Goal: Task Accomplishment & Management: Manage account settings

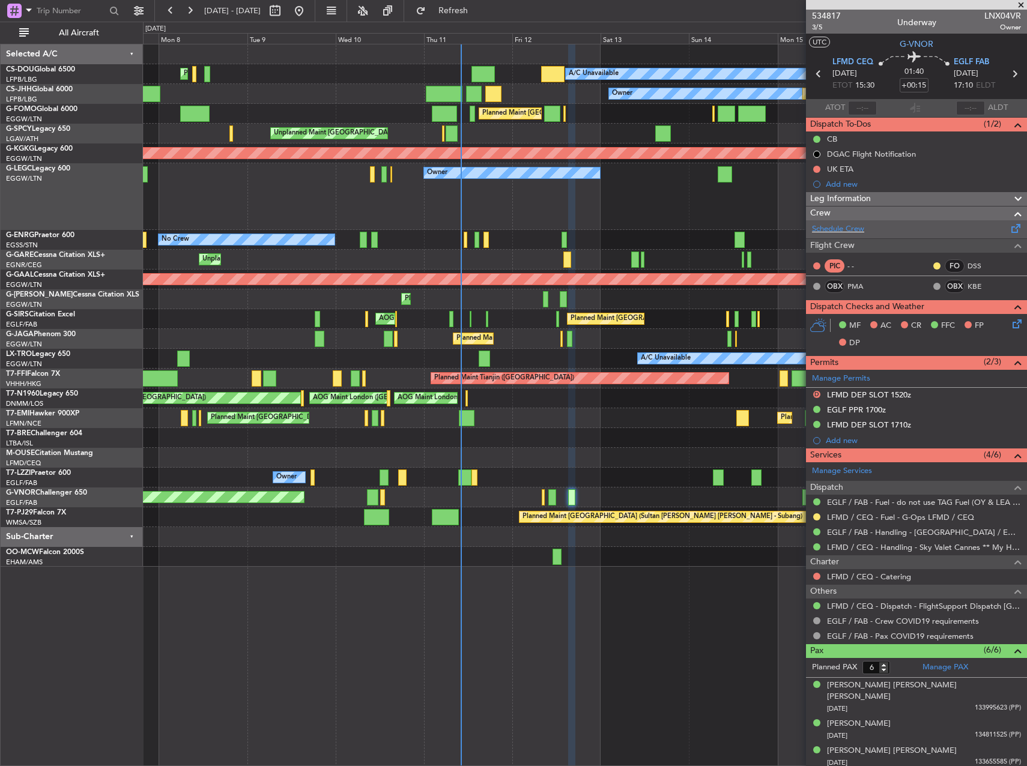
click at [885, 229] on div "Schedule Crew" at bounding box center [916, 229] width 221 height 18
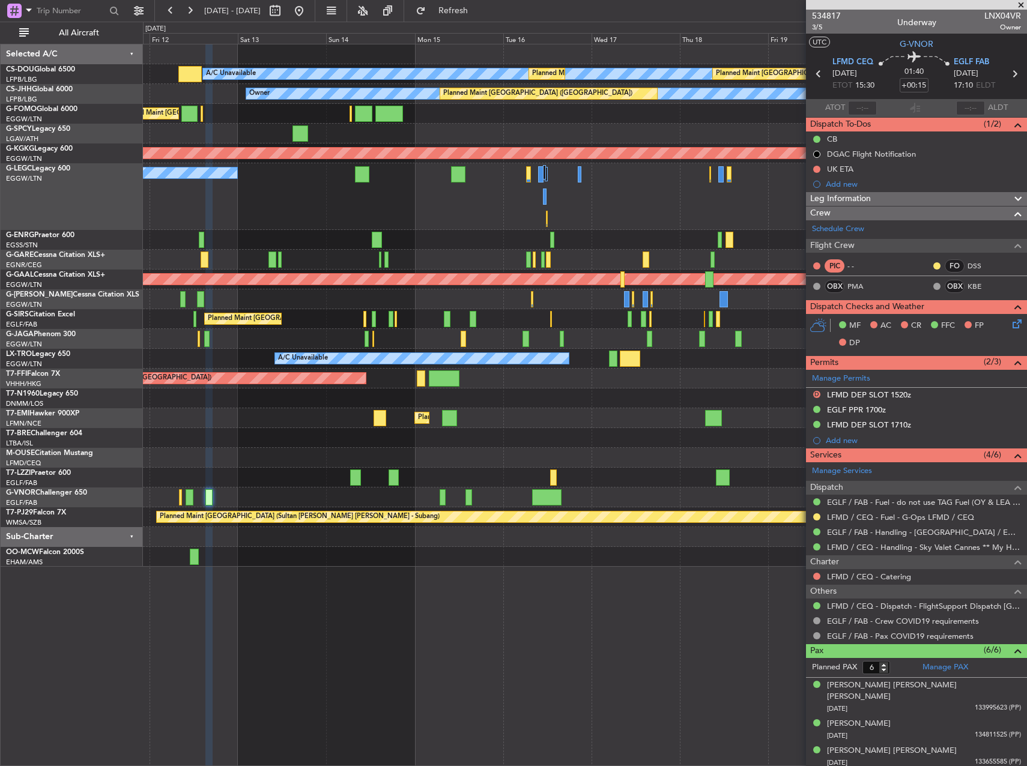
click at [306, 192] on div "Owner Planned Maint [GEOGRAPHIC_DATA] ([GEOGRAPHIC_DATA]) A/C Unavailable [GEOG…" at bounding box center [585, 196] width 884 height 67
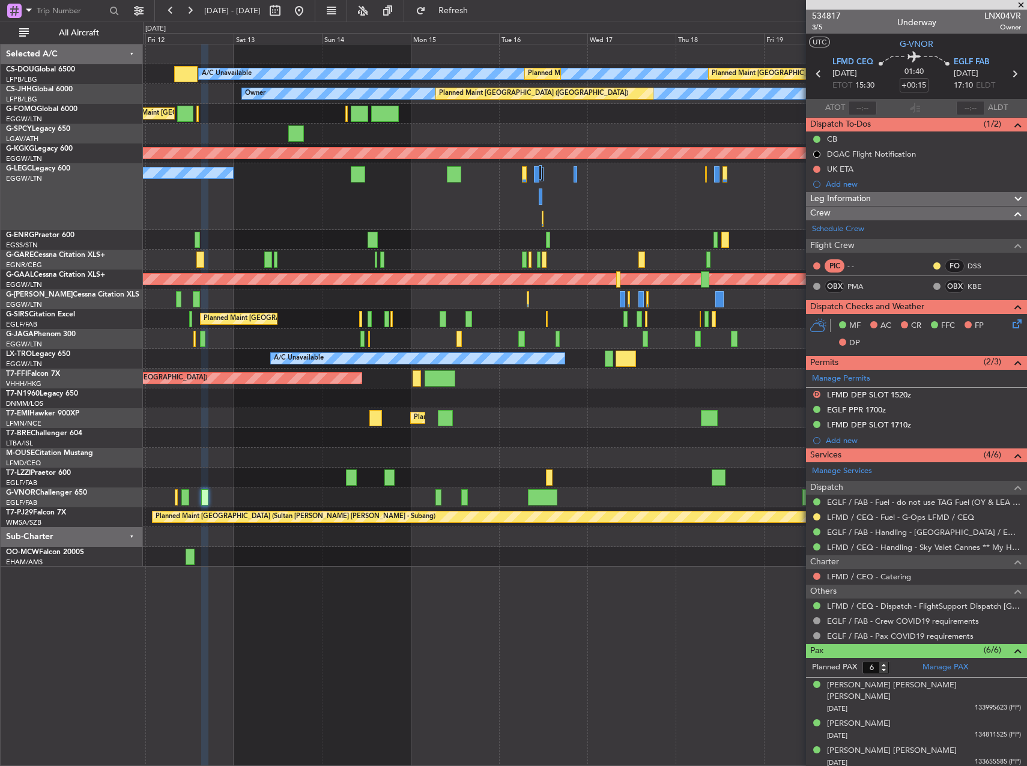
click at [612, 172] on div "Owner Planned Maint [GEOGRAPHIC_DATA] ([GEOGRAPHIC_DATA]) A/C Unavailable [GEOG…" at bounding box center [585, 196] width 884 height 67
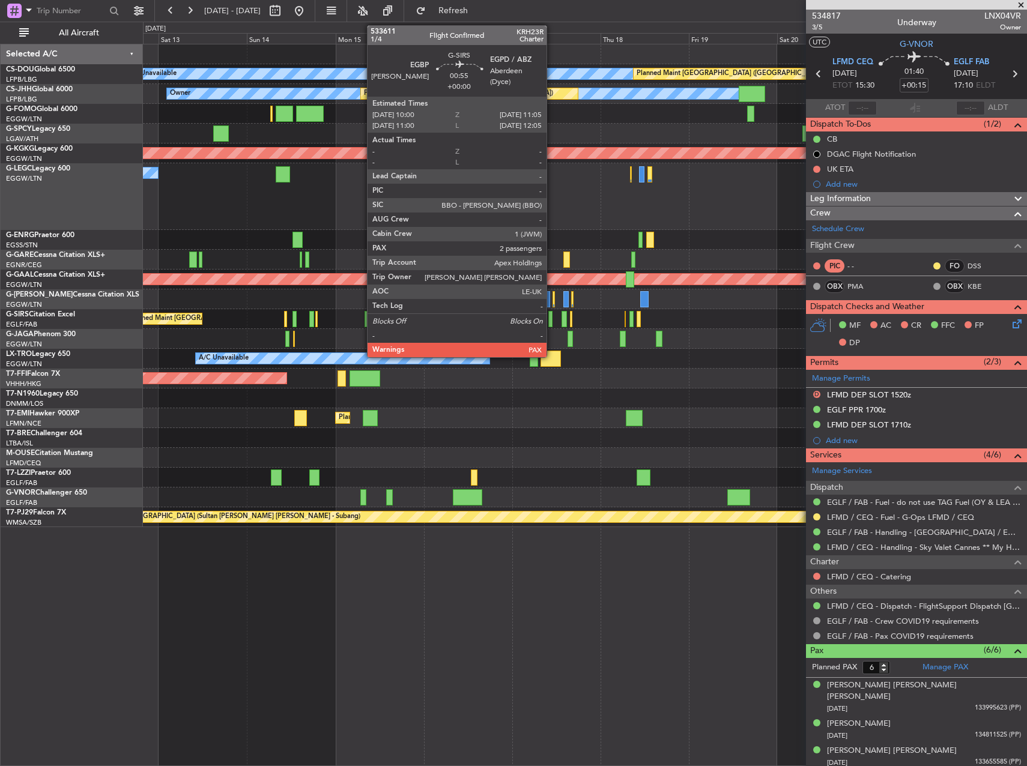
click at [552, 317] on div at bounding box center [550, 319] width 4 height 16
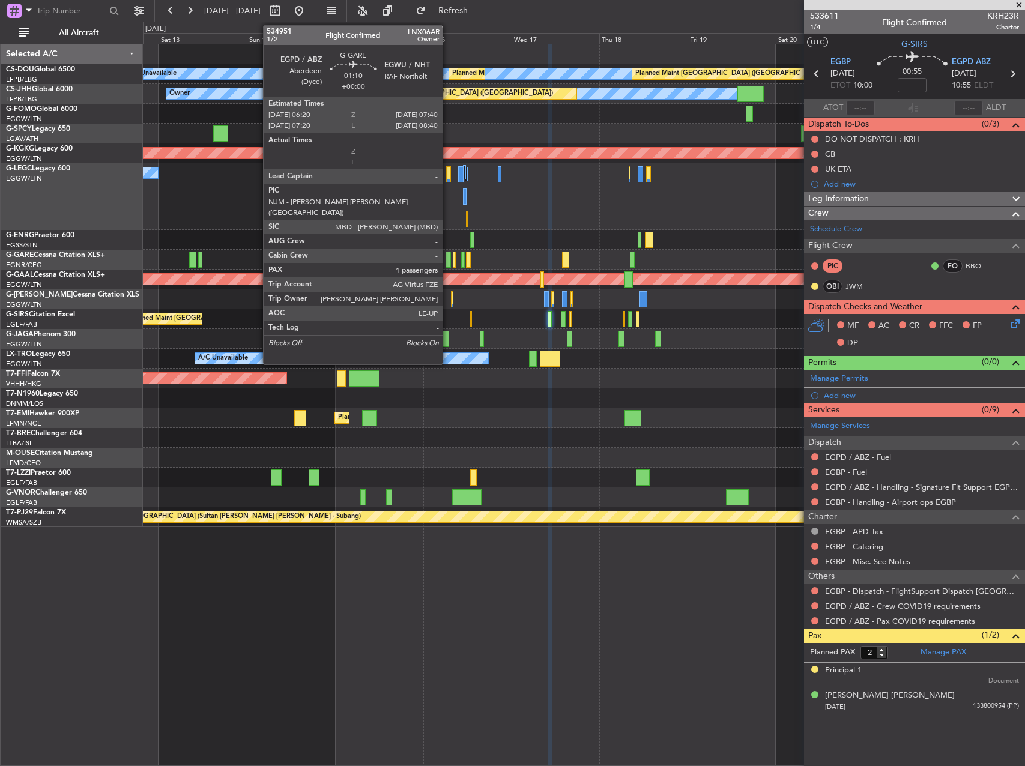
click at [448, 259] on div at bounding box center [448, 260] width 5 height 16
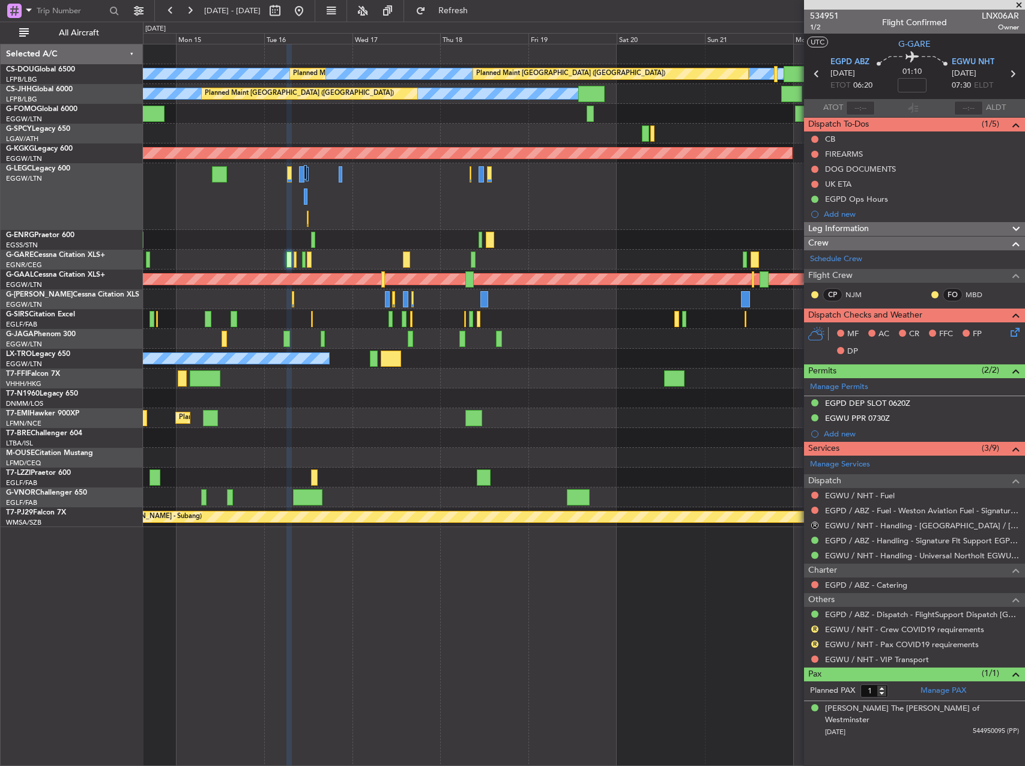
click at [362, 258] on div at bounding box center [584, 260] width 882 height 20
click at [459, 258] on div at bounding box center [584, 260] width 882 height 20
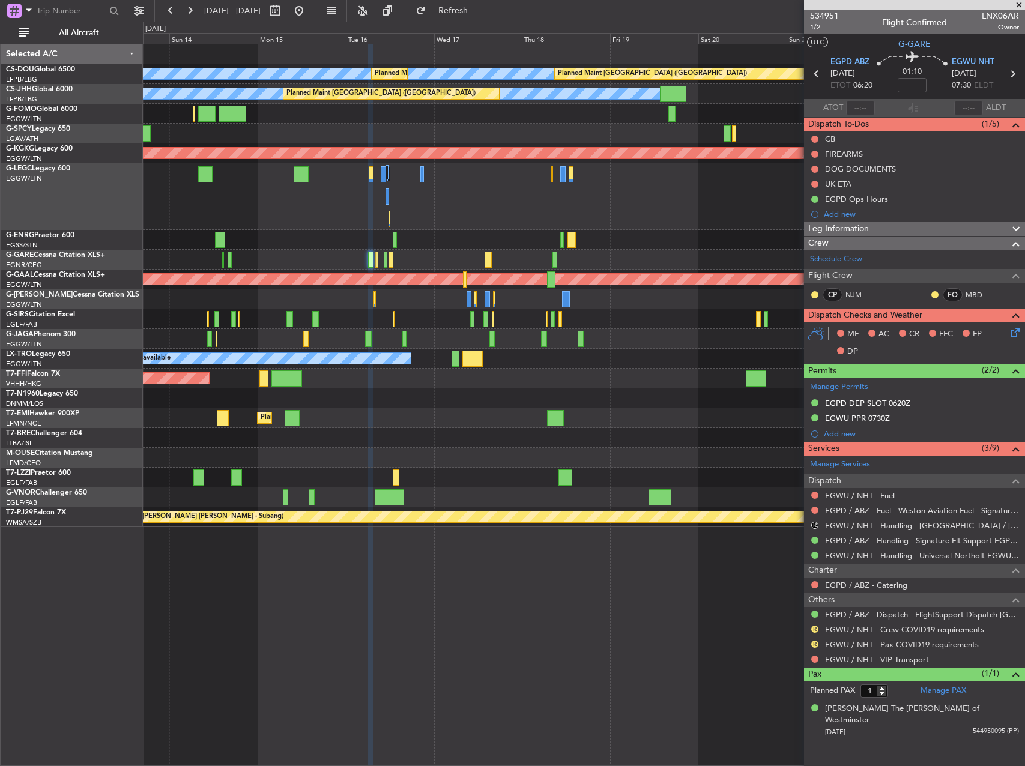
click at [629, 262] on div at bounding box center [584, 260] width 882 height 20
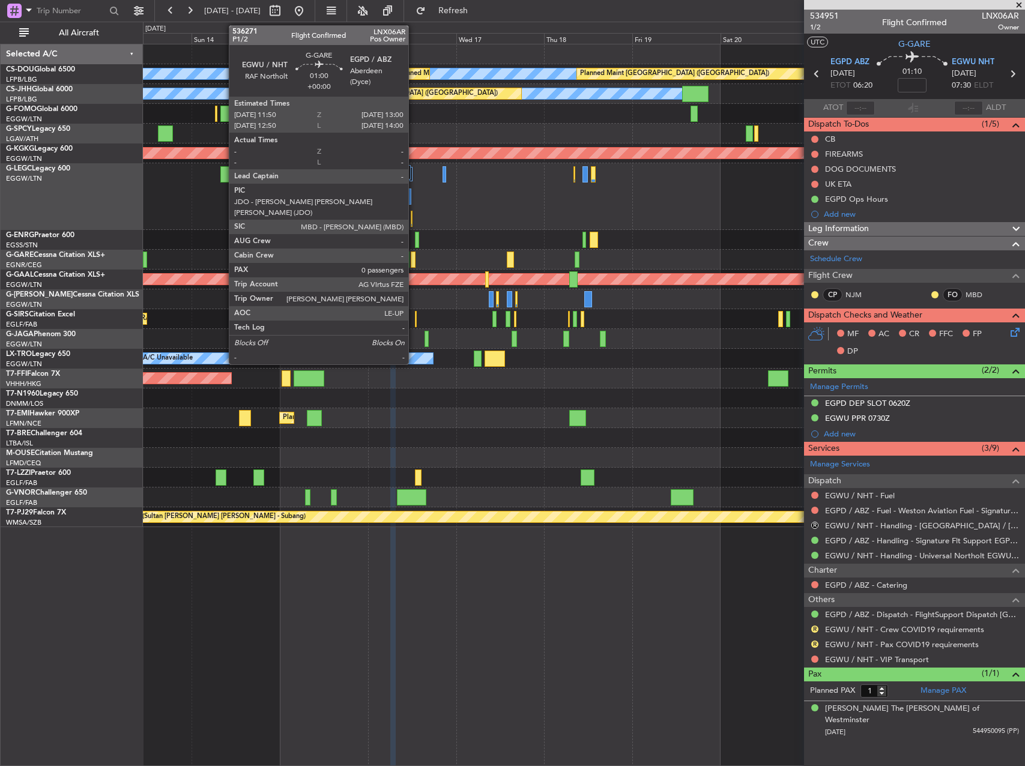
click at [414, 262] on div at bounding box center [413, 260] width 5 height 16
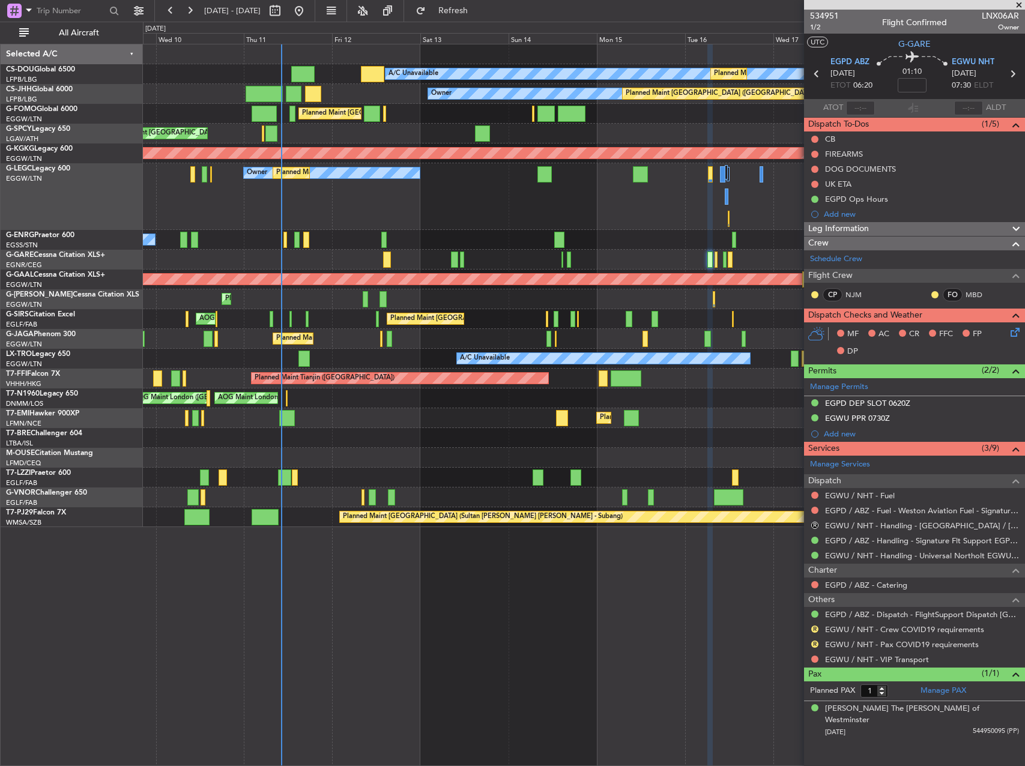
click at [671, 226] on div "Owner Planned Maint [GEOGRAPHIC_DATA] ([GEOGRAPHIC_DATA])" at bounding box center [584, 196] width 882 height 67
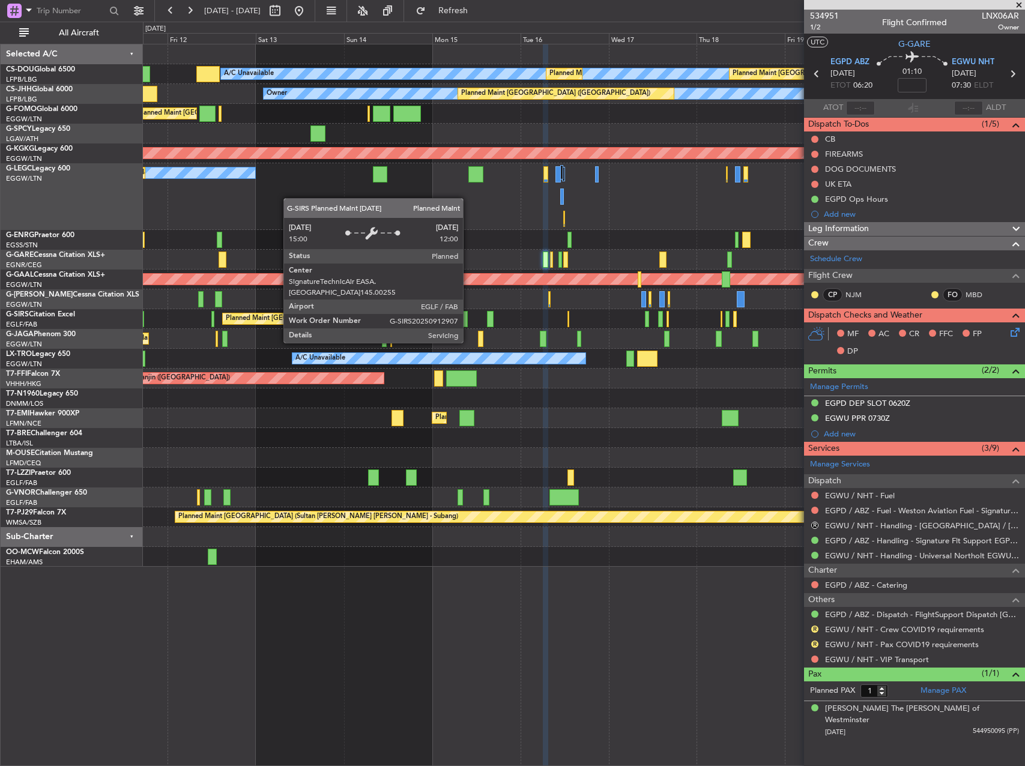
click at [284, 320] on div "Planned Maint [GEOGRAPHIC_DATA] ([GEOGRAPHIC_DATA])" at bounding box center [320, 319] width 189 height 18
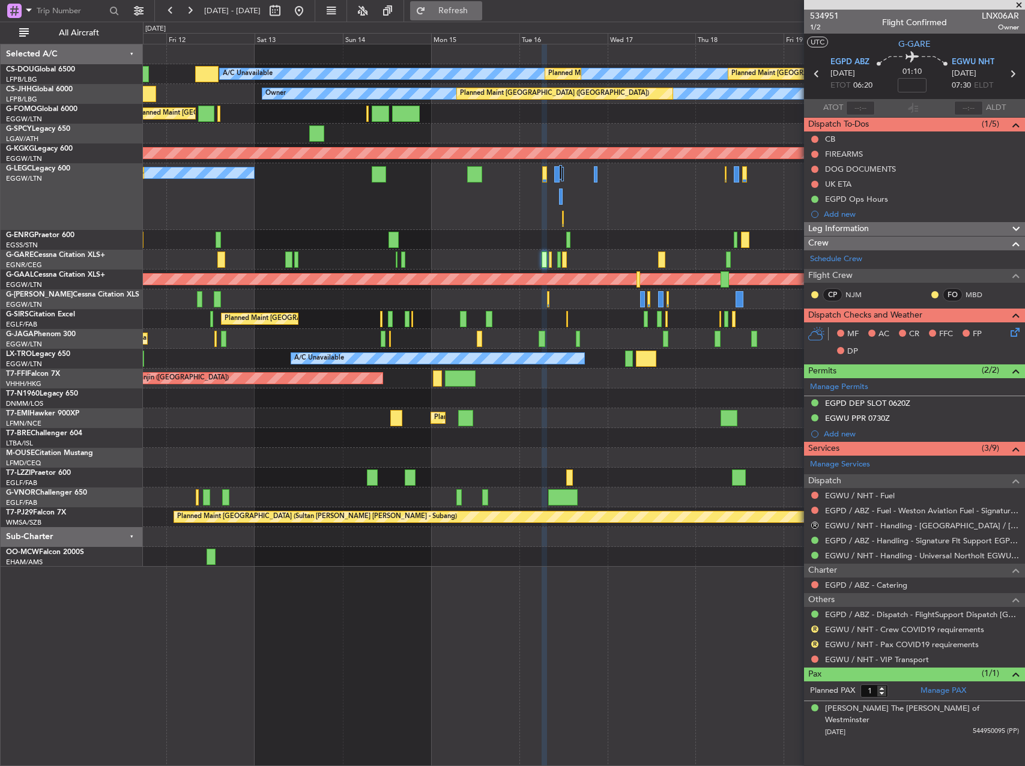
click at [479, 12] on span "Refresh" at bounding box center [453, 11] width 50 height 8
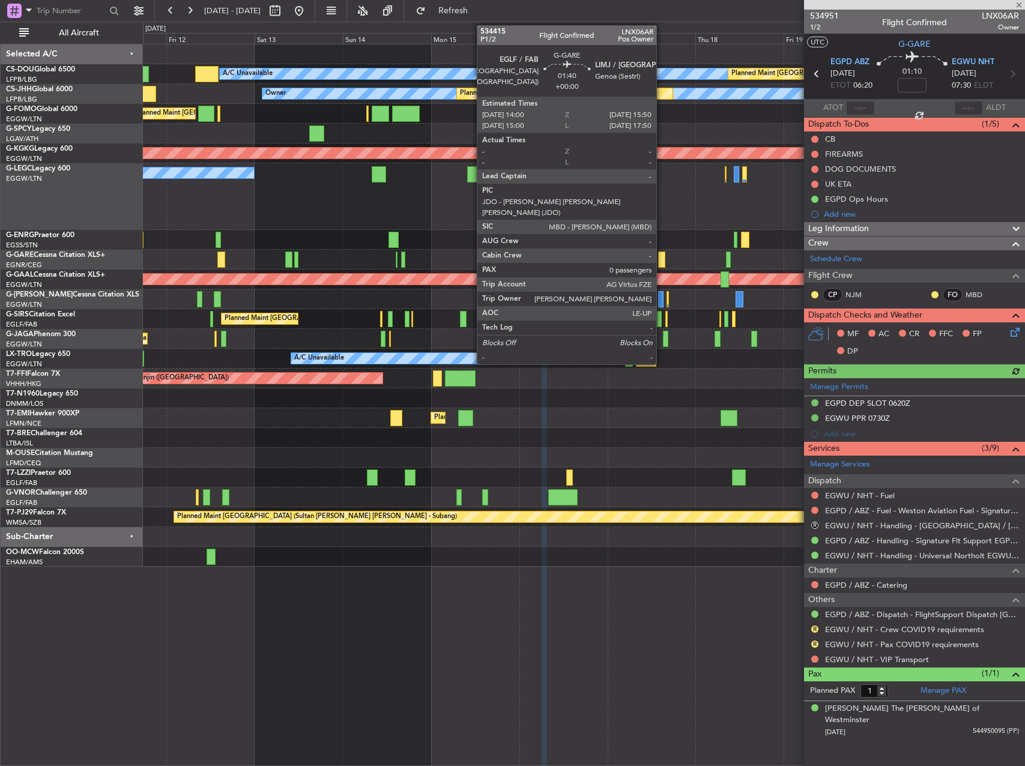
click at [662, 256] on div at bounding box center [661, 260] width 7 height 16
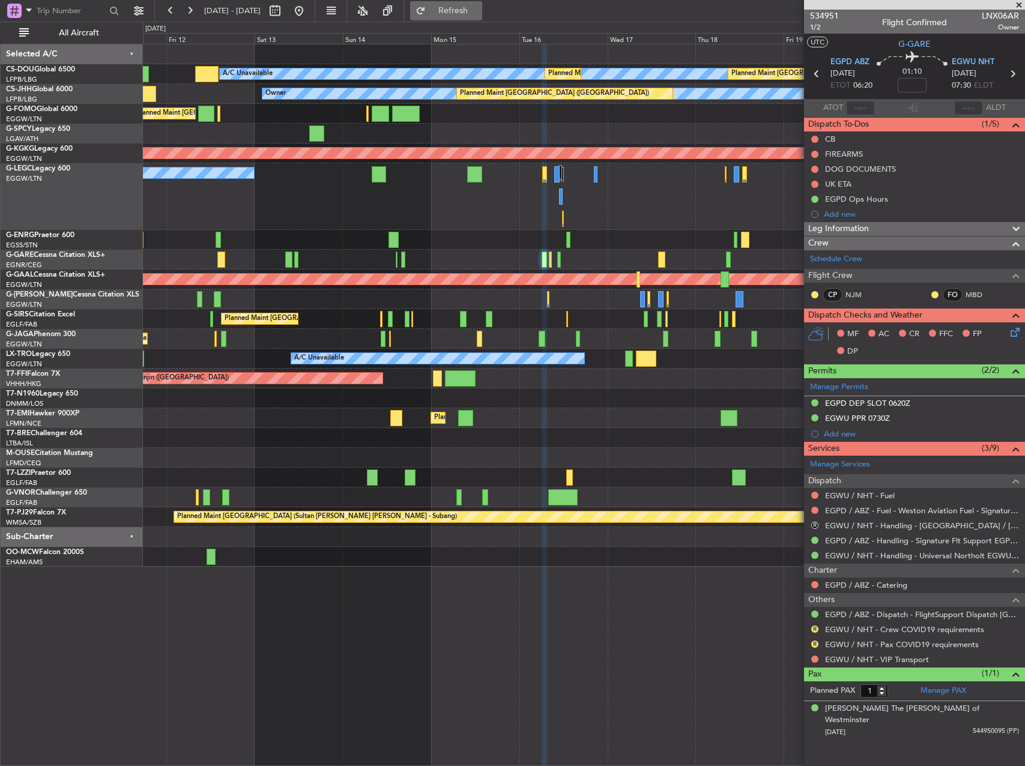
click at [468, 5] on button "Refresh" at bounding box center [446, 10] width 72 height 19
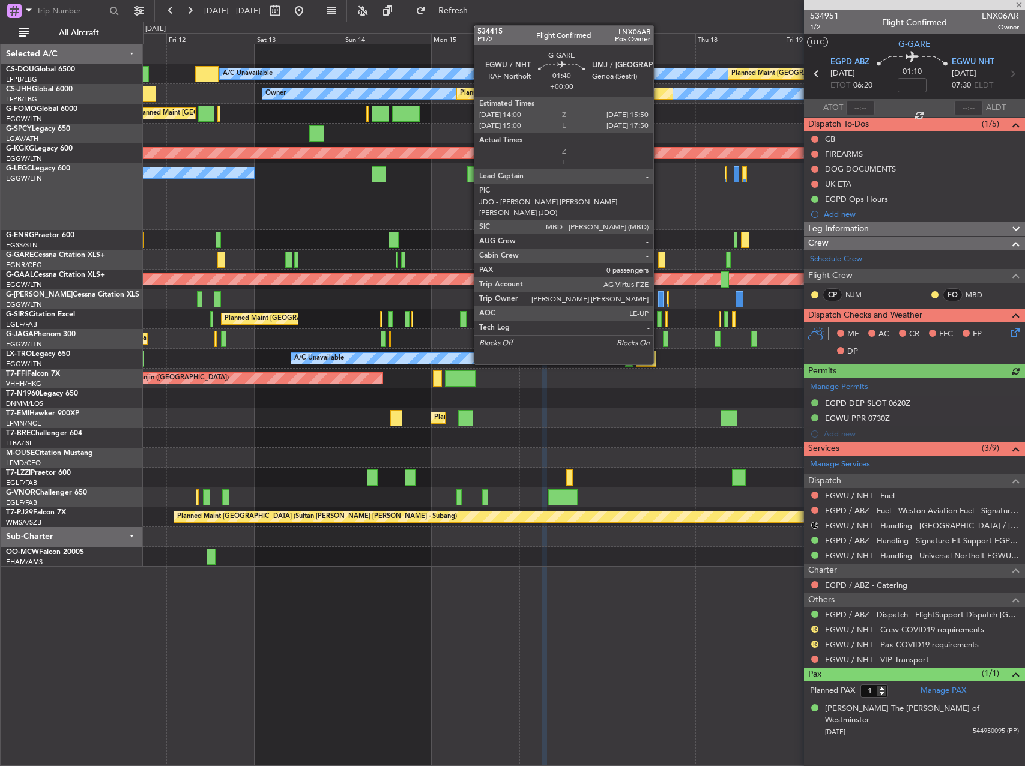
click at [659, 256] on div at bounding box center [661, 260] width 7 height 16
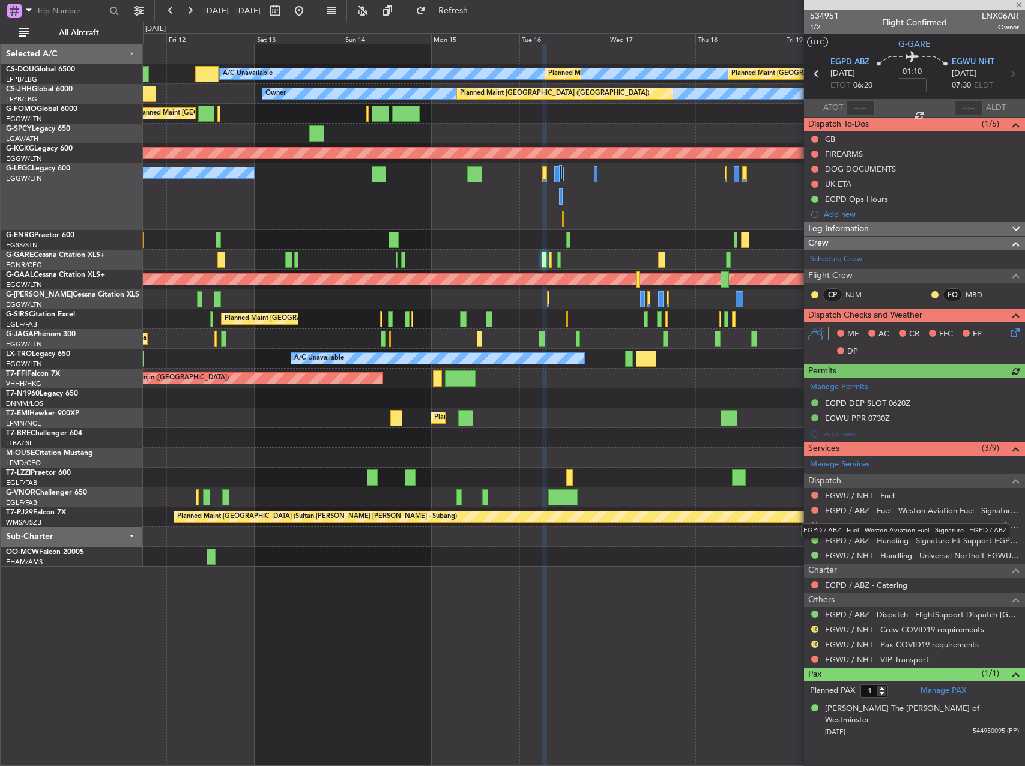
type input "0"
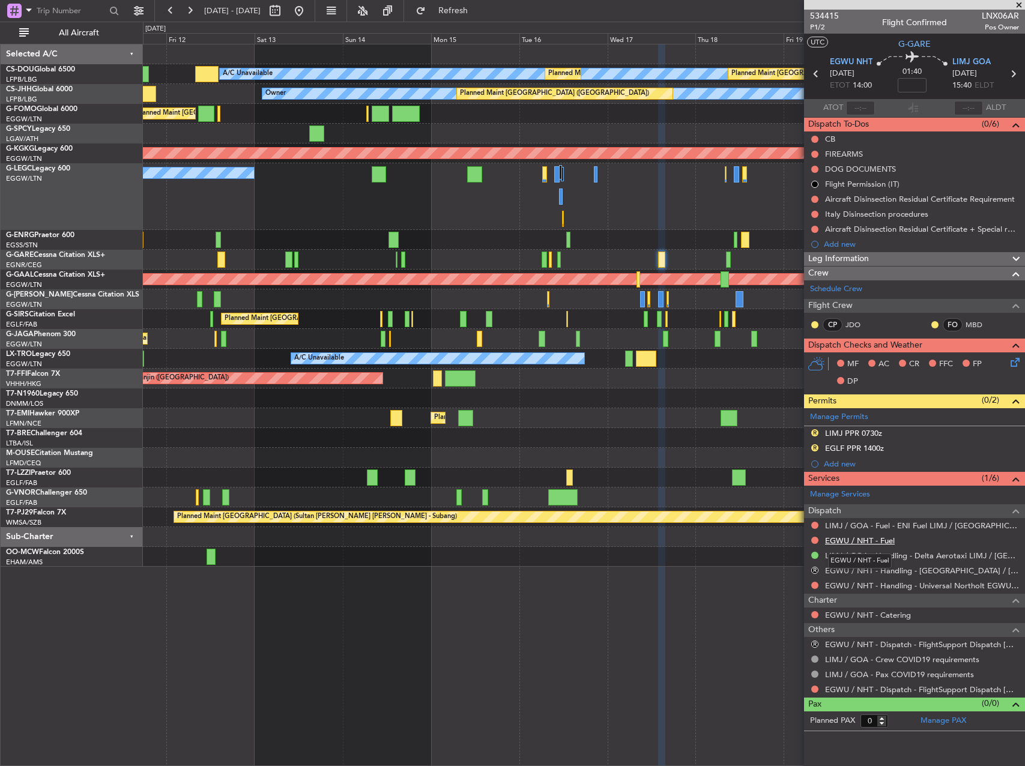
click at [863, 541] on link "EGWU / NHT - Fuel" at bounding box center [860, 541] width 70 height 10
click at [865, 690] on link "EGWU / NHT - Dispatch - FlightSupport Dispatch [GEOGRAPHIC_DATA]" at bounding box center [922, 690] width 194 height 10
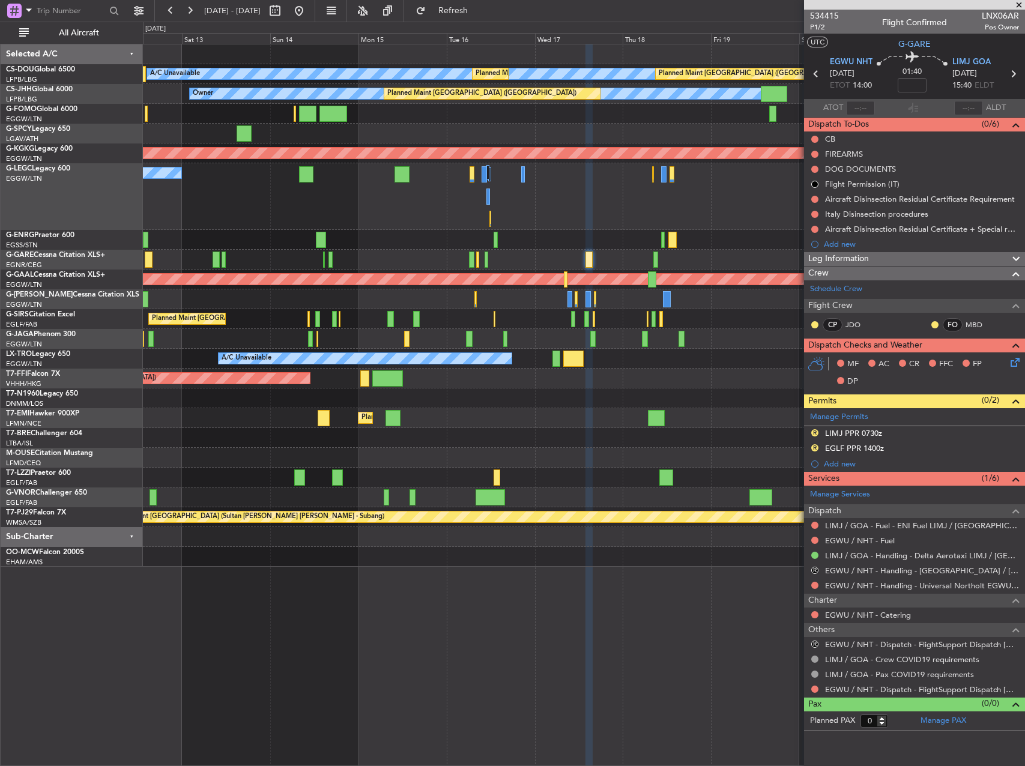
click at [213, 225] on div "Owner Planned Maint [GEOGRAPHIC_DATA] ([GEOGRAPHIC_DATA]) A/C Unavailable [GEOG…" at bounding box center [584, 196] width 882 height 67
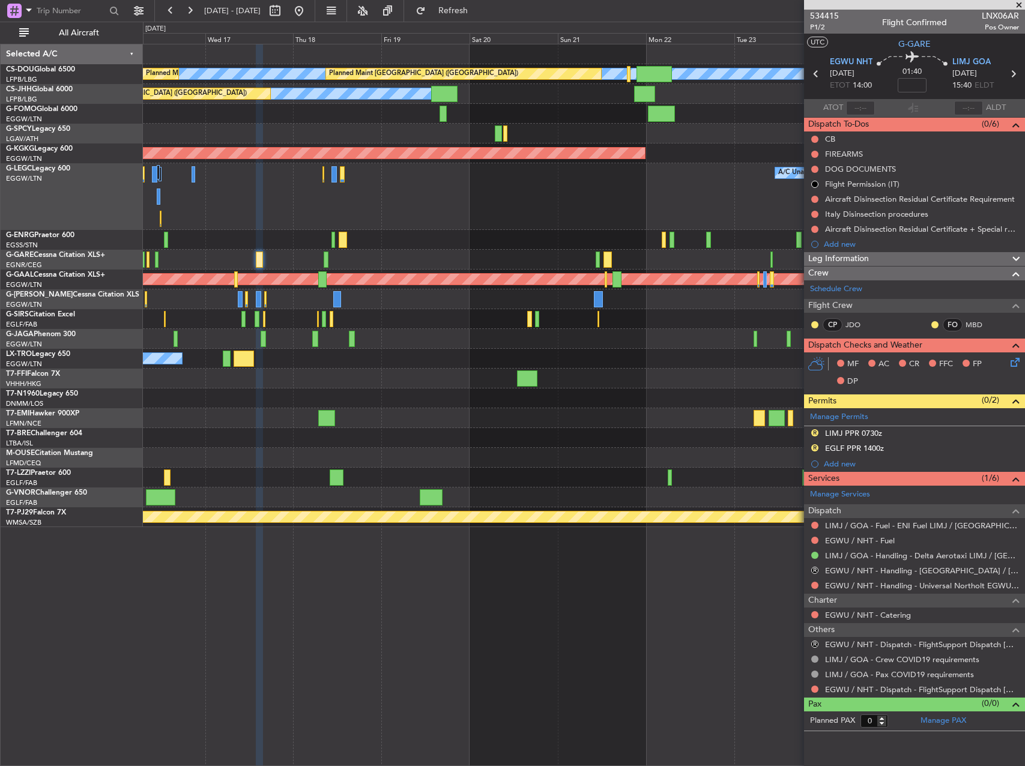
click at [488, 20] on fb-refresh-button "Refresh" at bounding box center [446, 11] width 84 height 22
click at [482, 19] on button "Refresh" at bounding box center [446, 10] width 72 height 19
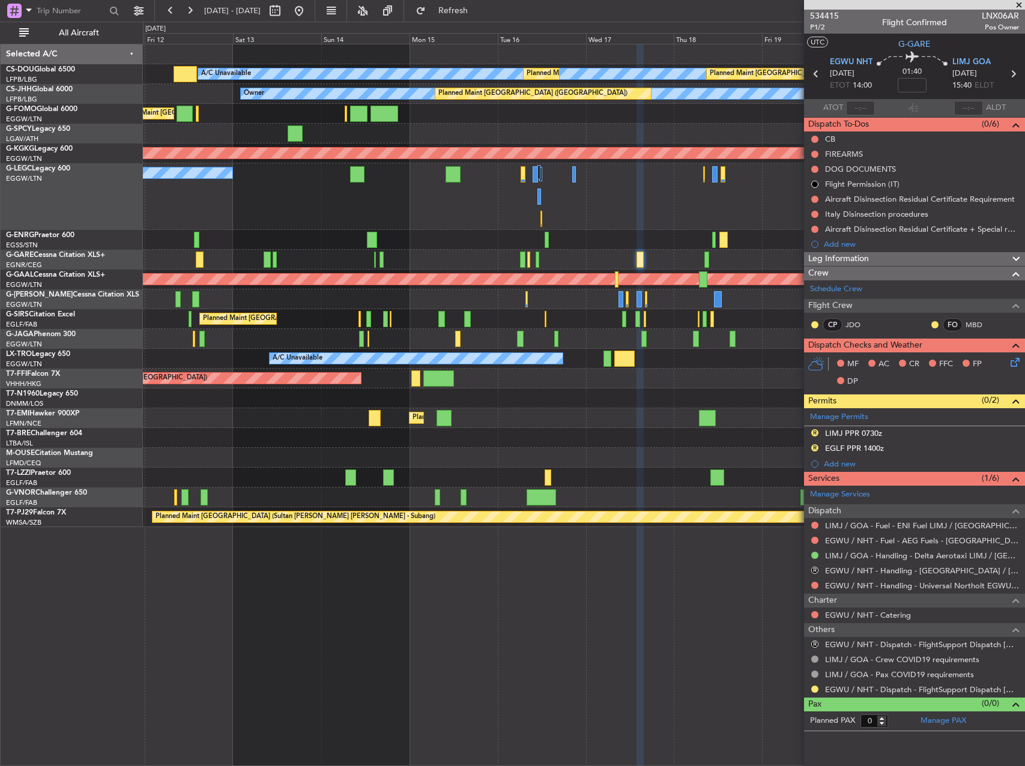
click at [669, 293] on div "A/C Unavailable Planned Maint [GEOGRAPHIC_DATA] ([GEOGRAPHIC_DATA]) Planned Mai…" at bounding box center [584, 285] width 882 height 483
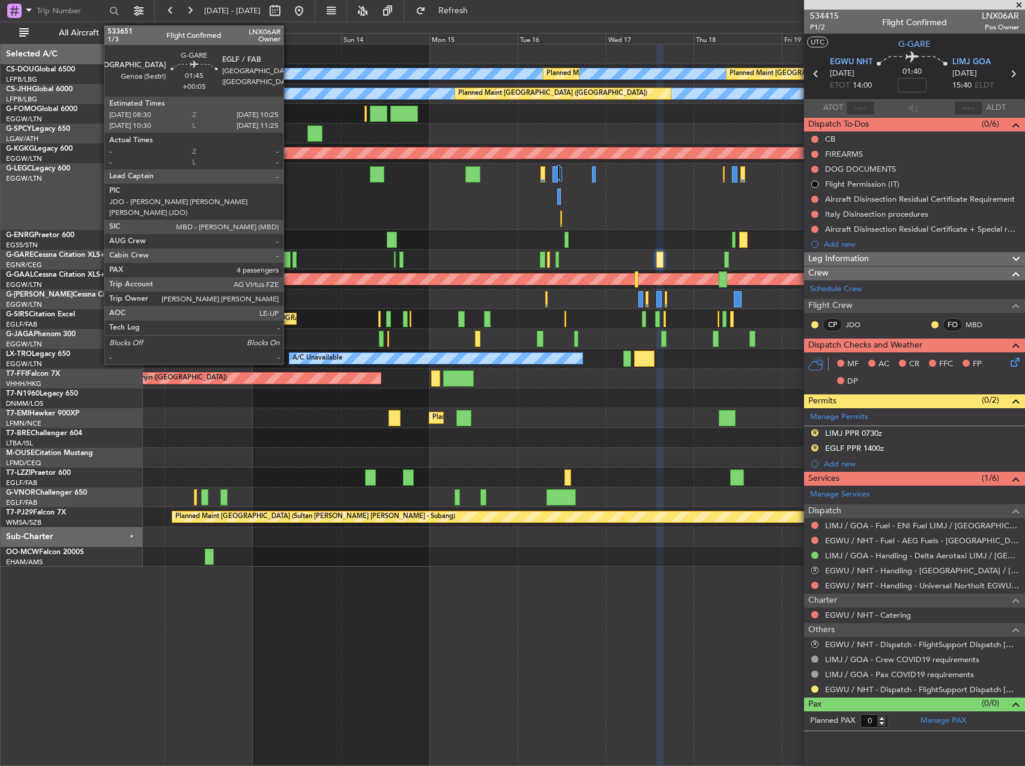
click at [289, 259] on div at bounding box center [287, 260] width 7 height 16
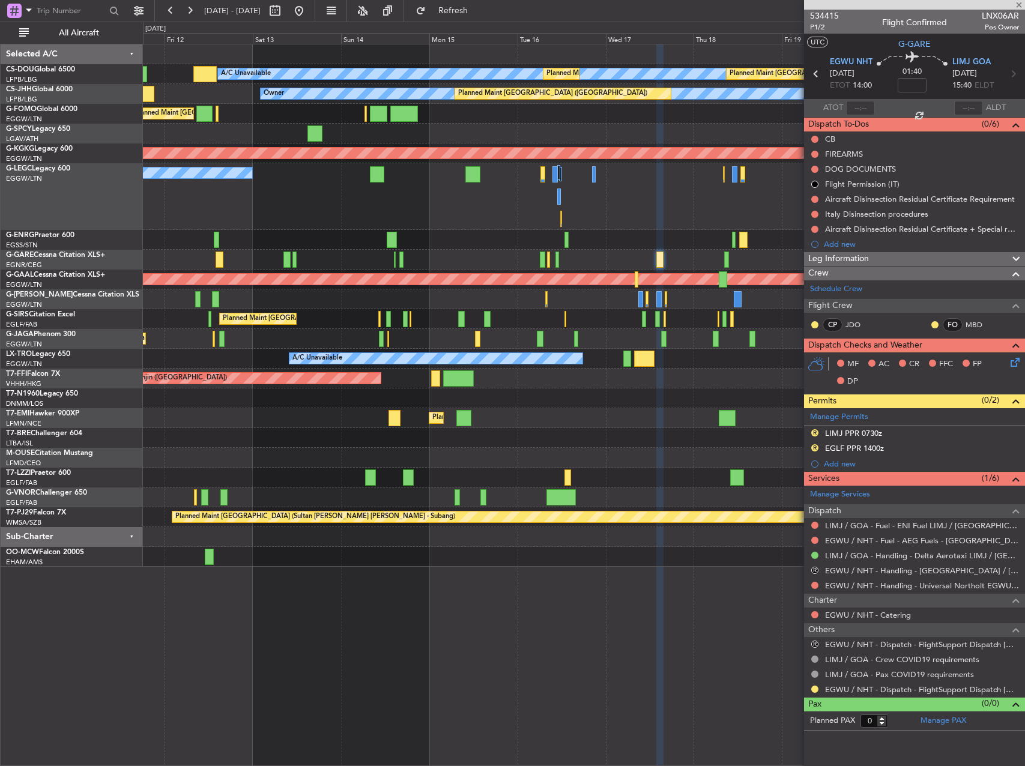
type input "+00:05"
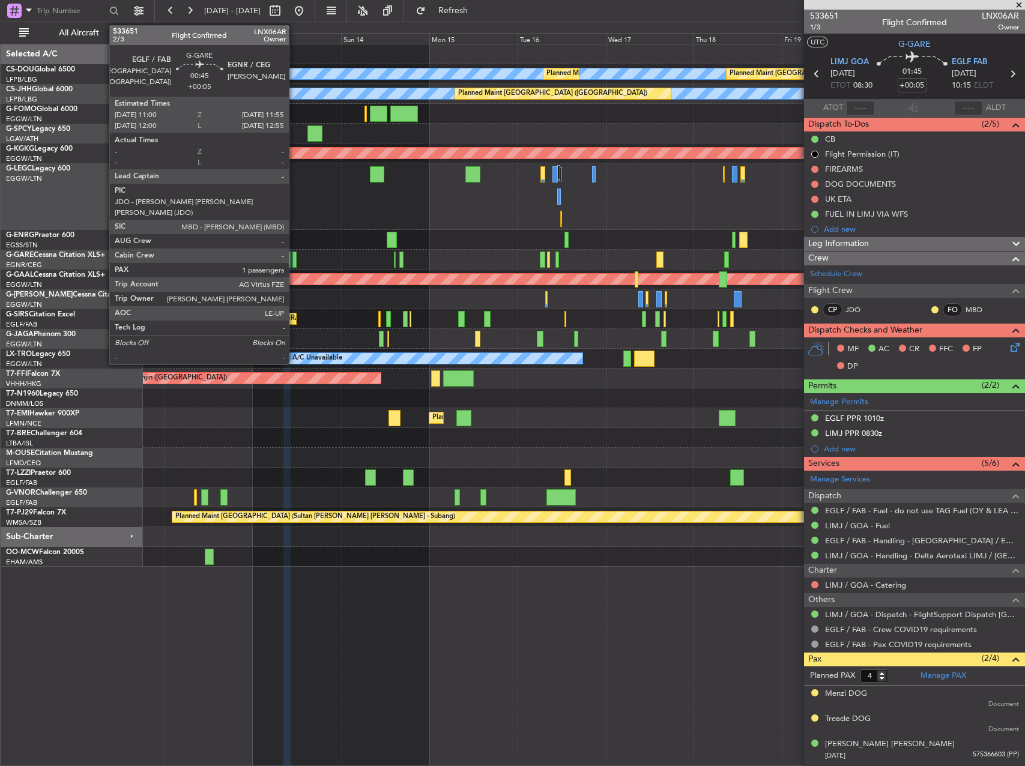
click at [294, 262] on div at bounding box center [295, 260] width 4 height 16
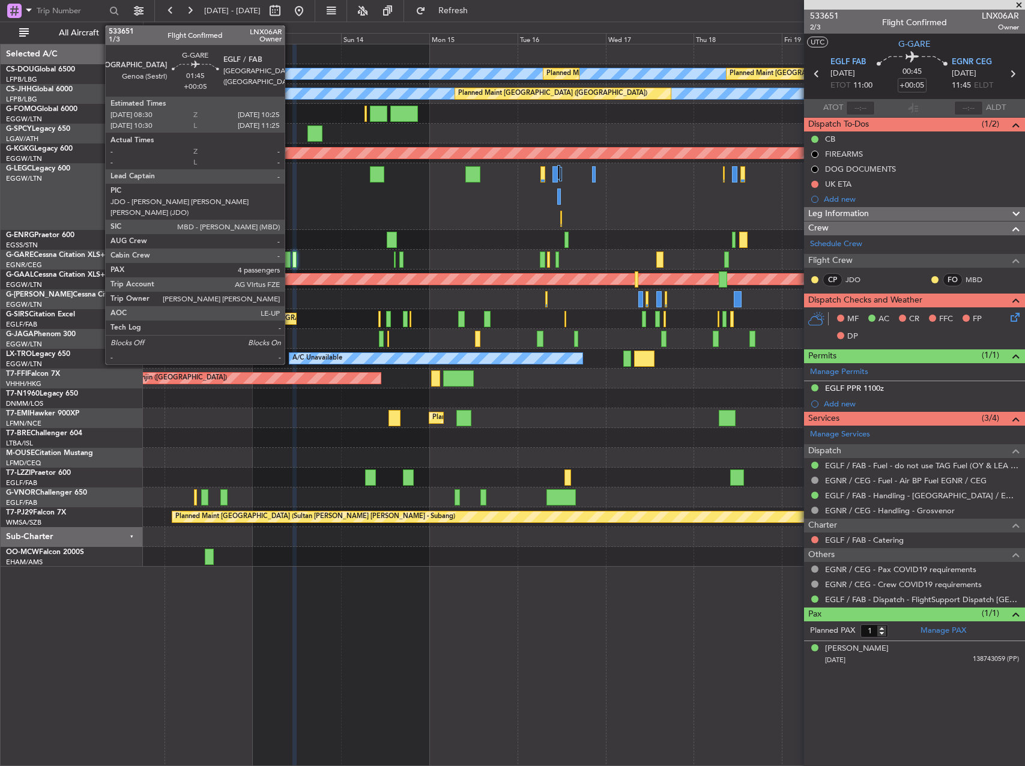
click at [290, 262] on div at bounding box center [287, 260] width 7 height 16
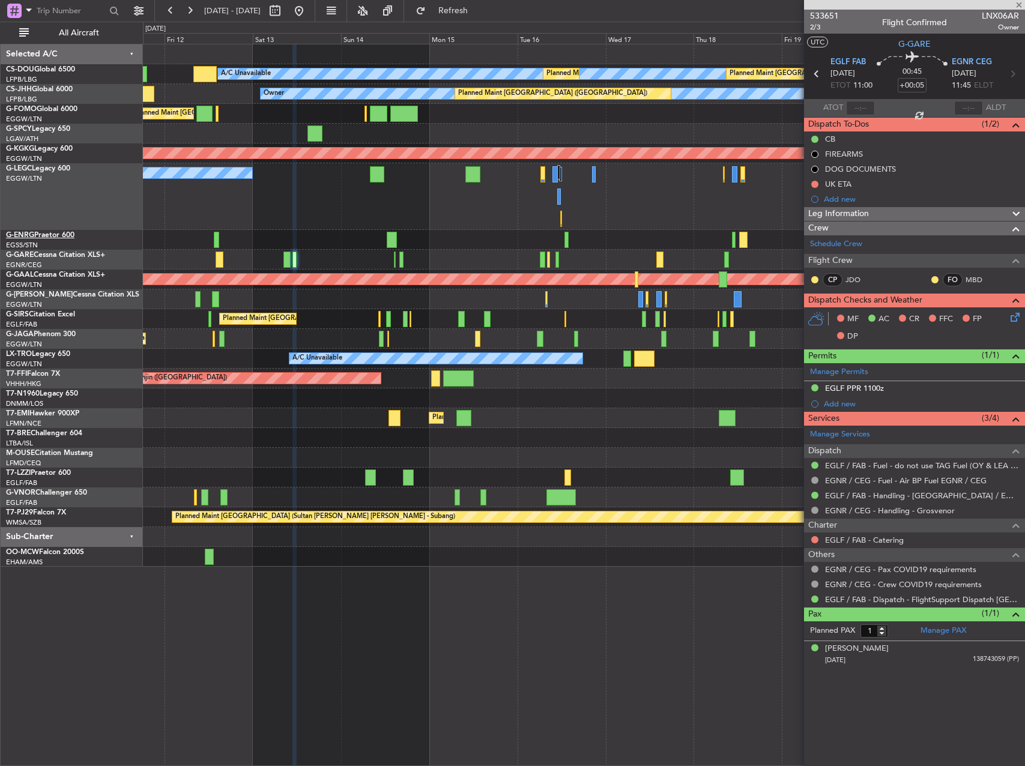
type input "4"
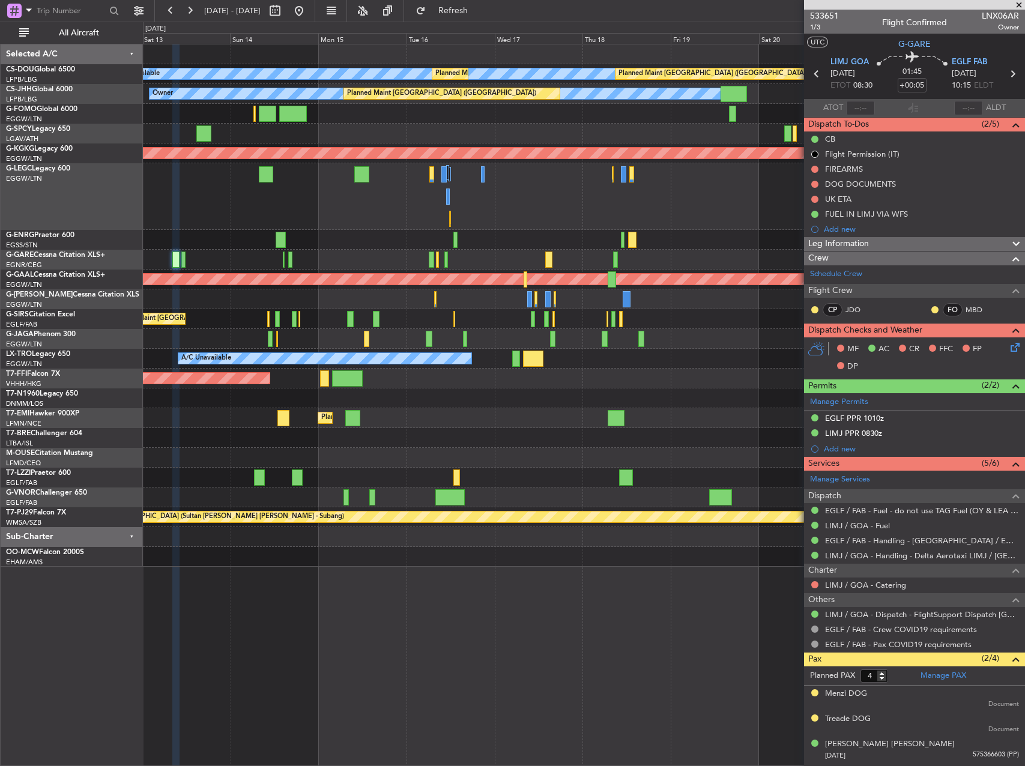
click at [511, 401] on div "A/C Unavailable Planned Maint [GEOGRAPHIC_DATA] ([GEOGRAPHIC_DATA]) Planned Mai…" at bounding box center [584, 305] width 882 height 523
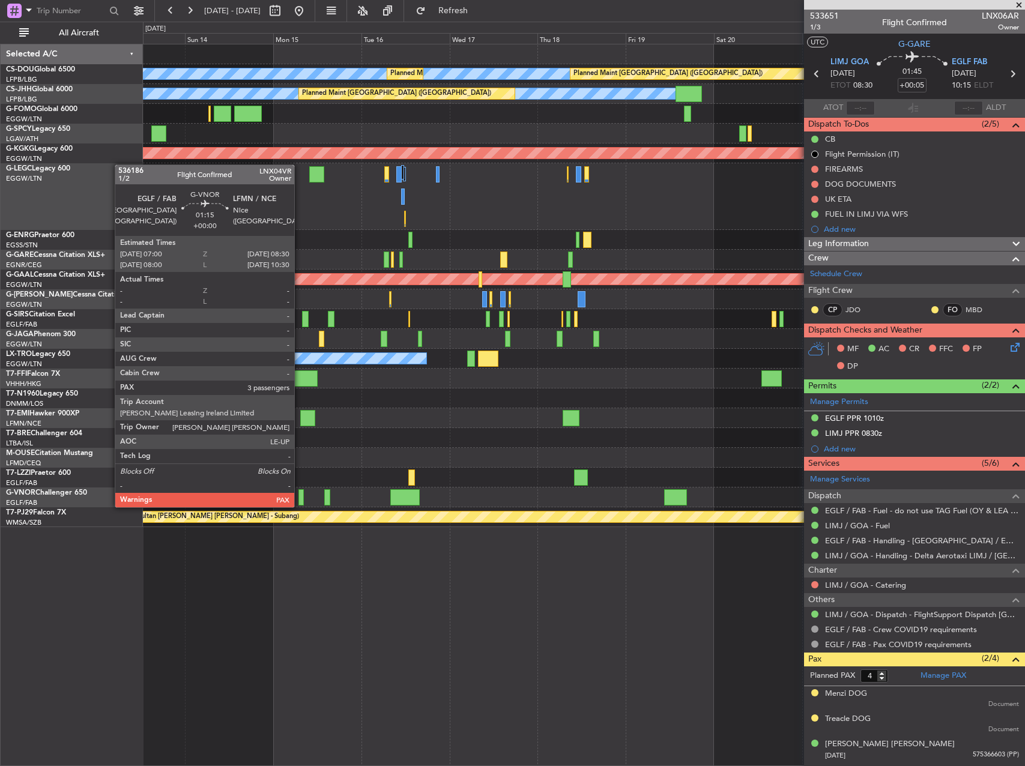
click at [300, 496] on div at bounding box center [302, 498] width 6 height 16
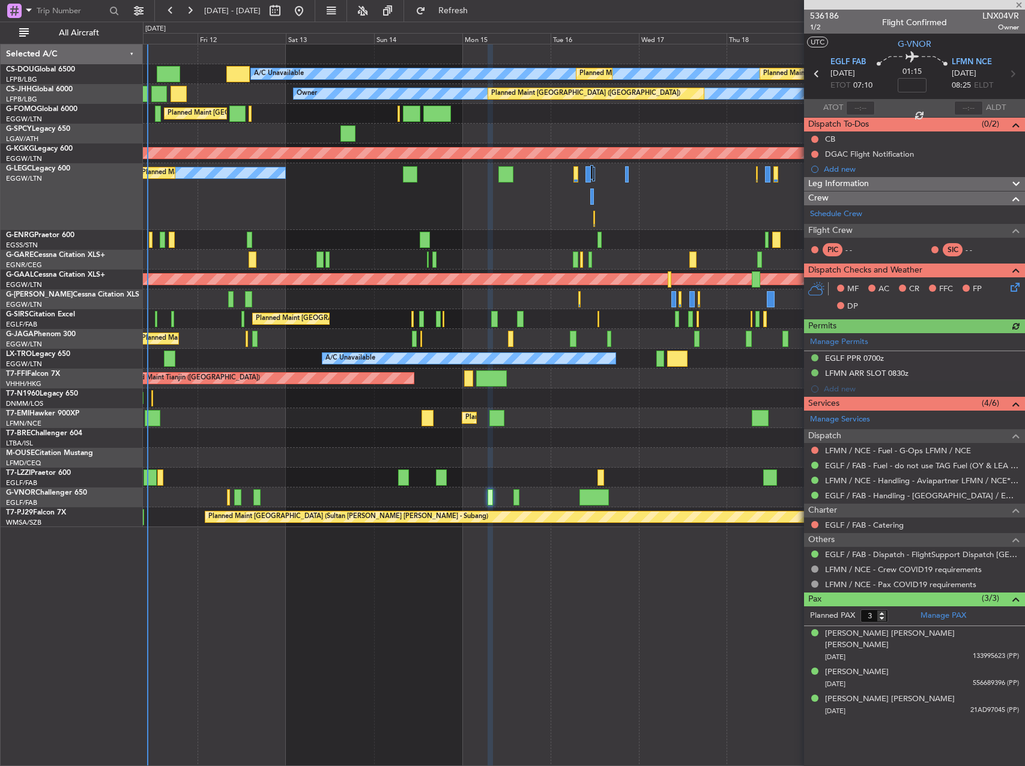
click at [694, 440] on div at bounding box center [584, 438] width 882 height 20
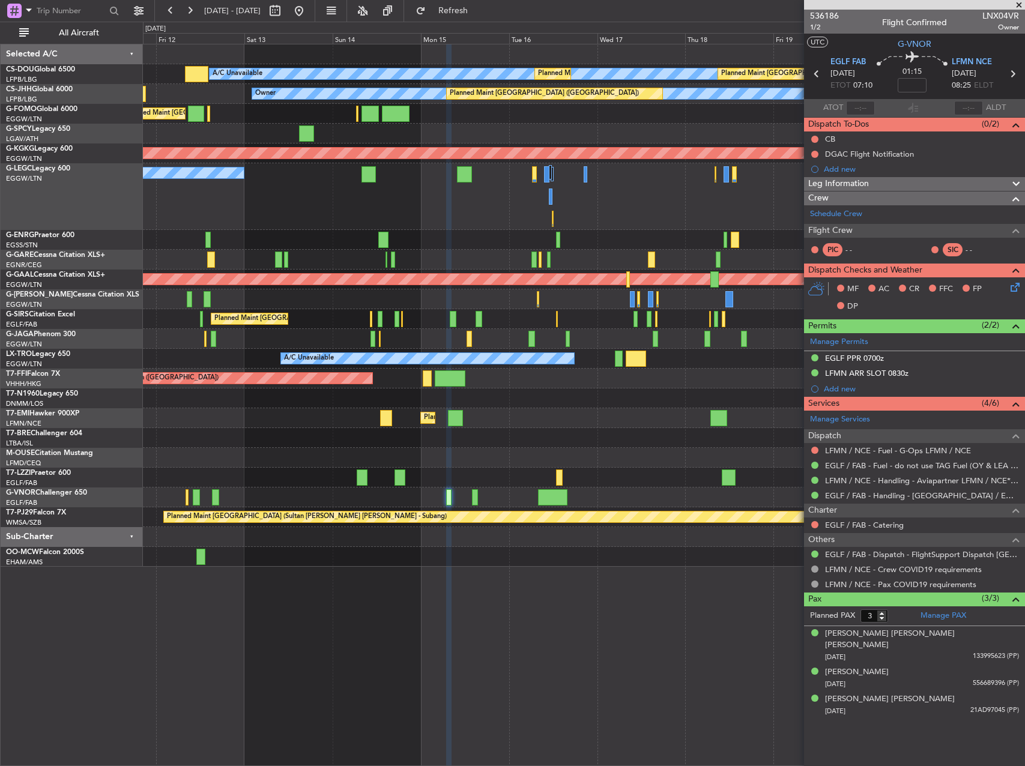
click at [448, 395] on div "AOG Maint London ([GEOGRAPHIC_DATA]) AOG Maint [GEOGRAPHIC_DATA] ([GEOGRAPHIC_D…" at bounding box center [584, 399] width 882 height 20
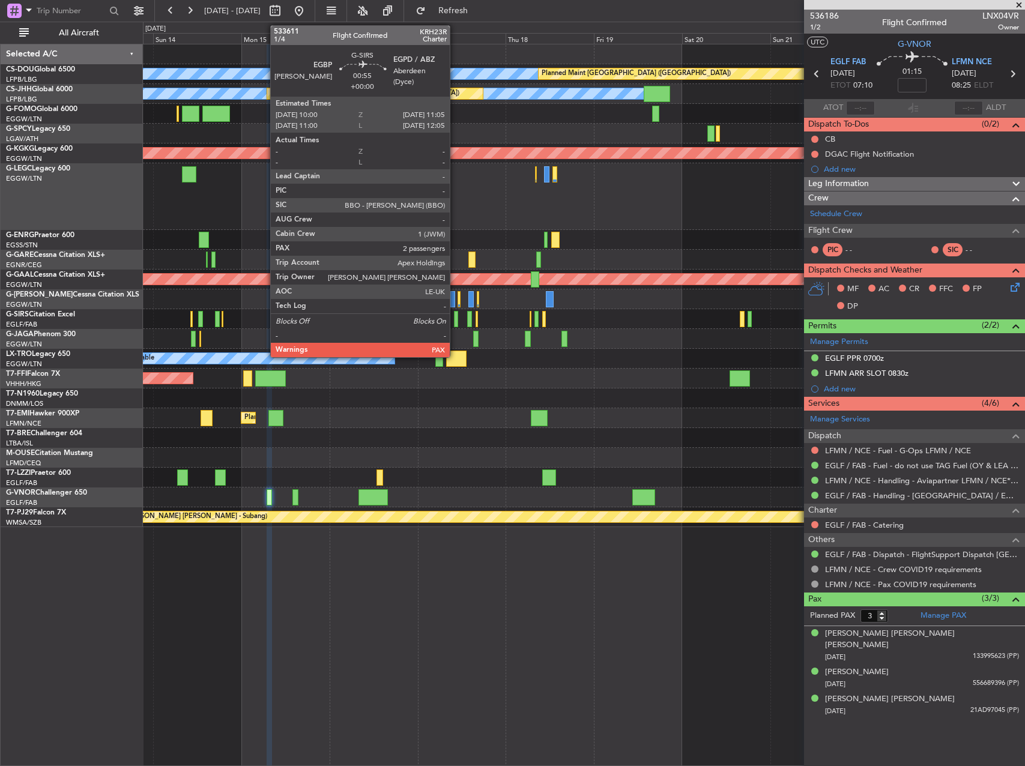
click at [455, 318] on div at bounding box center [456, 319] width 4 height 16
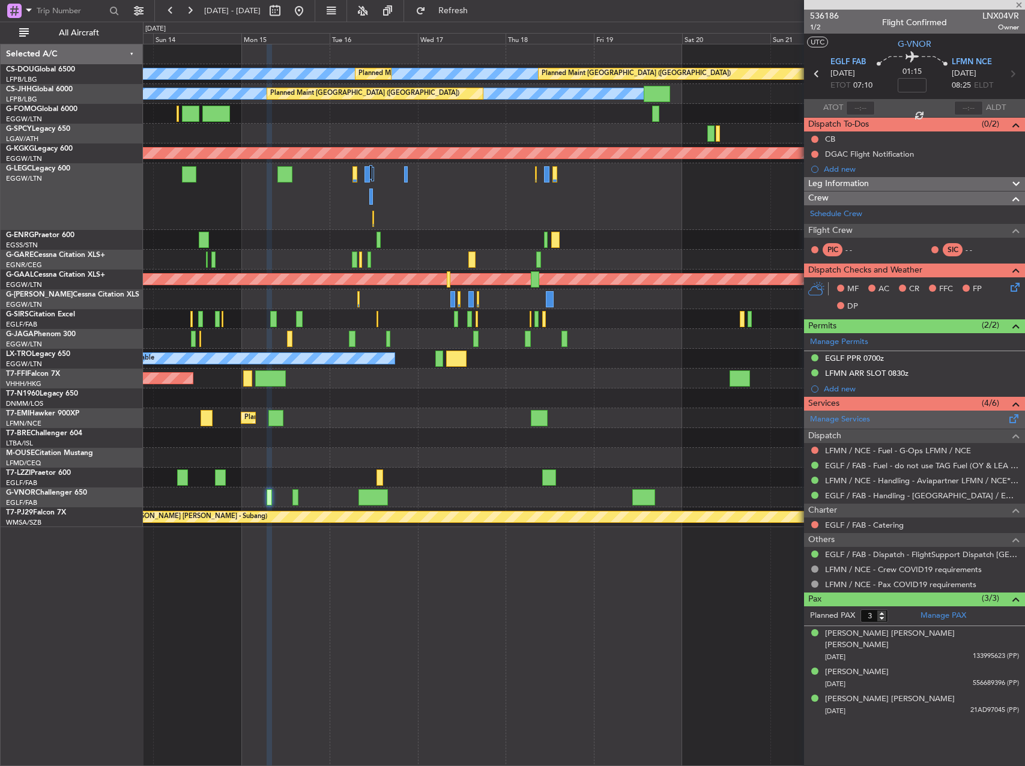
type input "2"
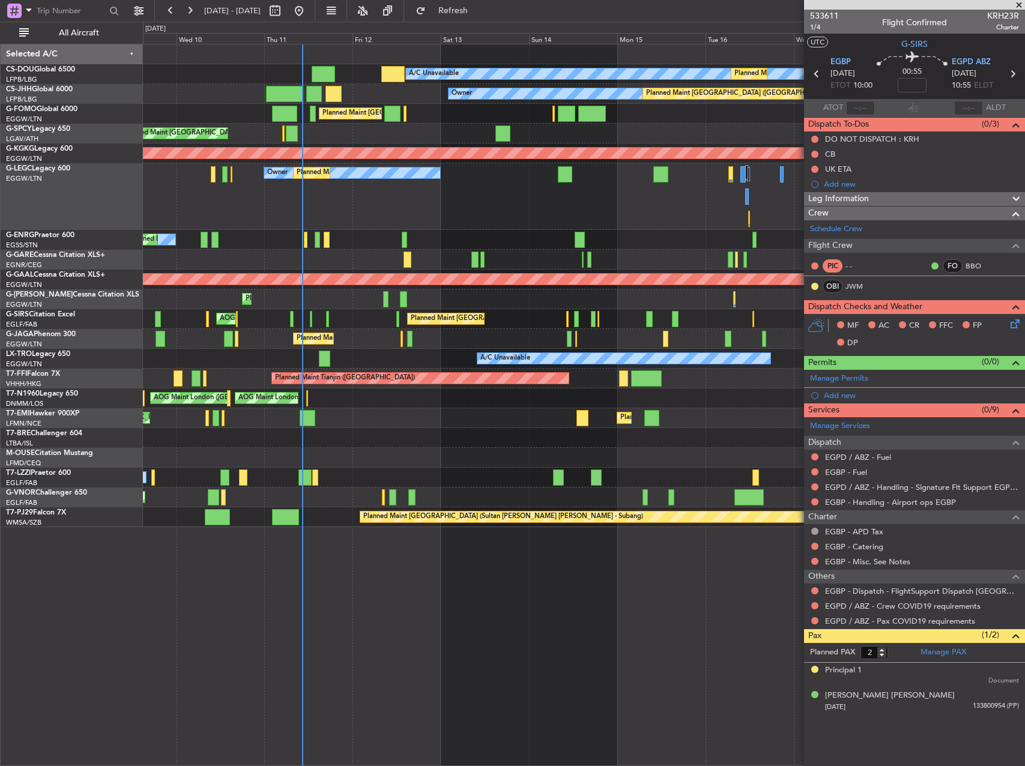
click at [590, 338] on div "Planned Maint [GEOGRAPHIC_DATA] ([GEOGRAPHIC_DATA])" at bounding box center [584, 339] width 882 height 20
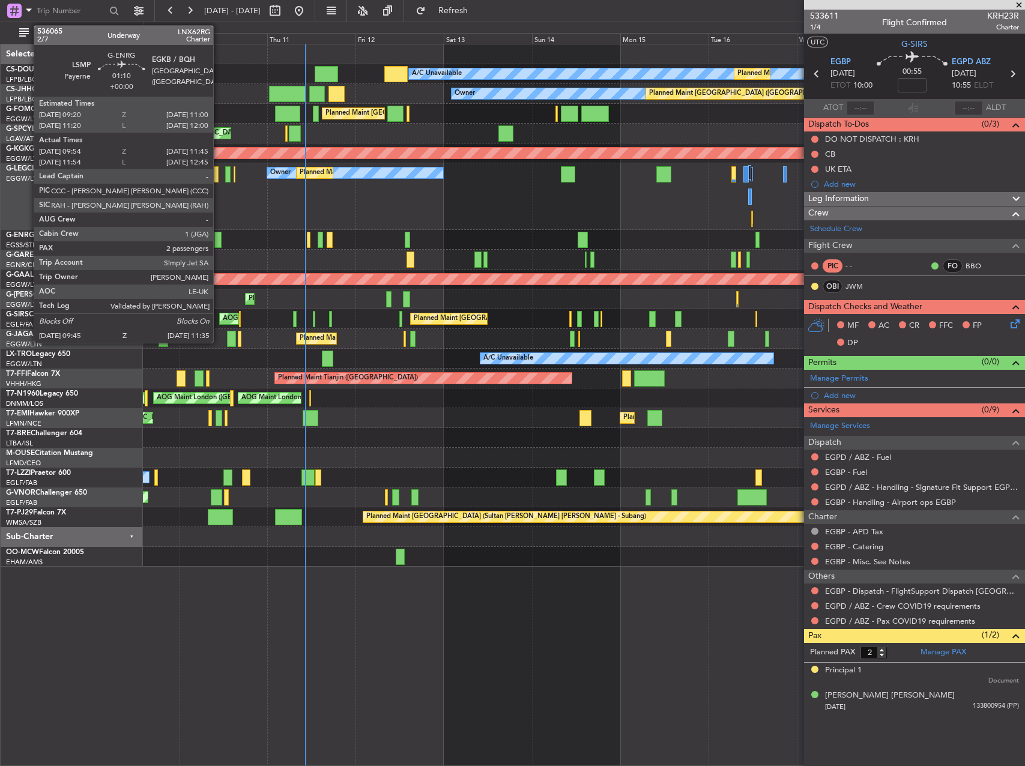
click at [219, 238] on div at bounding box center [217, 240] width 7 height 16
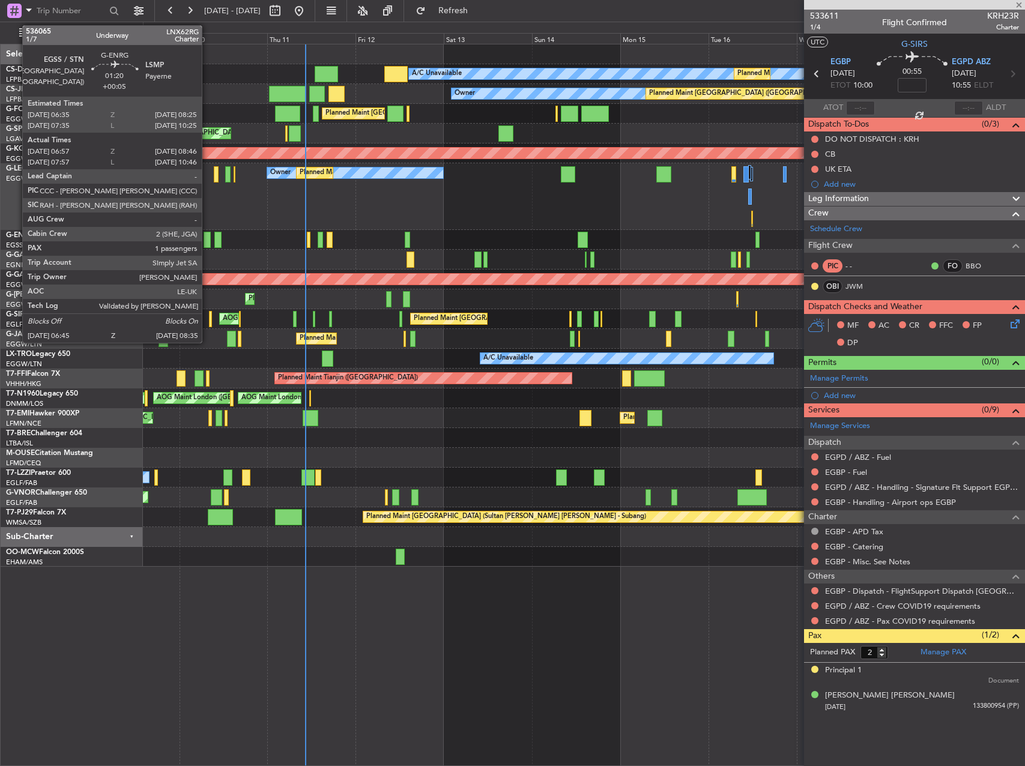
type input "10:09"
type input "11:30"
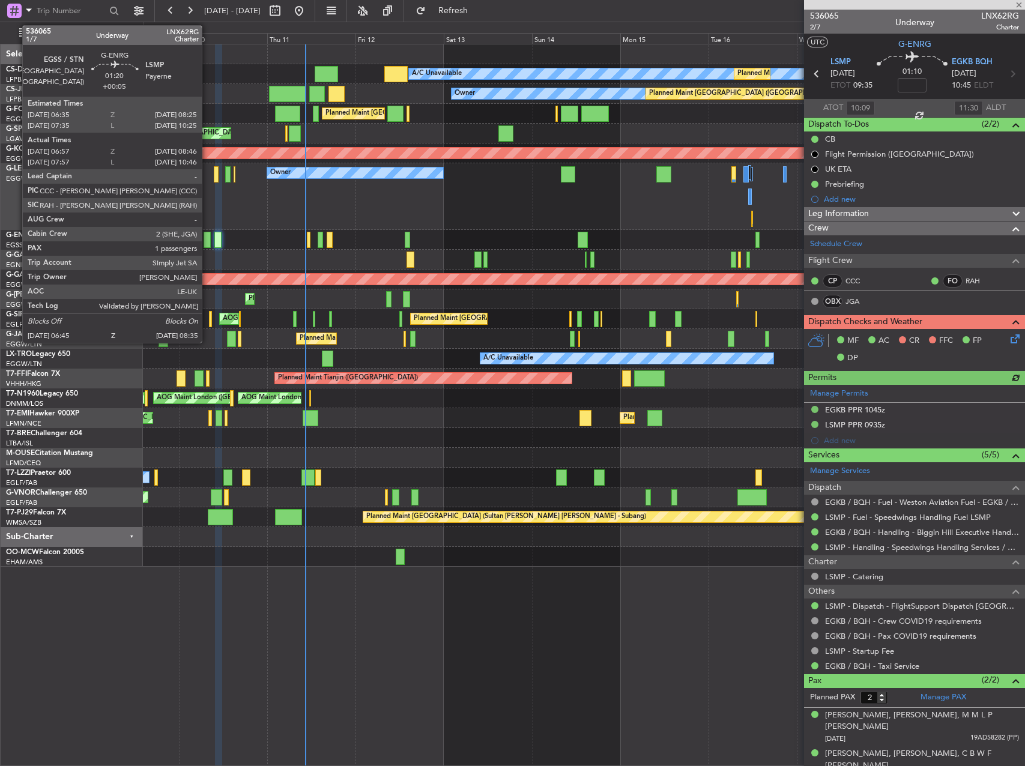
click at [207, 237] on div at bounding box center [207, 240] width 7 height 16
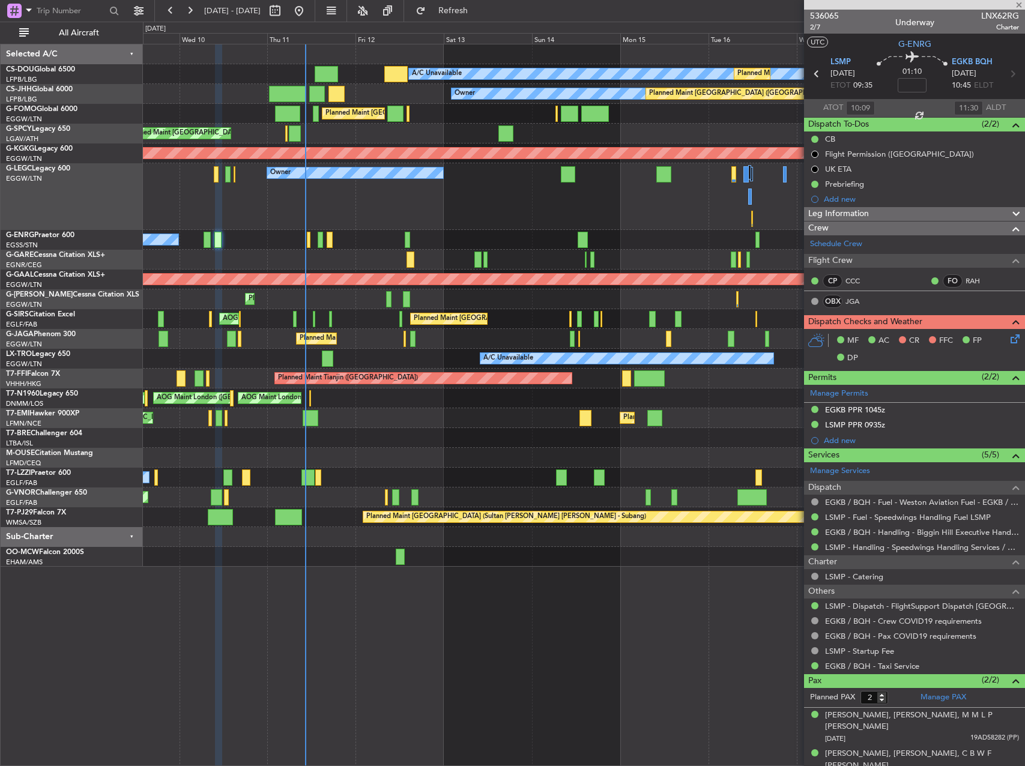
type input "+00:05"
type input "07:12"
type input "08:31"
type input "1"
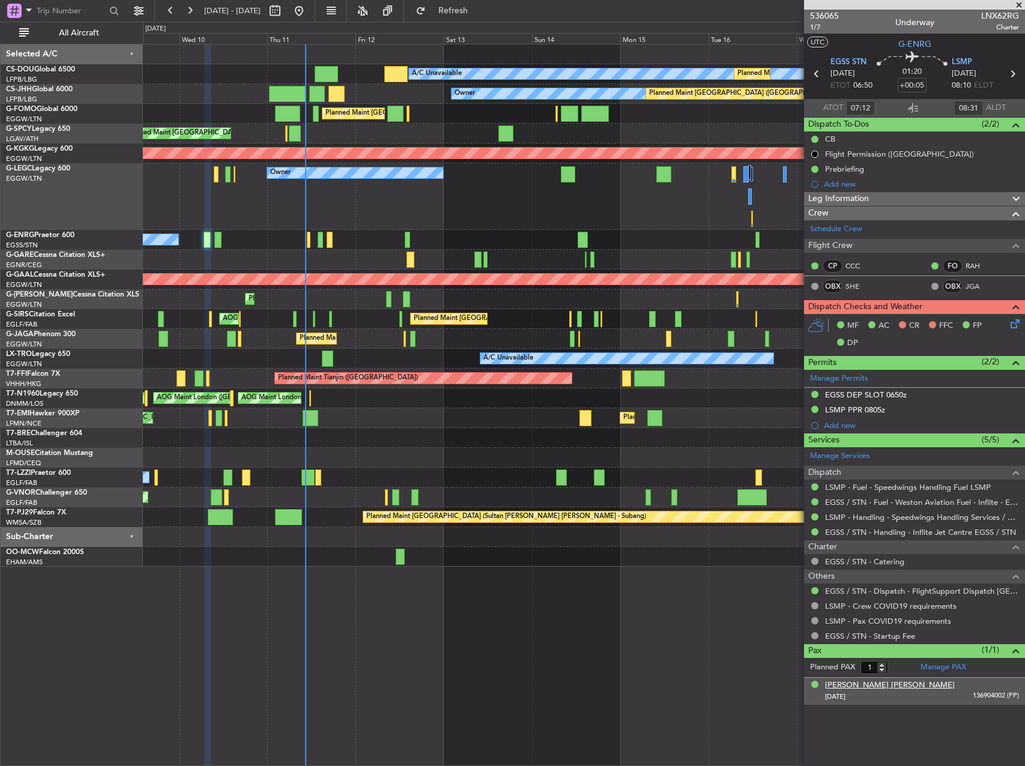
click at [879, 689] on div "[PERSON_NAME] [PERSON_NAME]" at bounding box center [890, 686] width 130 height 12
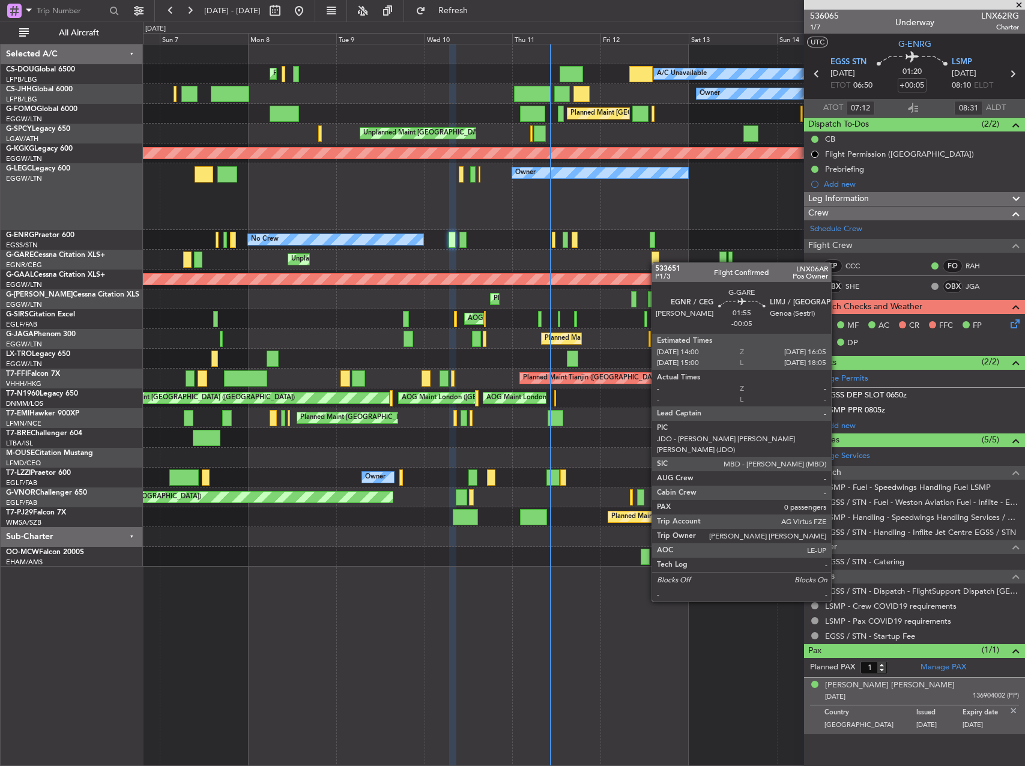
click at [658, 262] on div "A/C Unavailable Planned Maint [GEOGRAPHIC_DATA] ([GEOGRAPHIC_DATA]) Planned Mai…" at bounding box center [584, 305] width 882 height 523
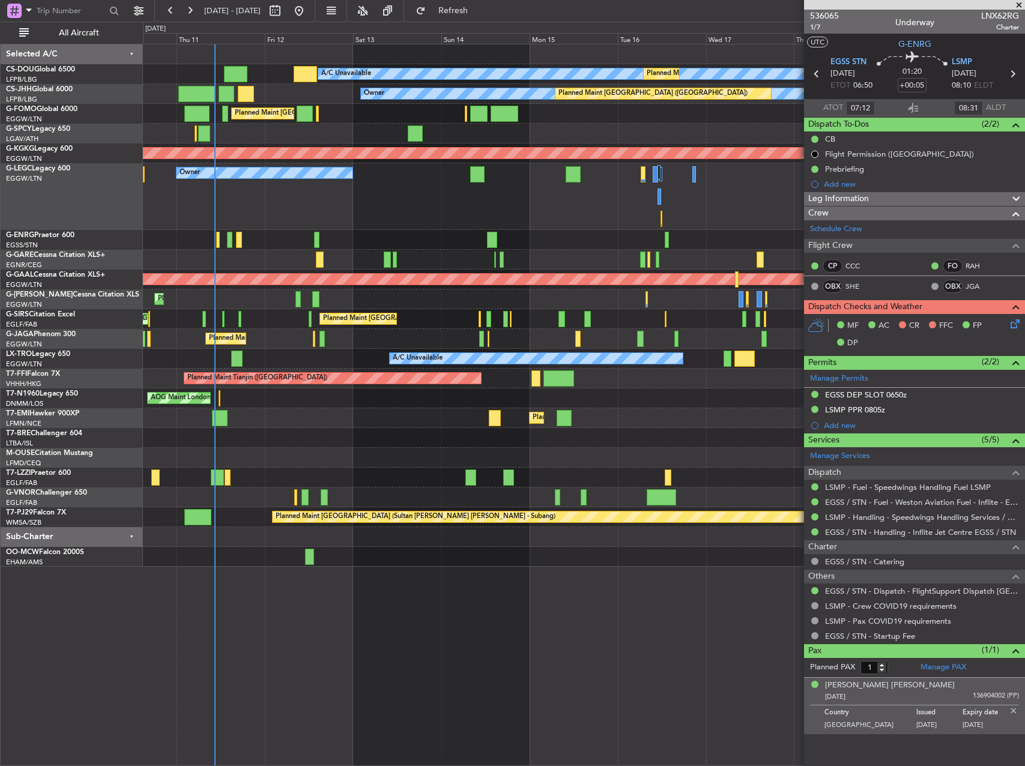
click at [258, 383] on div "A/C Unavailable Planned Maint [GEOGRAPHIC_DATA] ([GEOGRAPHIC_DATA]) Planned Mai…" at bounding box center [584, 305] width 882 height 523
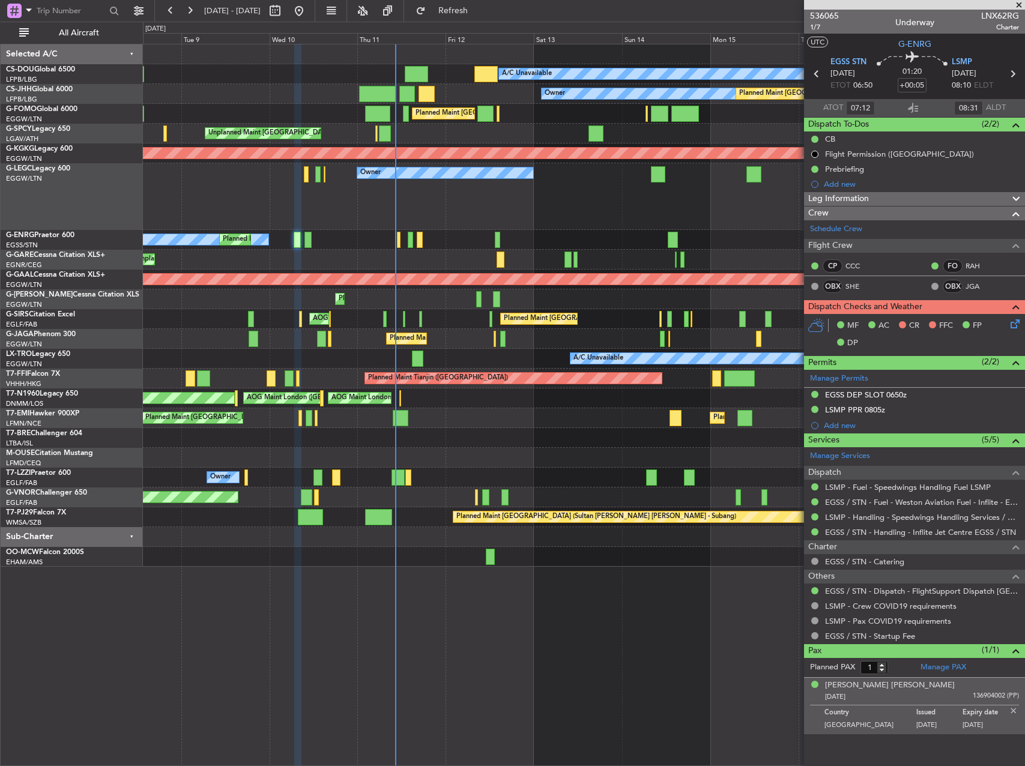
click at [529, 416] on div "Planned Maint [GEOGRAPHIC_DATA] Planned Maint [GEOGRAPHIC_DATA]" at bounding box center [584, 418] width 882 height 20
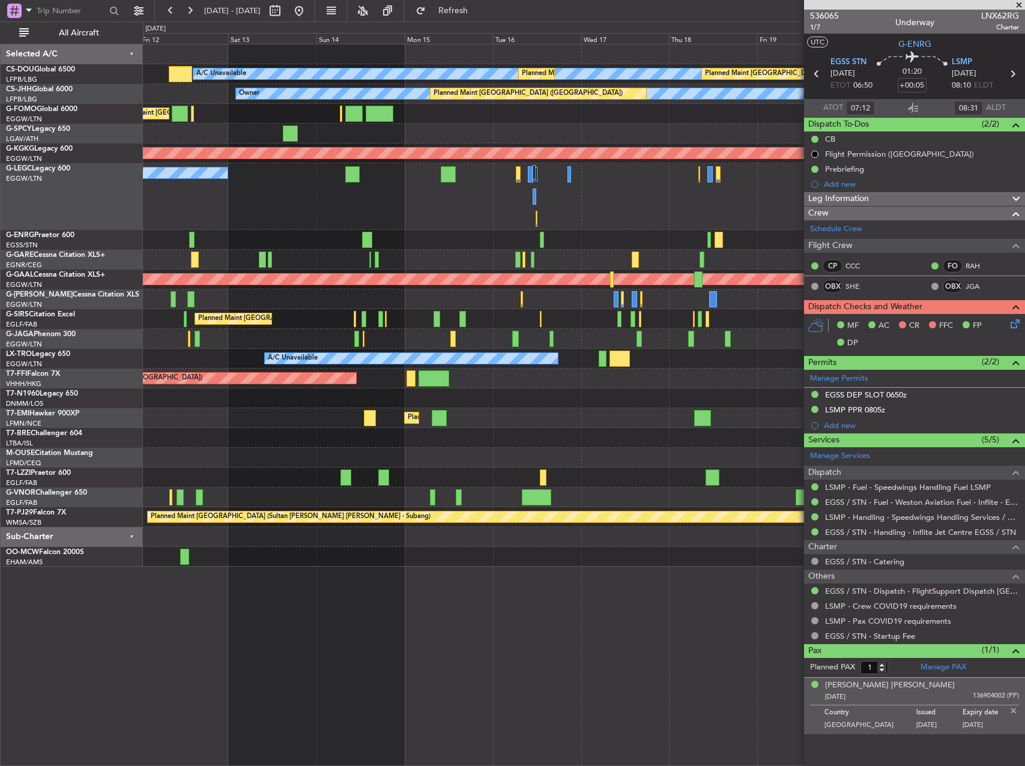
click at [273, 232] on div "A/C Unavailable Planned Maint [GEOGRAPHIC_DATA] ([GEOGRAPHIC_DATA]) Planned Mai…" at bounding box center [584, 305] width 882 height 523
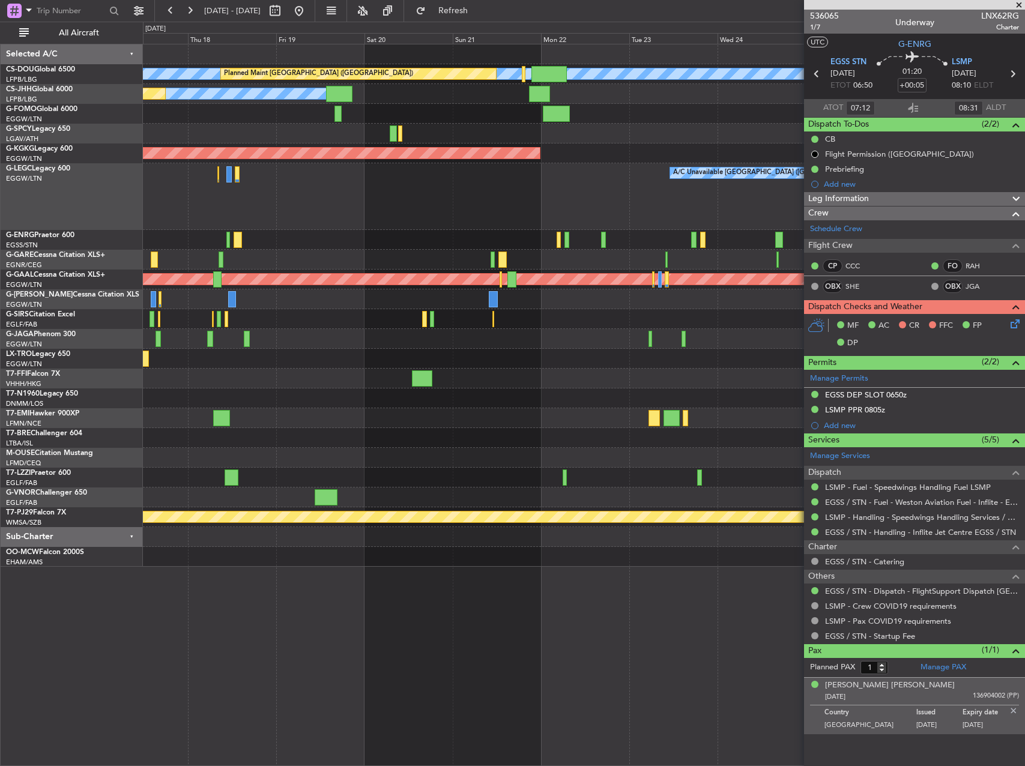
click at [108, 226] on div "A/C Unavailable Planned Maint [GEOGRAPHIC_DATA] ([GEOGRAPHIC_DATA]) Planned Mai…" at bounding box center [512, 394] width 1025 height 745
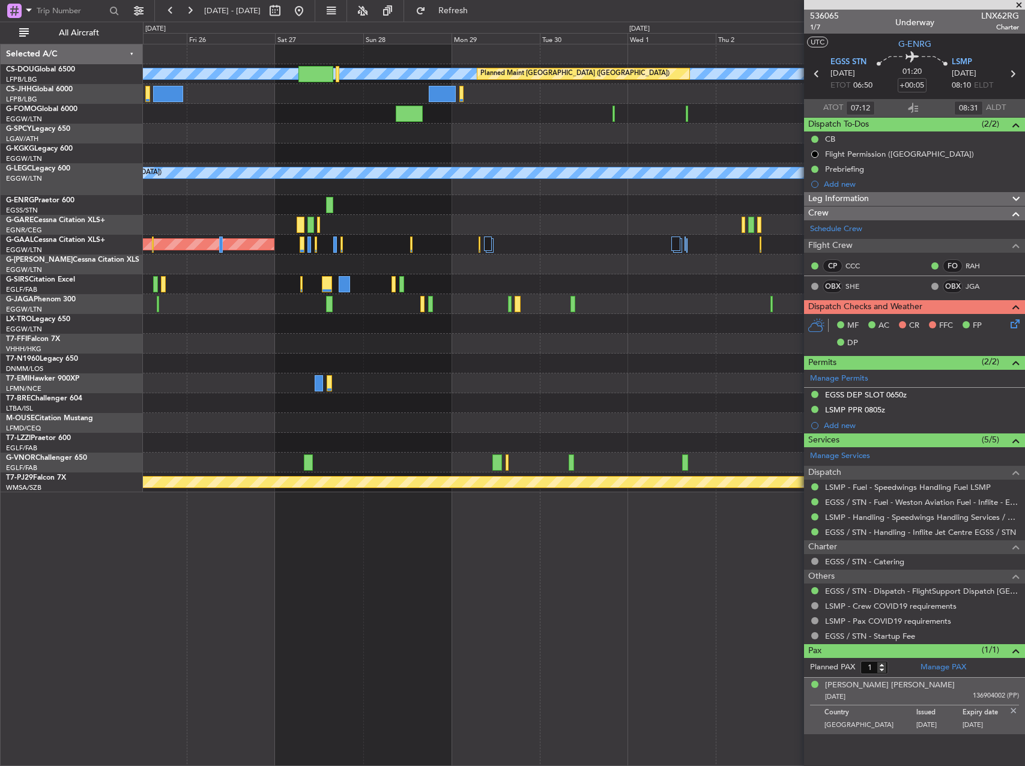
click at [282, 216] on div at bounding box center [584, 225] width 882 height 20
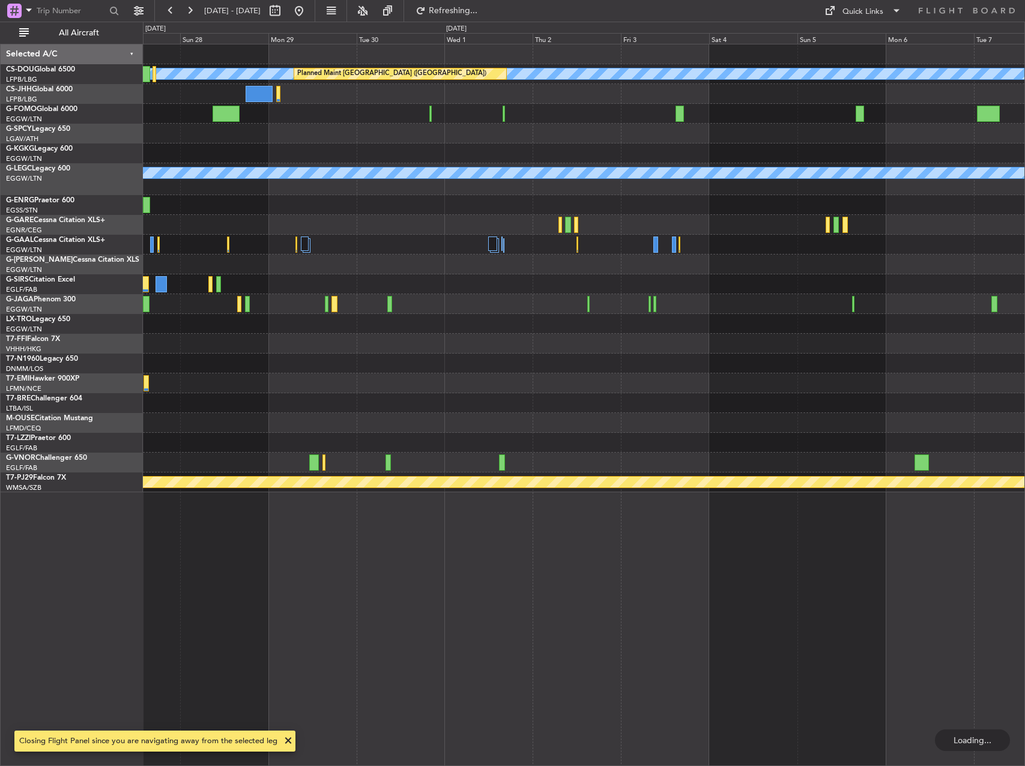
click at [408, 283] on div at bounding box center [584, 285] width 882 height 20
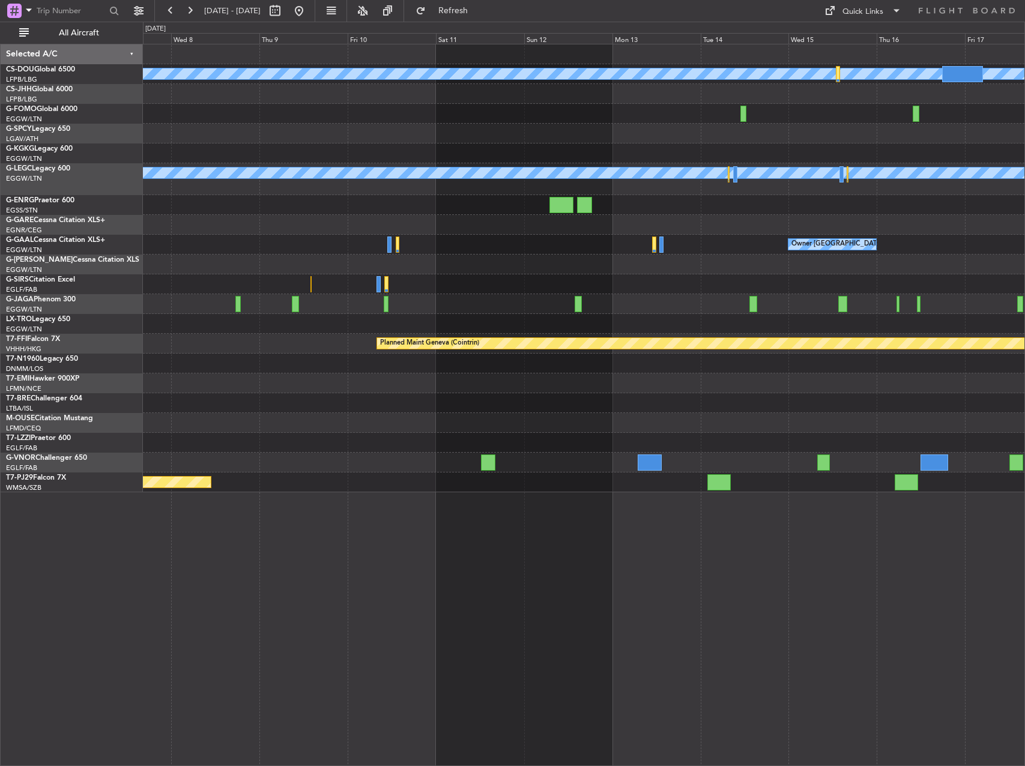
click at [400, 255] on div at bounding box center [584, 265] width 882 height 20
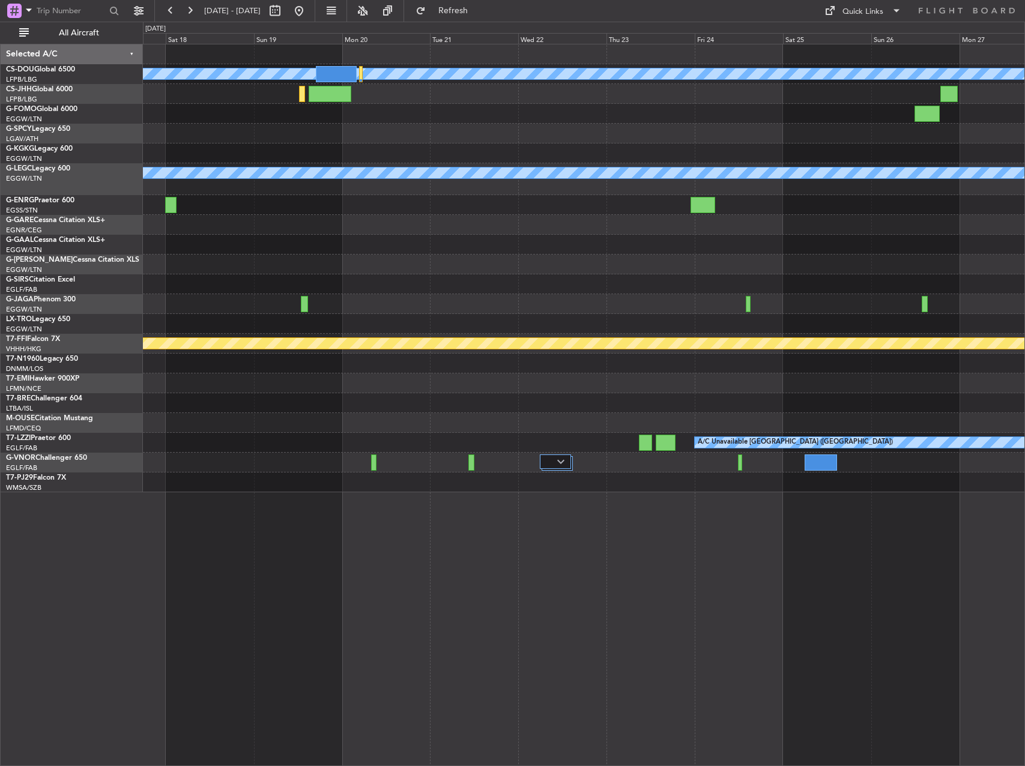
click at [279, 224] on div "A/C Unavailable A/C Unavailable [GEOGRAPHIC_DATA] ([GEOGRAPHIC_DATA]) Owner [GE…" at bounding box center [584, 268] width 882 height 448
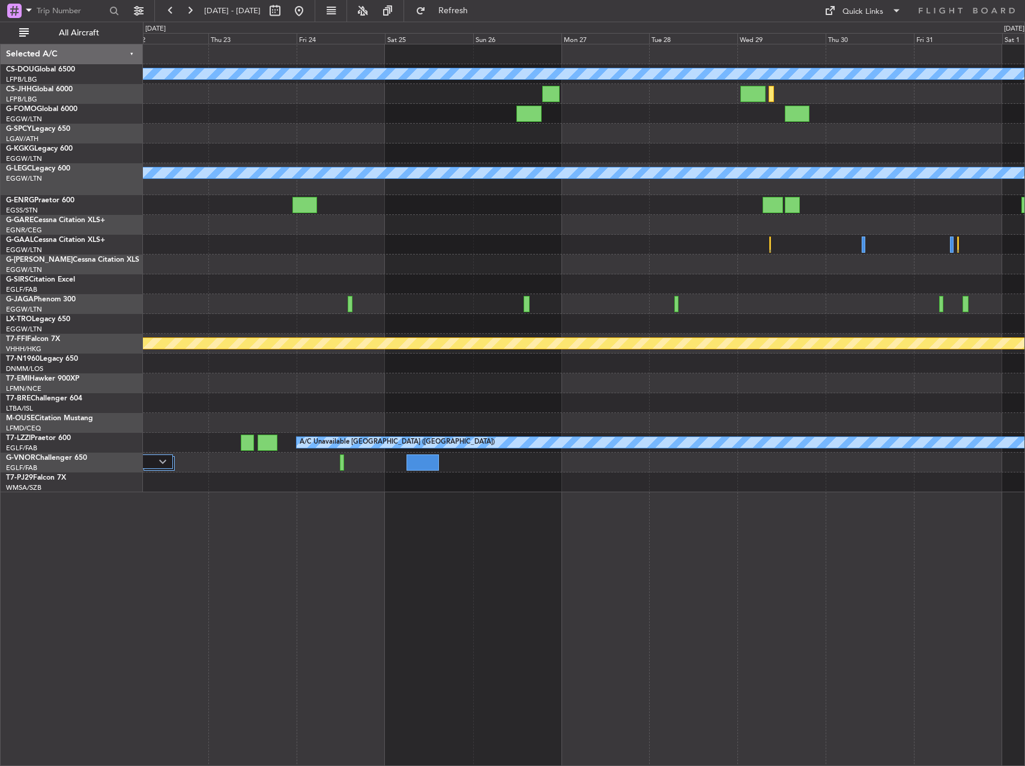
click at [187, 252] on div "A/C Unavailable A/C Unavailable [GEOGRAPHIC_DATA] ([GEOGRAPHIC_DATA]) Planned M…" at bounding box center [584, 268] width 882 height 448
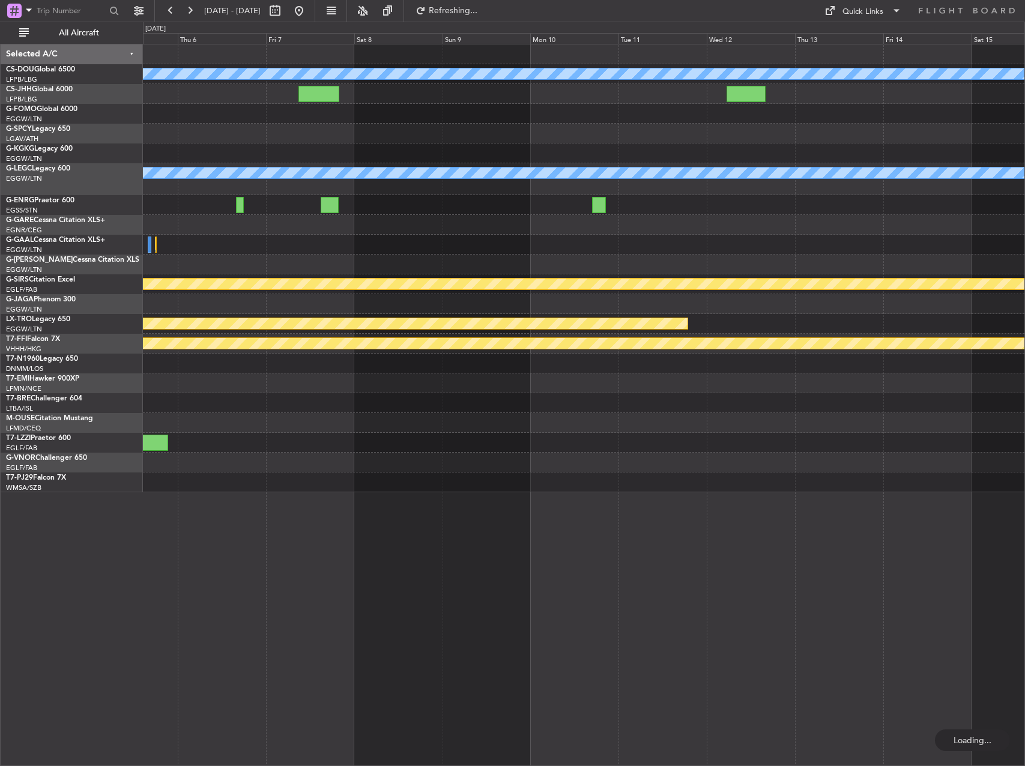
click at [329, 225] on div at bounding box center [584, 225] width 882 height 20
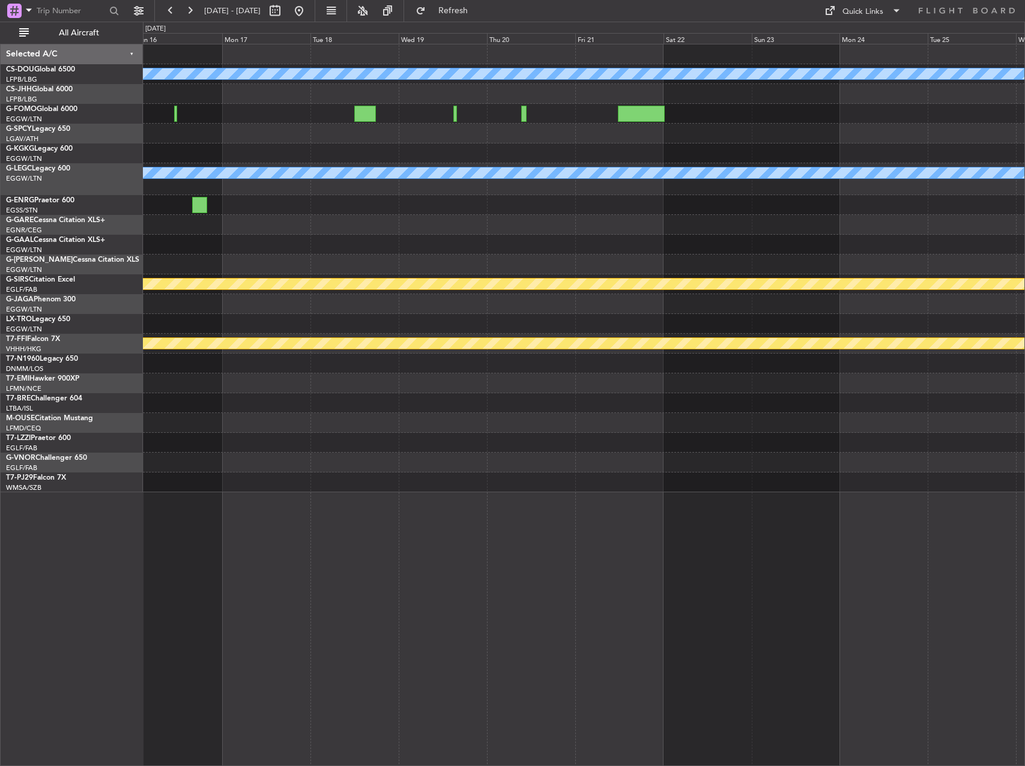
click at [288, 231] on div "A/C Unavailable A/C Unavailable [GEOGRAPHIC_DATA] ([GEOGRAPHIC_DATA]) Planned M…" at bounding box center [584, 268] width 882 height 448
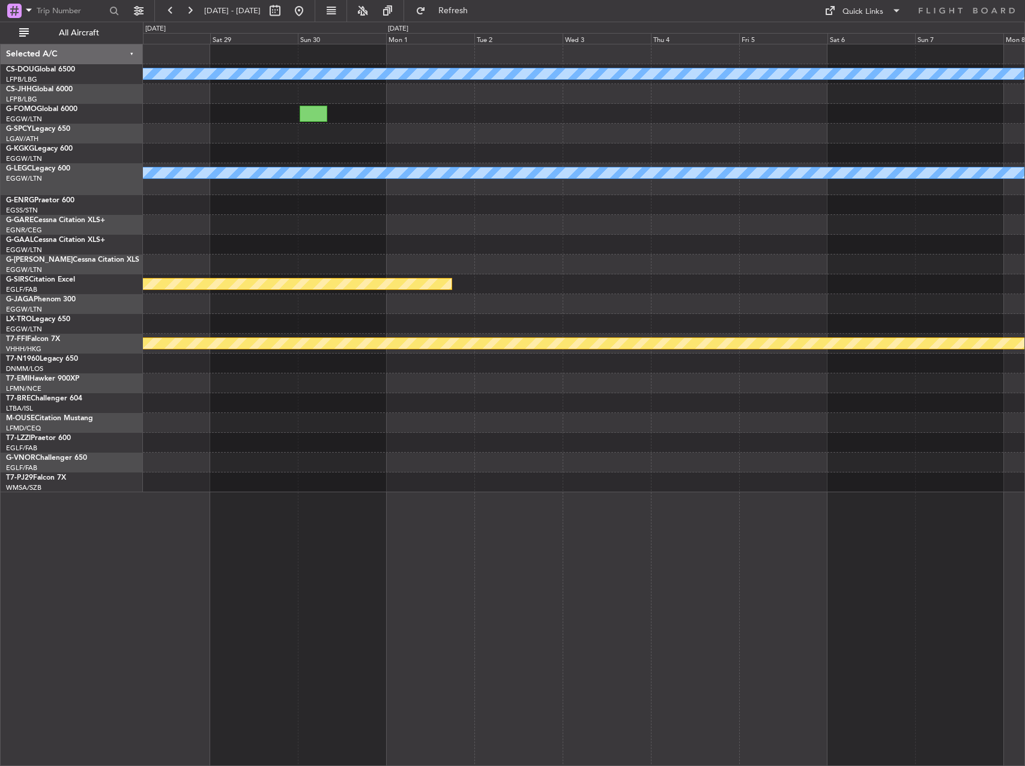
click at [201, 189] on div "A/C Unavailable A/C Unavailable [GEOGRAPHIC_DATA] ([GEOGRAPHIC_DATA]) Planned M…" at bounding box center [584, 268] width 882 height 448
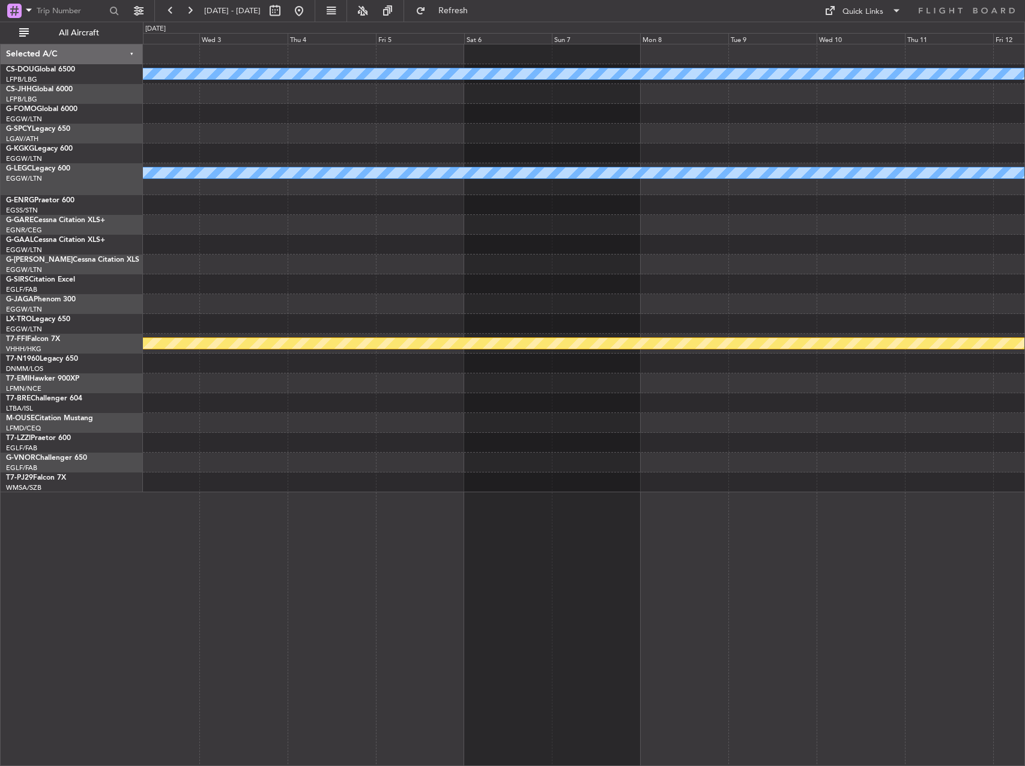
click at [105, 181] on div "A/C Unavailable A/C Unavailable [GEOGRAPHIC_DATA] ([GEOGRAPHIC_DATA]) Planned M…" at bounding box center [512, 394] width 1025 height 745
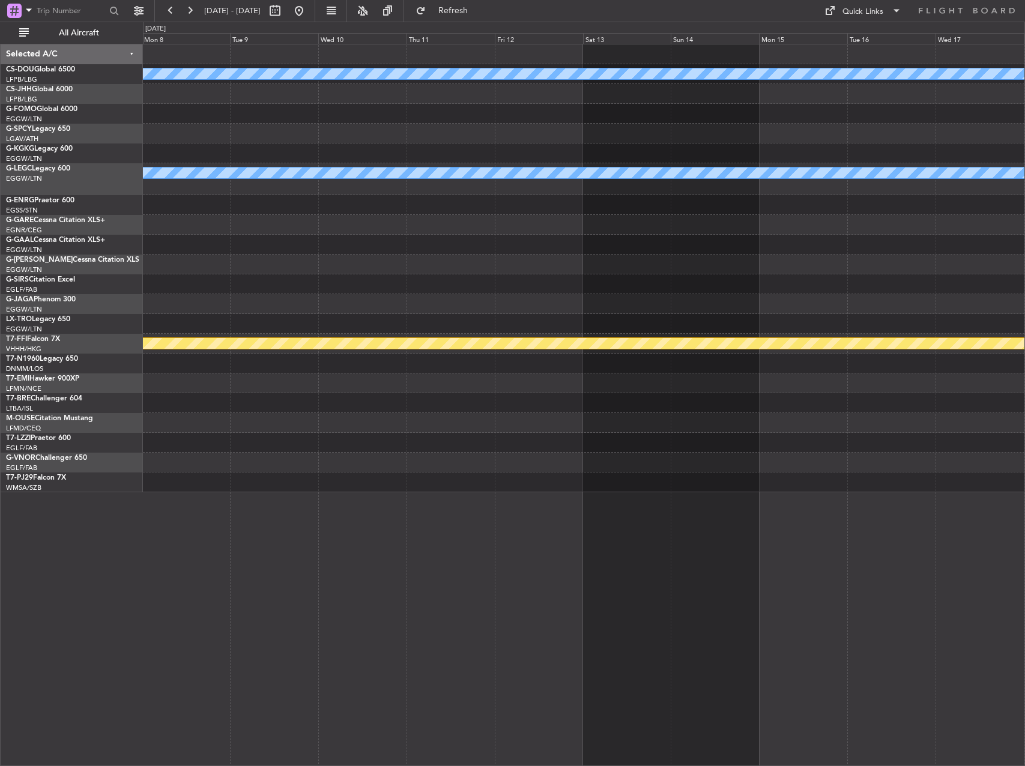
click at [380, 194] on div "A/C Unavailable A/C Unavailable [GEOGRAPHIC_DATA] ([GEOGRAPHIC_DATA]) Planned M…" at bounding box center [584, 268] width 882 height 448
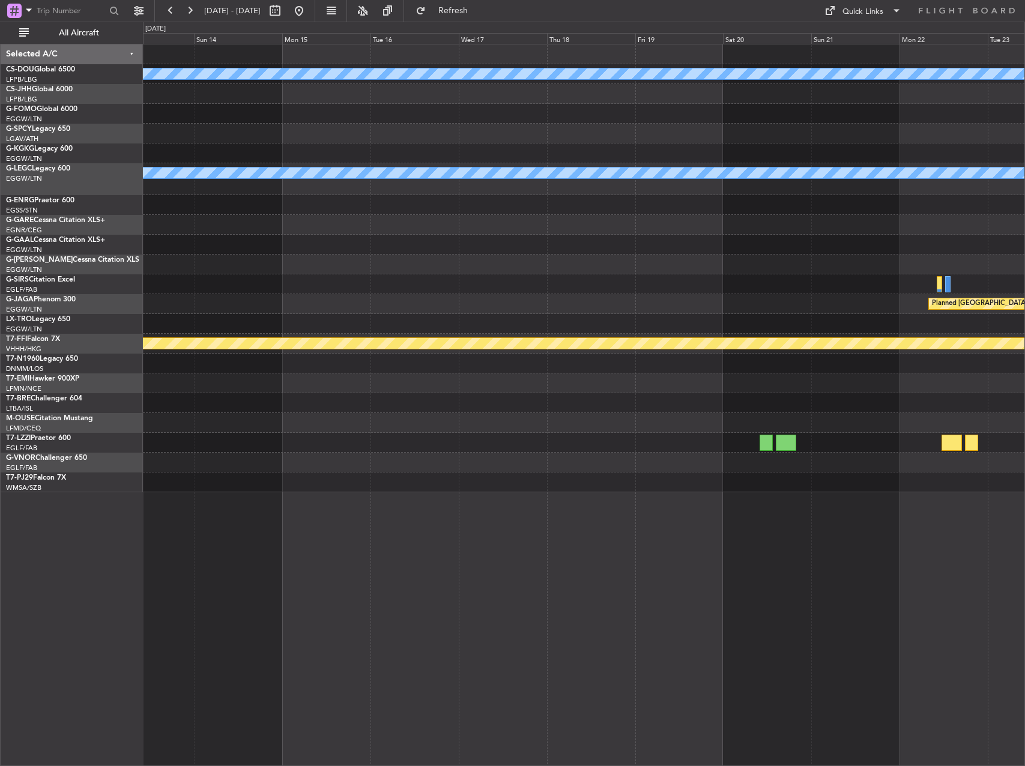
click at [230, 220] on div "A/C Unavailable A/C Unavailable [GEOGRAPHIC_DATA] ([GEOGRAPHIC_DATA]) [GEOGRAPH…" at bounding box center [584, 268] width 882 height 448
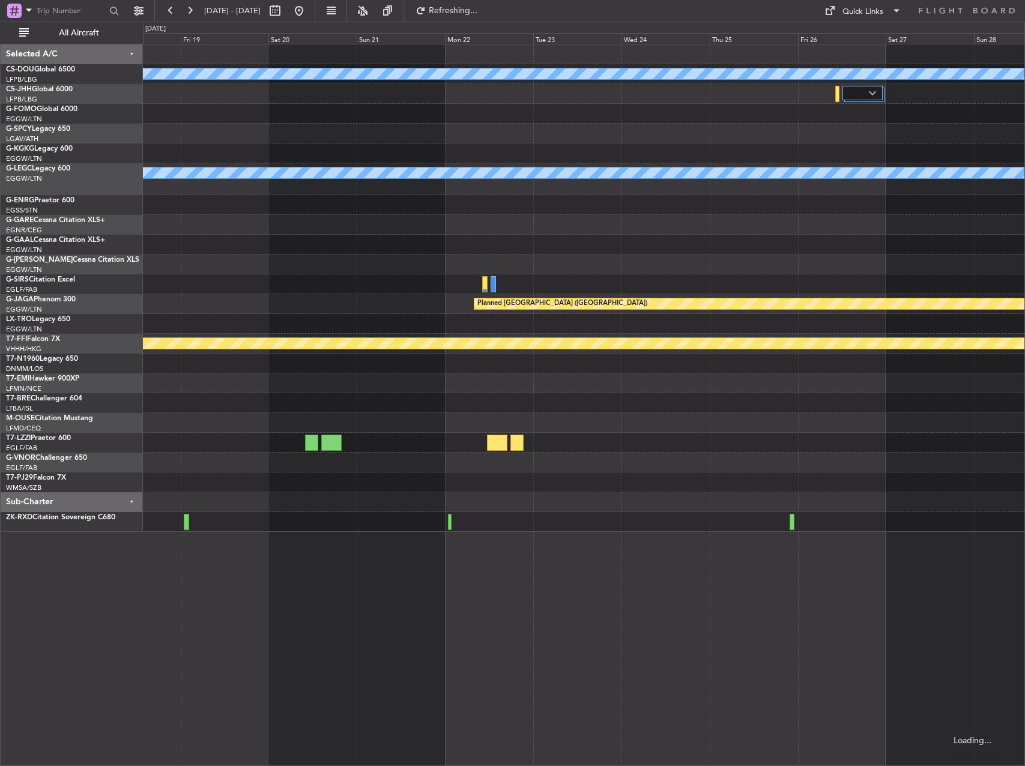
click at [182, 278] on div "A/C Unavailable A/C Unavailable [GEOGRAPHIC_DATA] ([GEOGRAPHIC_DATA]) [GEOGRAPH…" at bounding box center [584, 288] width 882 height 488
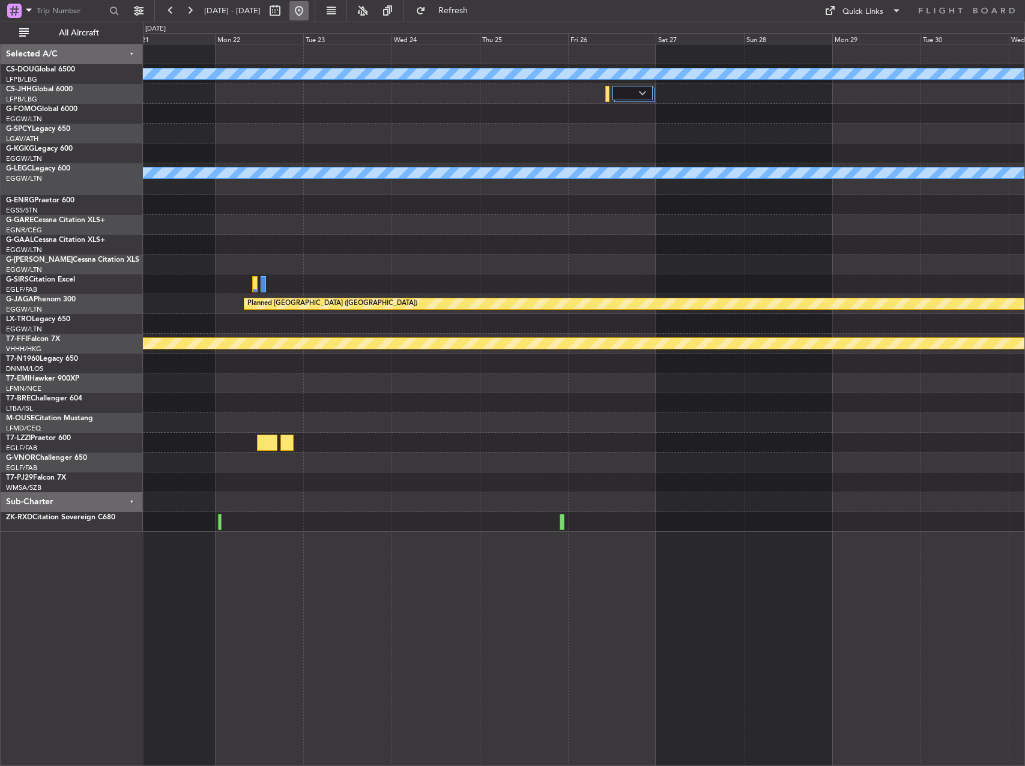
click at [309, 8] on button at bounding box center [299, 10] width 19 height 19
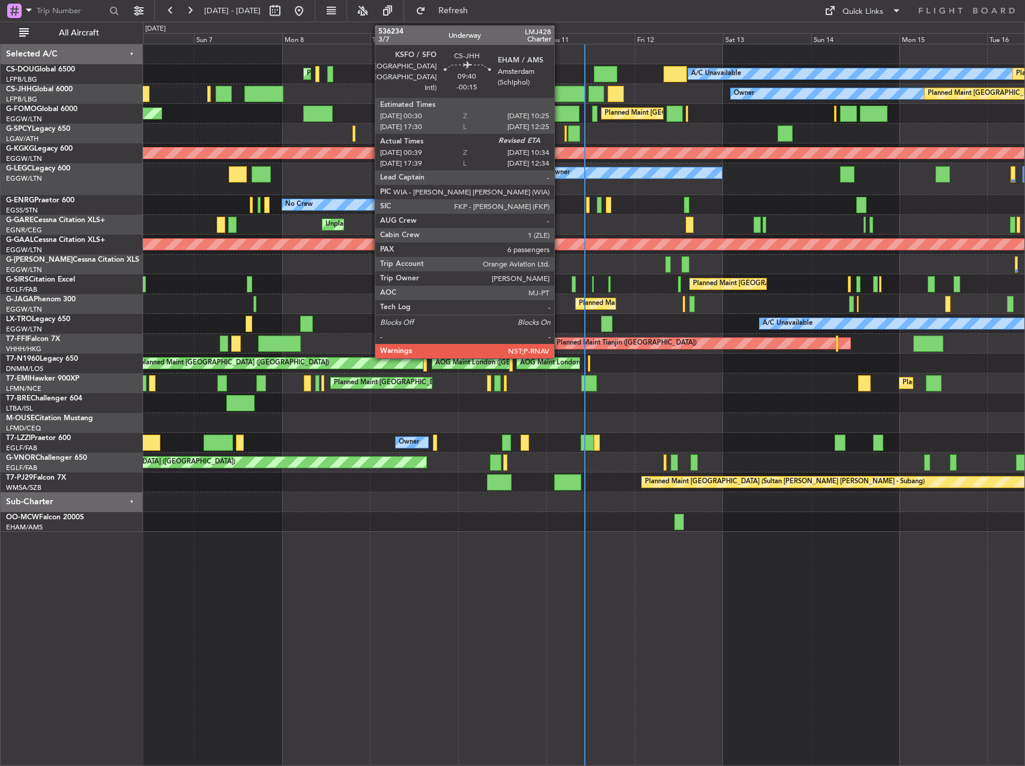
click at [560, 94] on div at bounding box center [566, 94] width 37 height 16
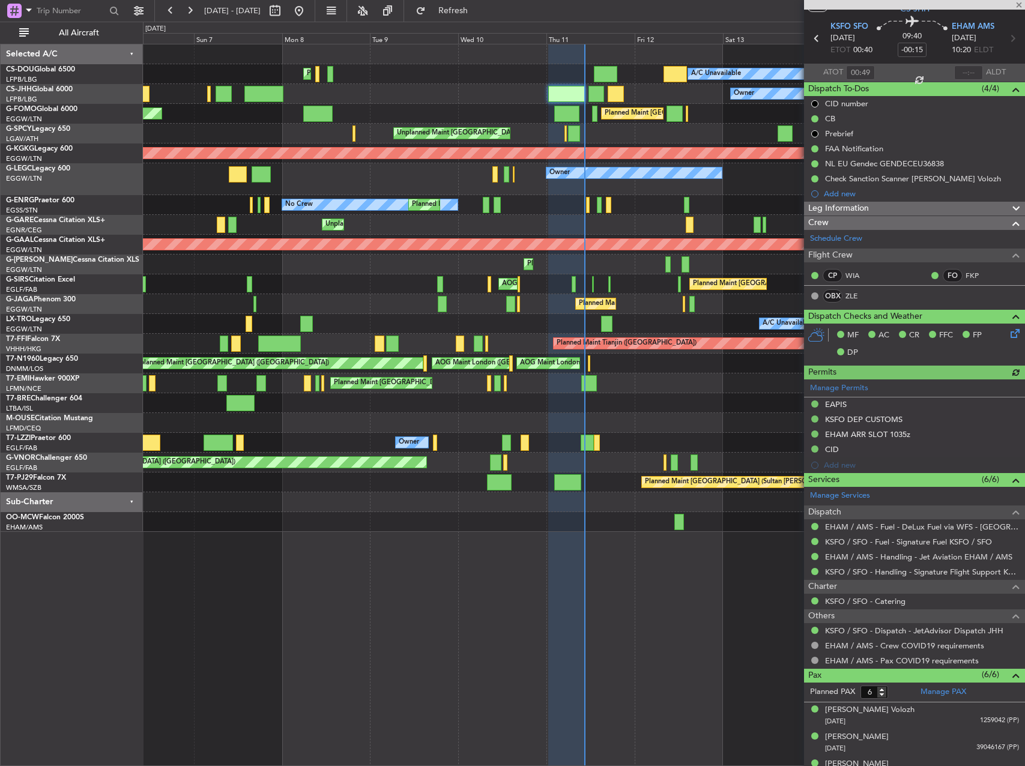
scroll to position [133, 0]
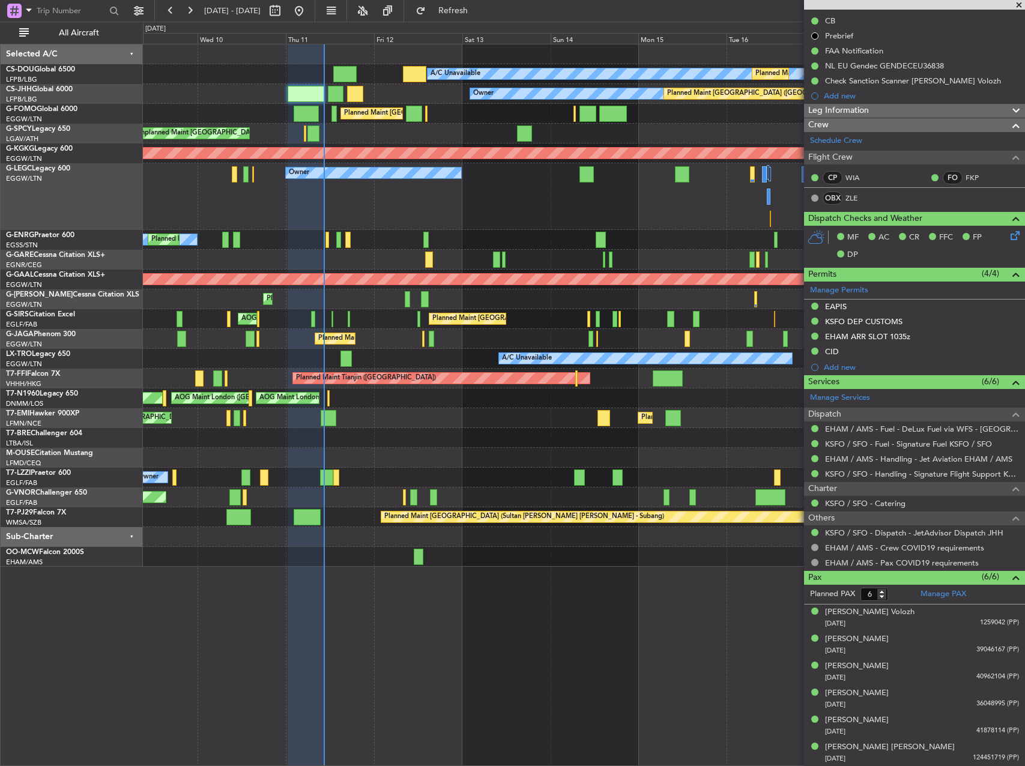
click at [417, 314] on div "Planned Maint [GEOGRAPHIC_DATA] ([GEOGRAPHIC_DATA]) AOG Maint [PERSON_NAME]" at bounding box center [584, 319] width 882 height 20
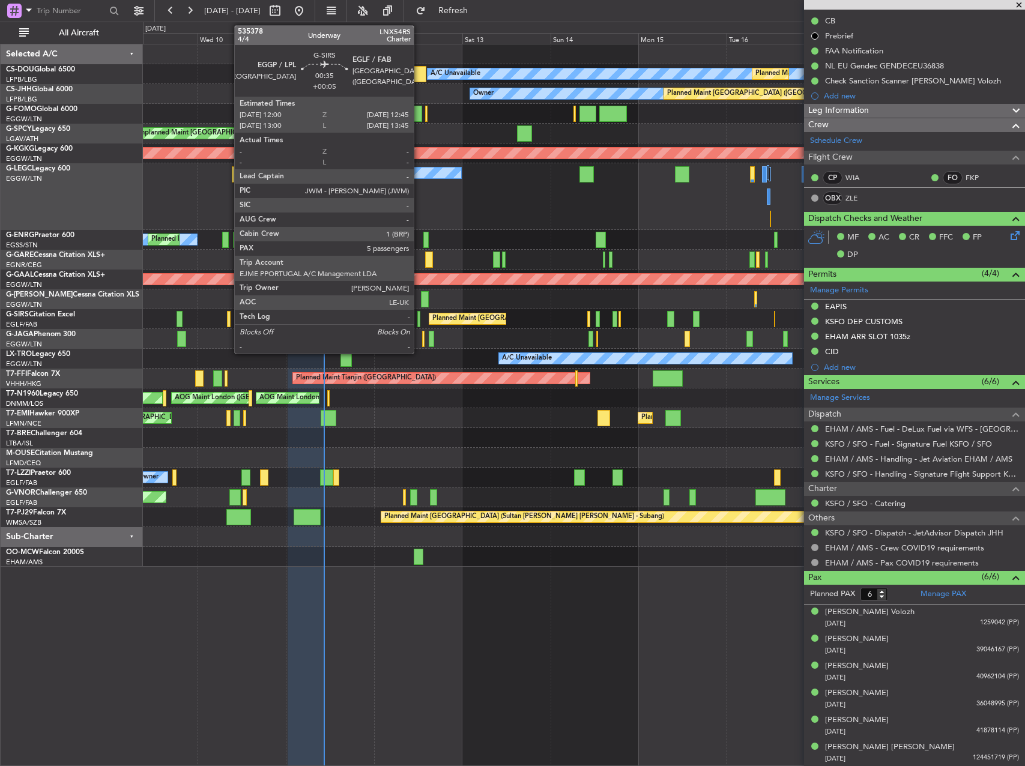
click at [420, 317] on div at bounding box center [418, 319] width 3 height 16
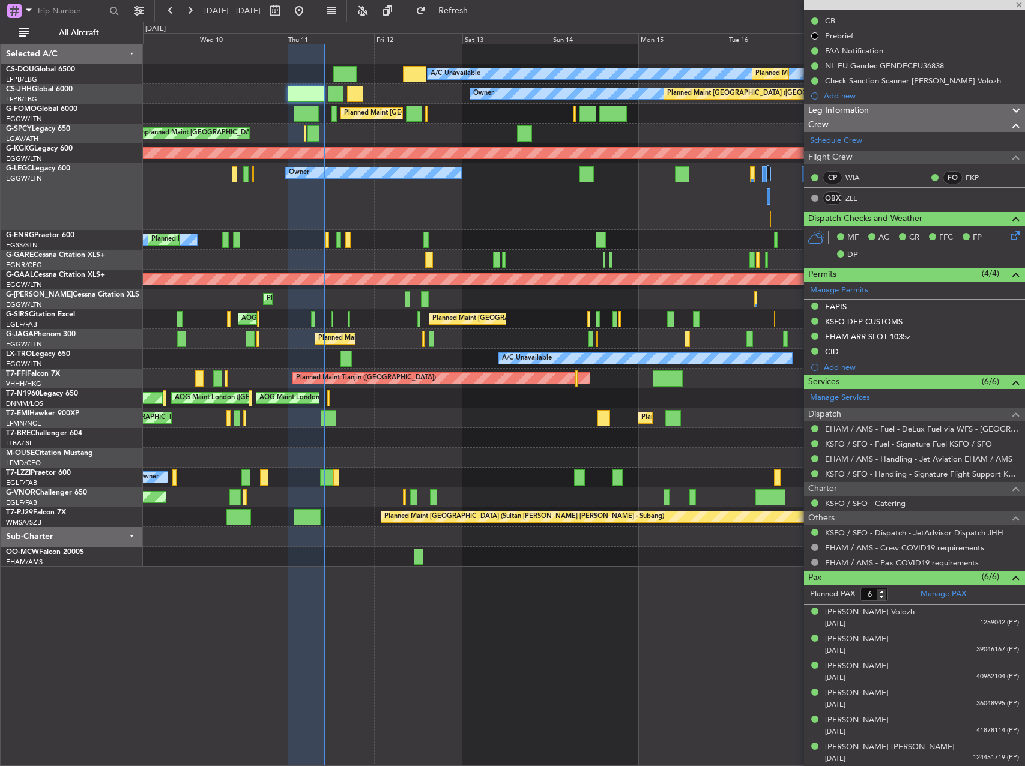
type input "+00:05"
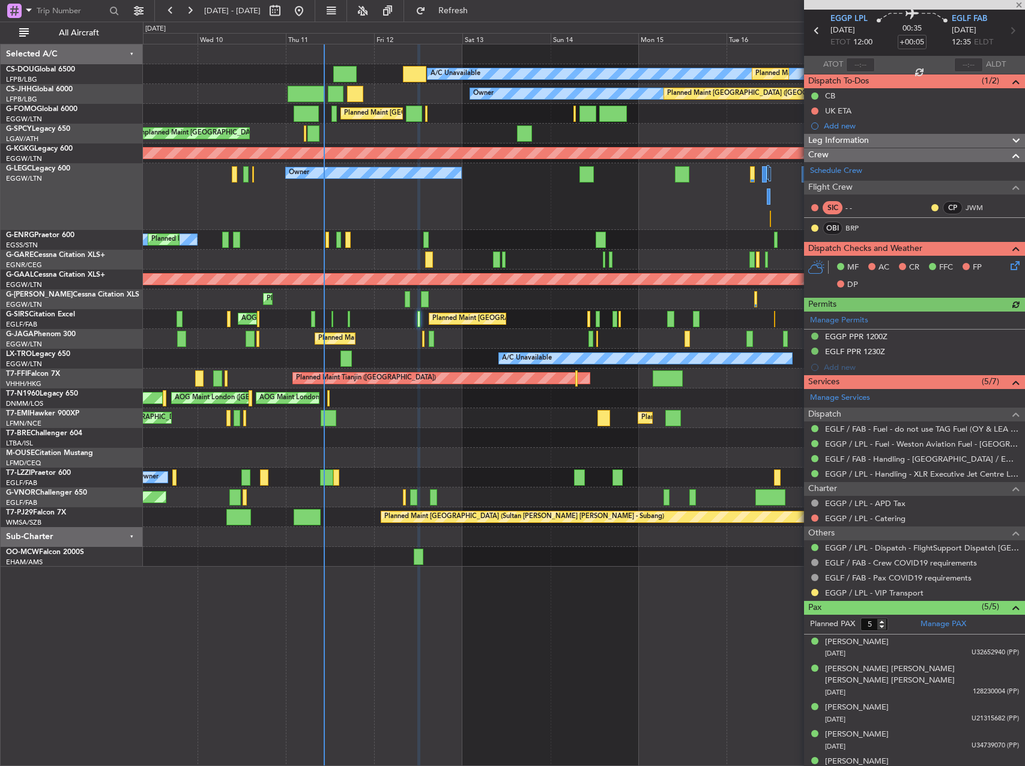
scroll to position [46, 0]
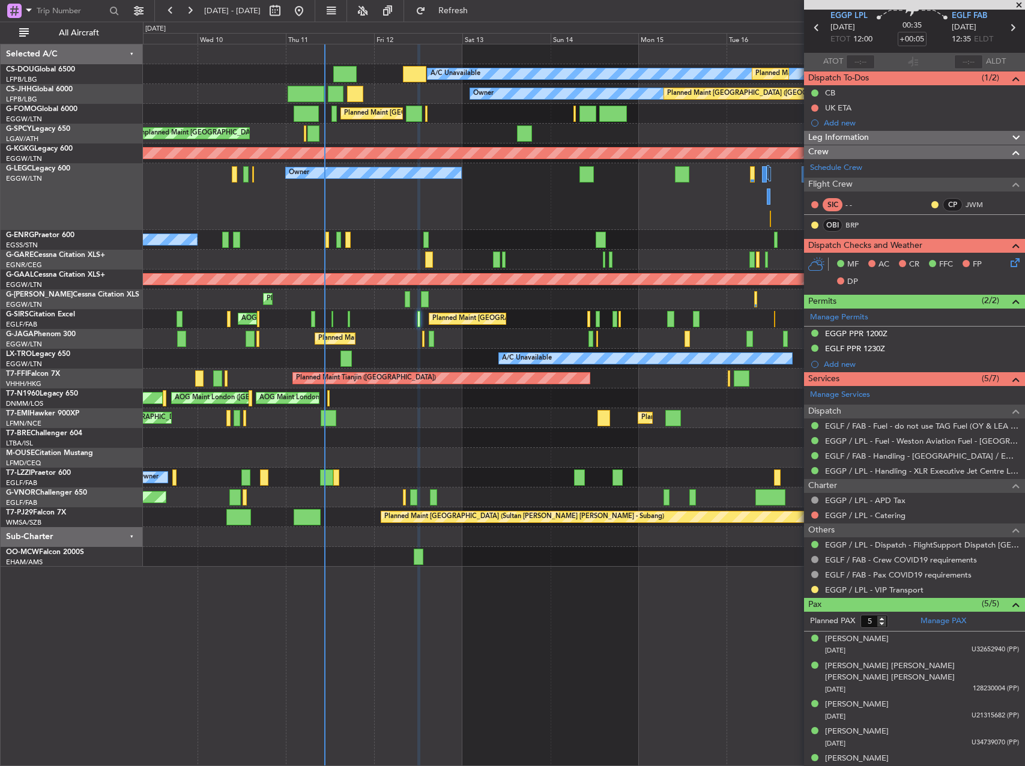
click at [547, 699] on div "A/C Unavailable Planned Maint [GEOGRAPHIC_DATA] ([GEOGRAPHIC_DATA]) Planned Mai…" at bounding box center [584, 405] width 882 height 723
click at [1016, 5] on span at bounding box center [1019, 5] width 12 height 11
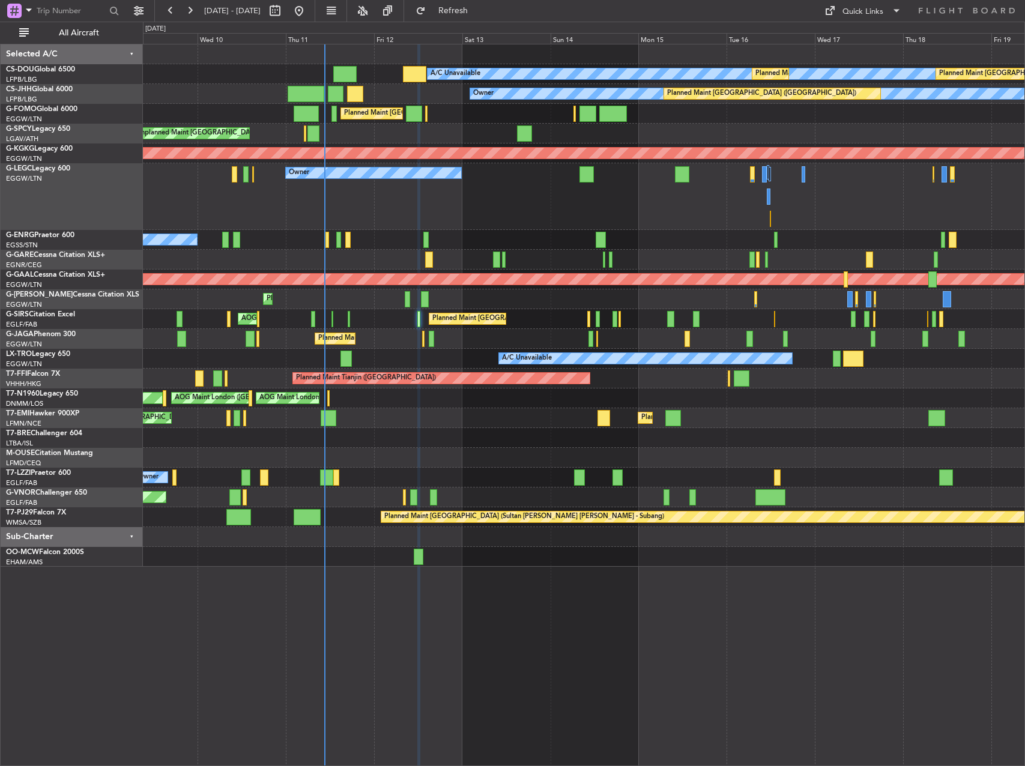
type input "0"
click at [893, 8] on span at bounding box center [897, 11] width 14 height 14
click at [836, 34] on button "Trip Builder" at bounding box center [864, 39] width 90 height 29
click at [878, 8] on div "Quick Links" at bounding box center [863, 12] width 41 height 12
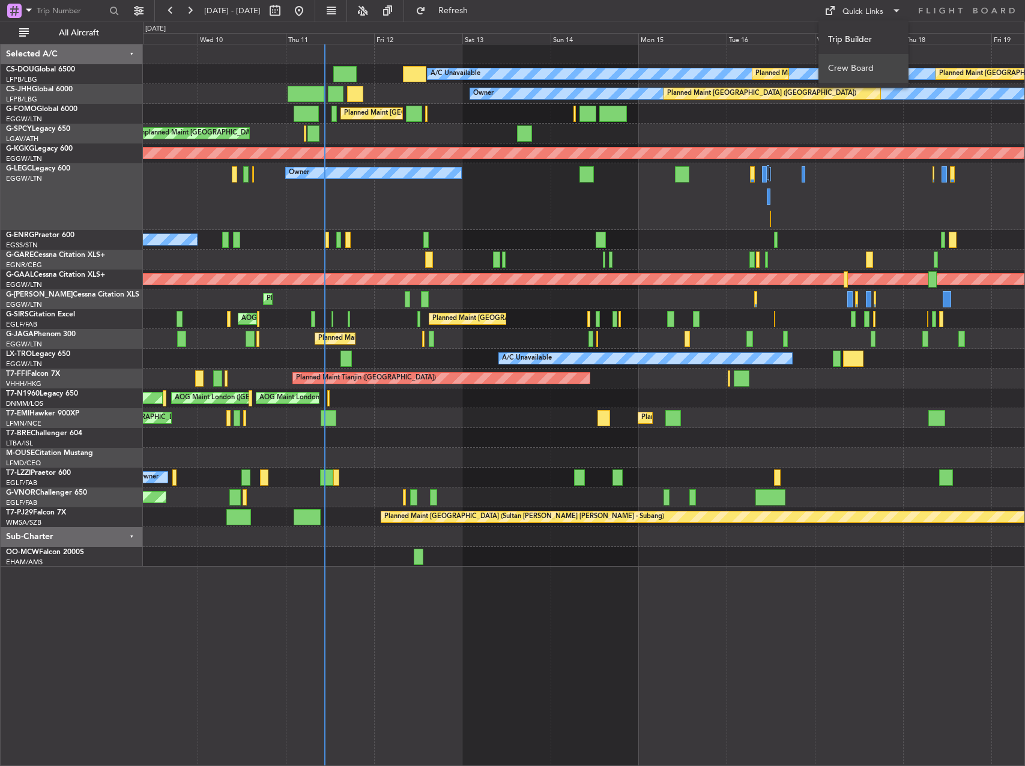
click at [851, 64] on button "Crew Board" at bounding box center [864, 68] width 90 height 29
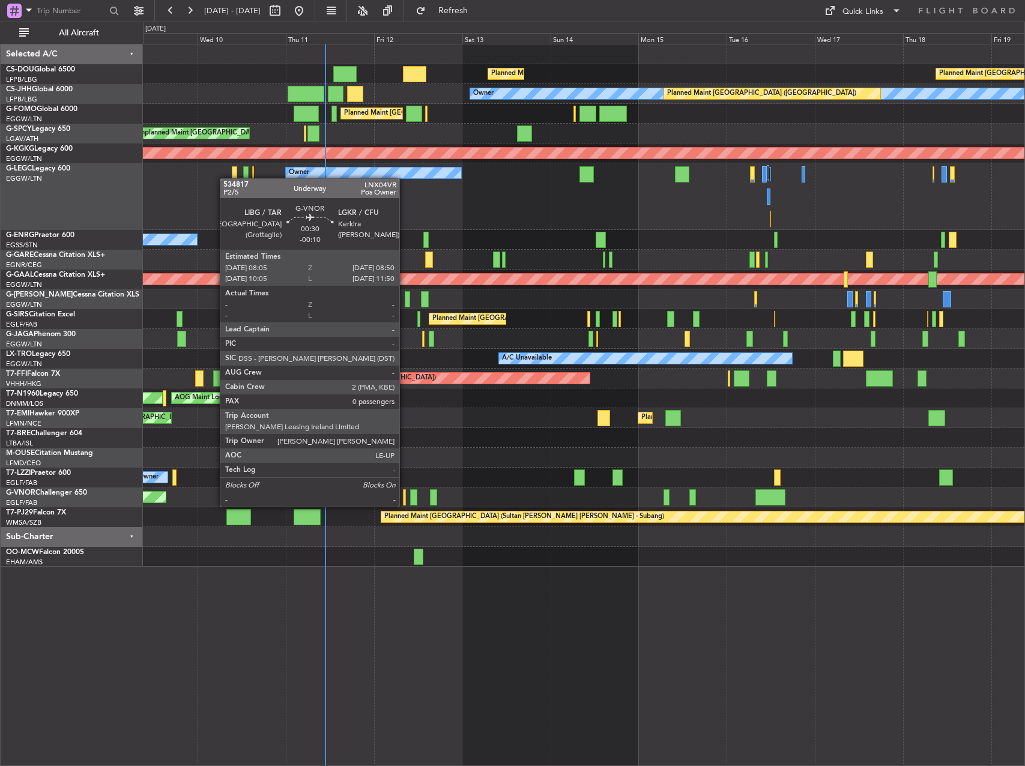
click at [405, 495] on div at bounding box center [404, 498] width 3 height 16
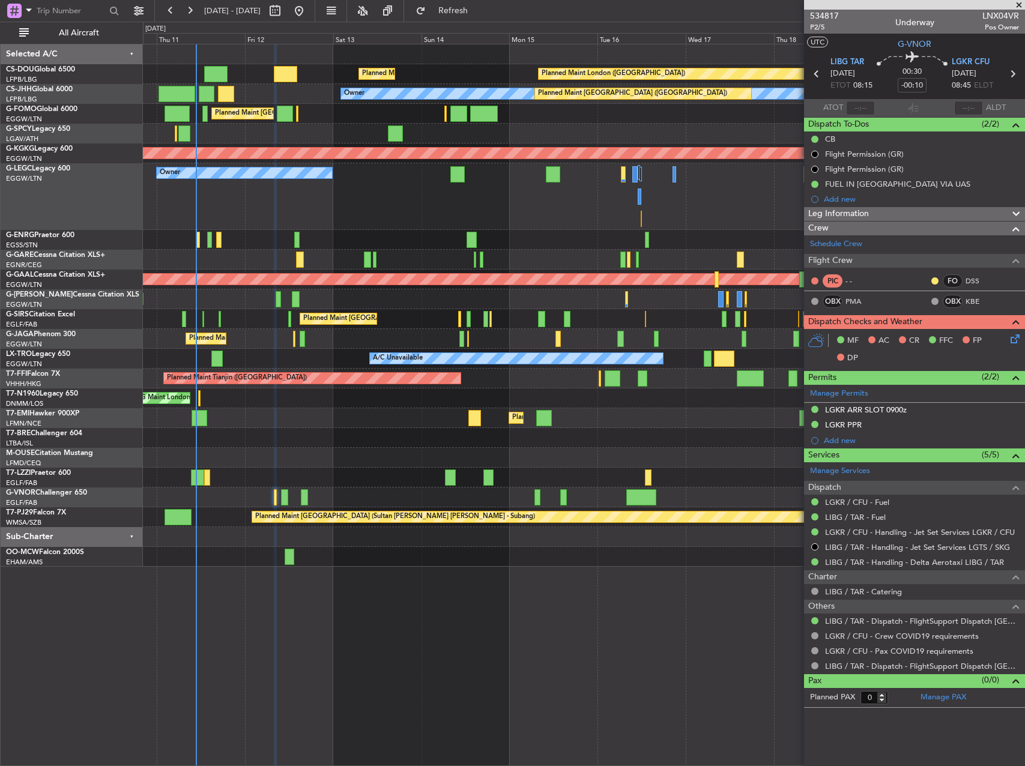
click at [422, 210] on div "Planned Maint [GEOGRAPHIC_DATA] ([GEOGRAPHIC_DATA]) Owner" at bounding box center [584, 196] width 882 height 67
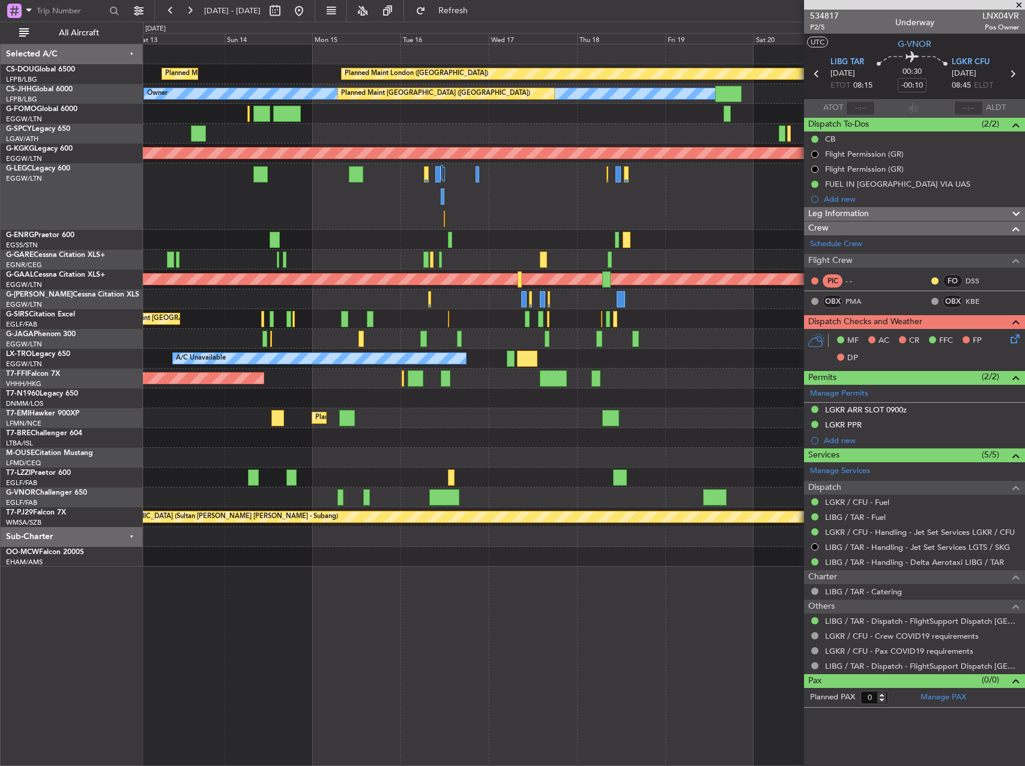
click at [274, 217] on div "Planned Maint [GEOGRAPHIC_DATA] ([GEOGRAPHIC_DATA]) Owner A/C Unavailable [GEOG…" at bounding box center [584, 196] width 882 height 67
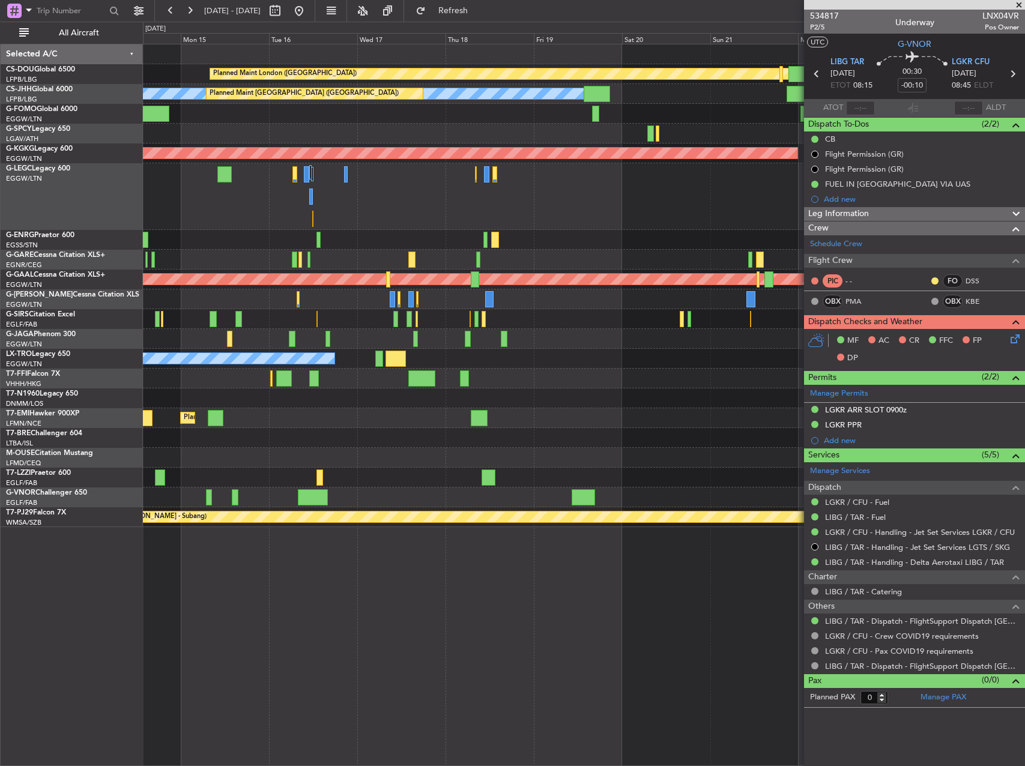
click at [464, 197] on div "A/C Unavailable [GEOGRAPHIC_DATA] ([GEOGRAPHIC_DATA]) Owner" at bounding box center [584, 196] width 882 height 67
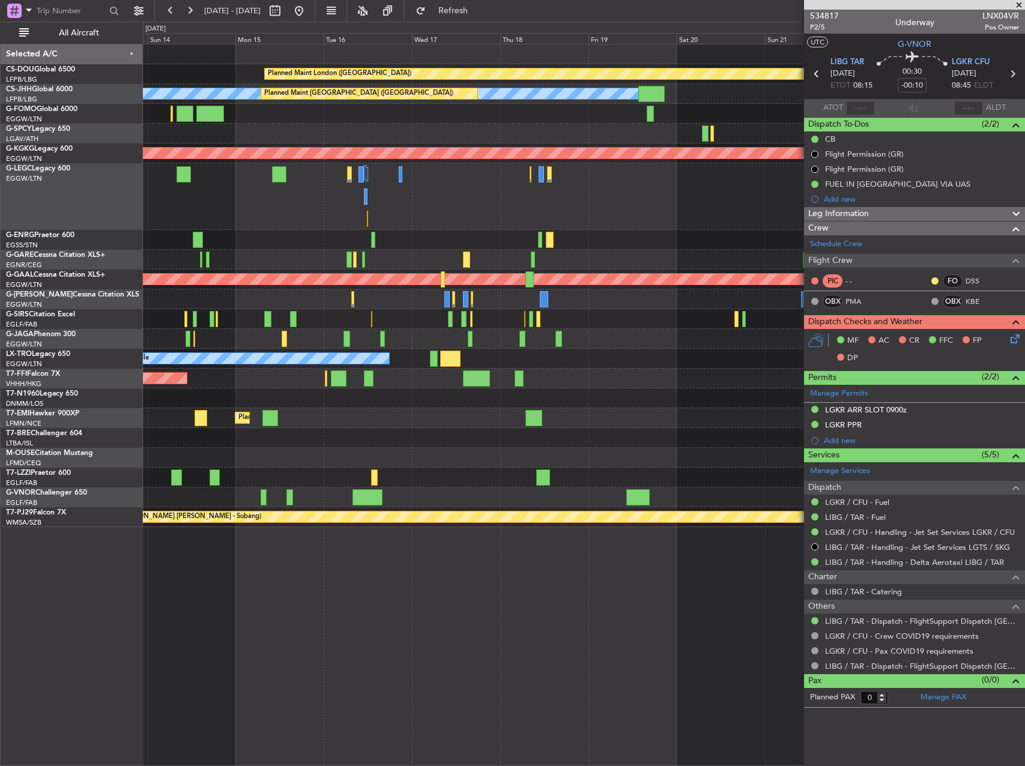
click at [247, 213] on div "A/C Unavailable [GEOGRAPHIC_DATA] ([GEOGRAPHIC_DATA]) Owner Planned Maint [GEOG…" at bounding box center [584, 196] width 882 height 67
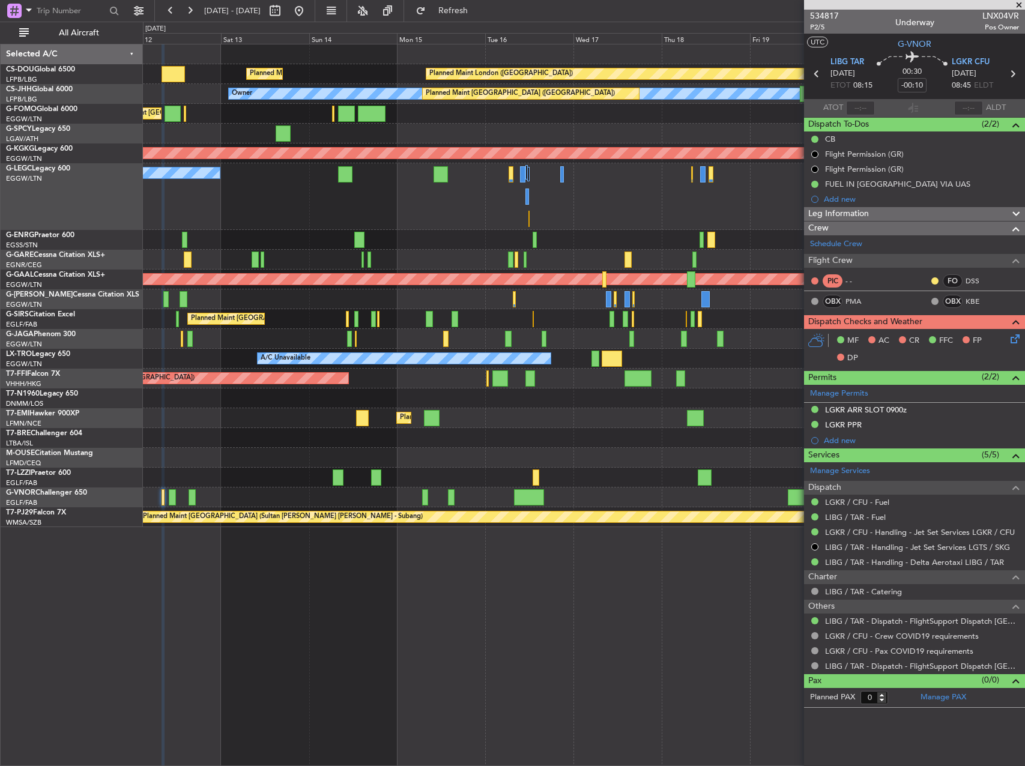
click at [415, 223] on div "Owner Planned Maint [GEOGRAPHIC_DATA] ([GEOGRAPHIC_DATA]) A/C Unavailable [GEOG…" at bounding box center [584, 196] width 882 height 67
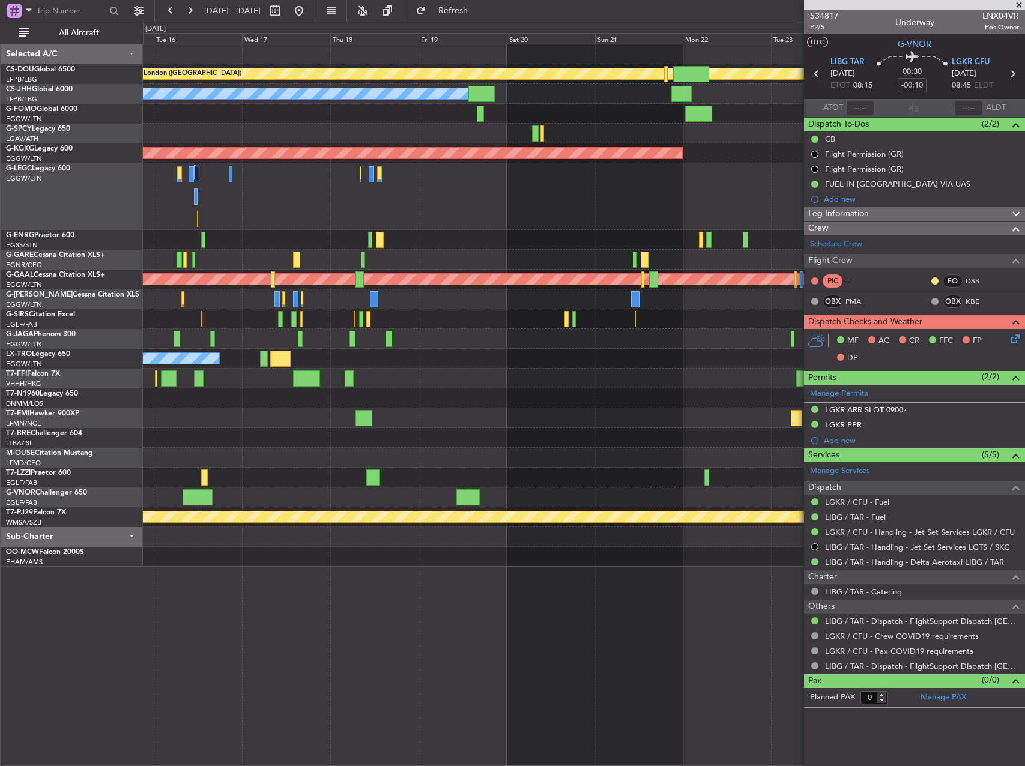
click at [238, 253] on div "Planned Maint London ([GEOGRAPHIC_DATA]) Planned Maint [GEOGRAPHIC_DATA] ([GEOG…" at bounding box center [584, 305] width 882 height 523
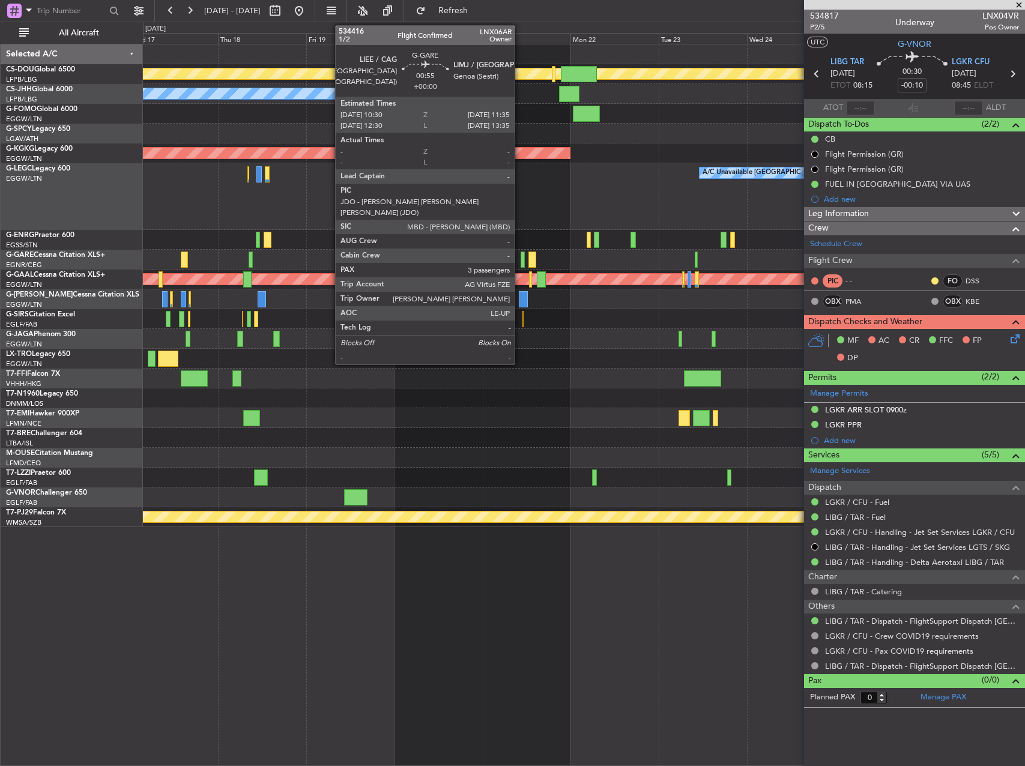
click at [521, 255] on div at bounding box center [523, 260] width 4 height 16
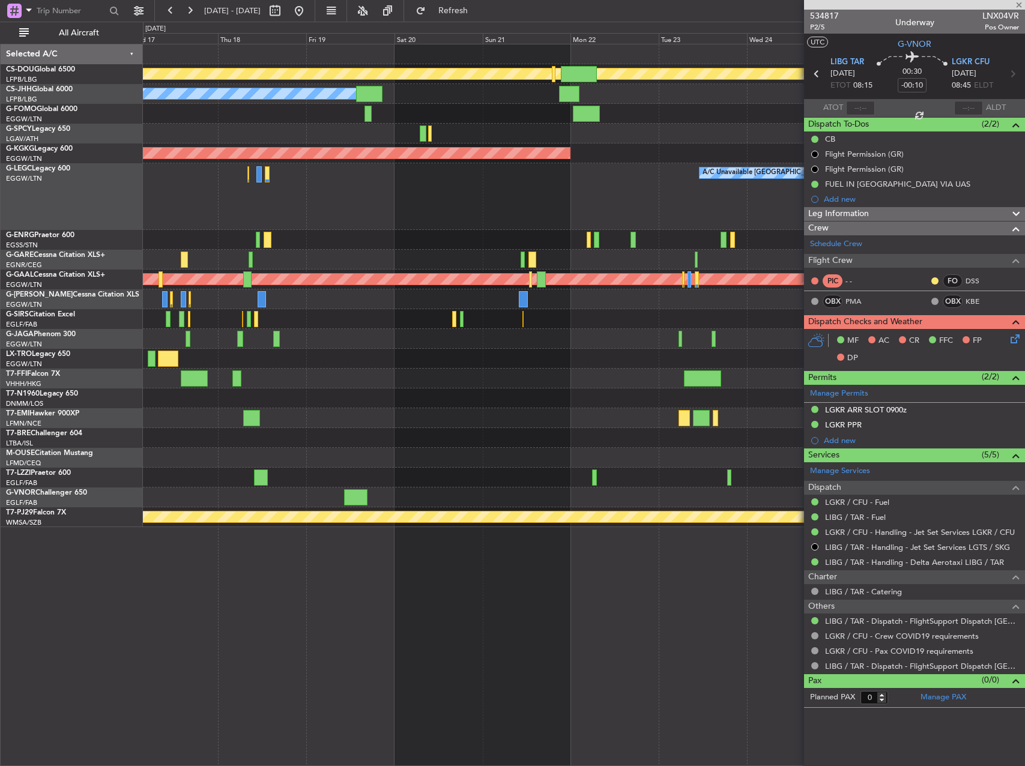
type input "3"
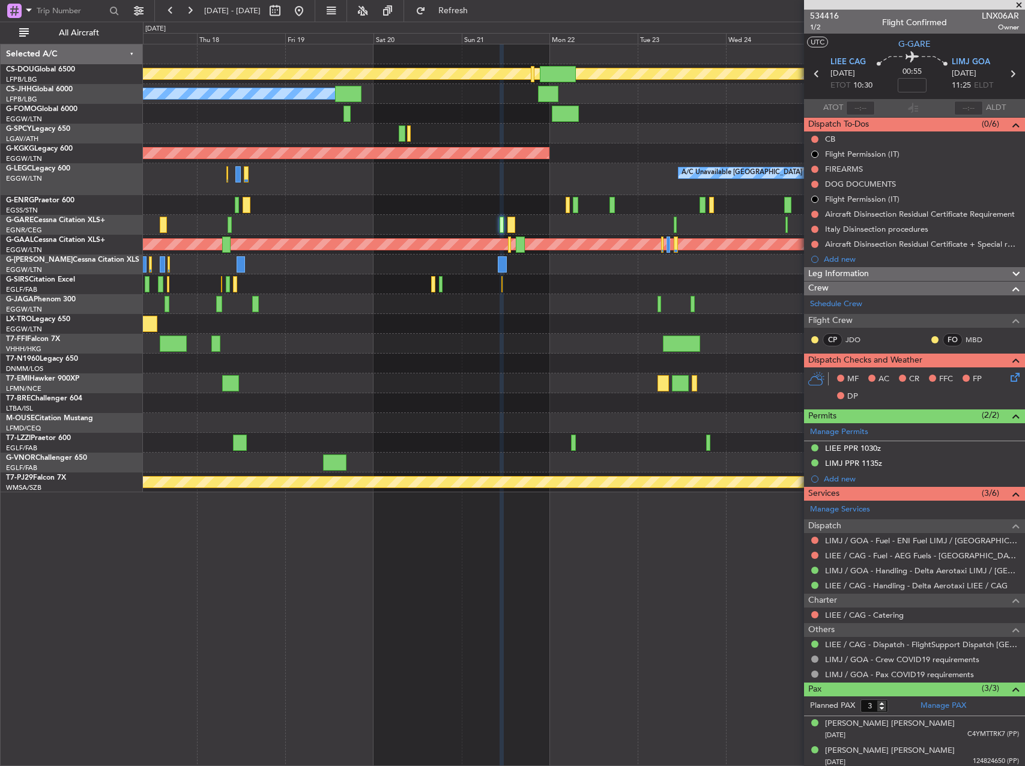
click at [384, 181] on div "A/C Unavailable [GEOGRAPHIC_DATA] ([GEOGRAPHIC_DATA])" at bounding box center [584, 179] width 882 height 32
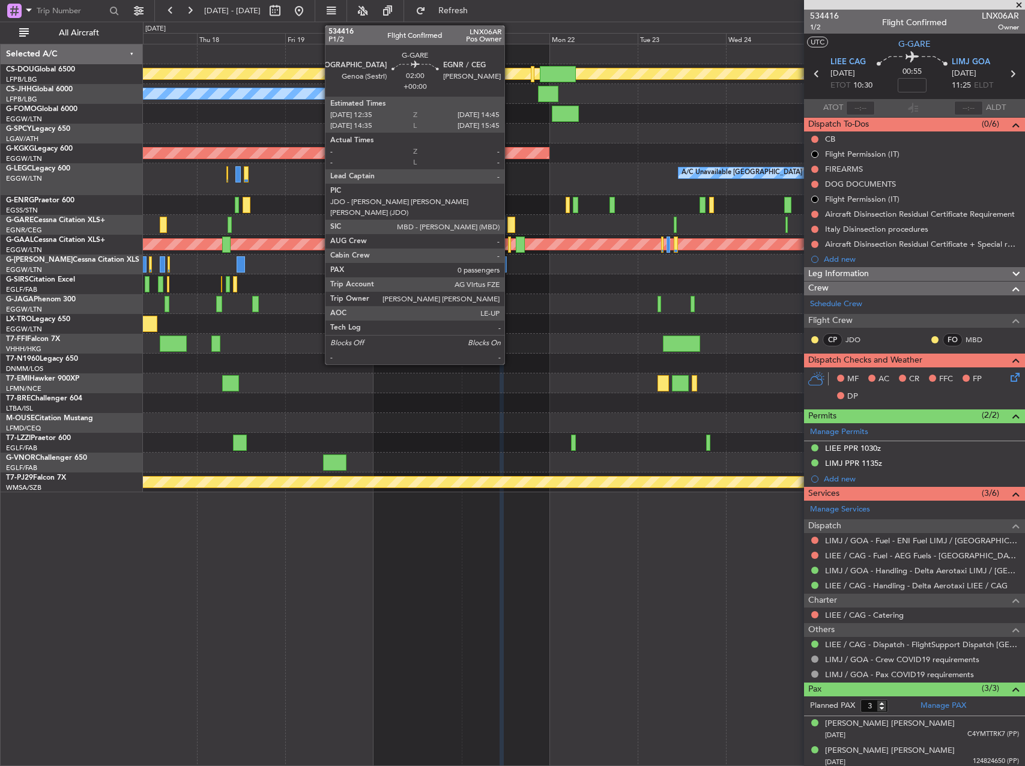
click at [510, 223] on div at bounding box center [512, 225] width 8 height 16
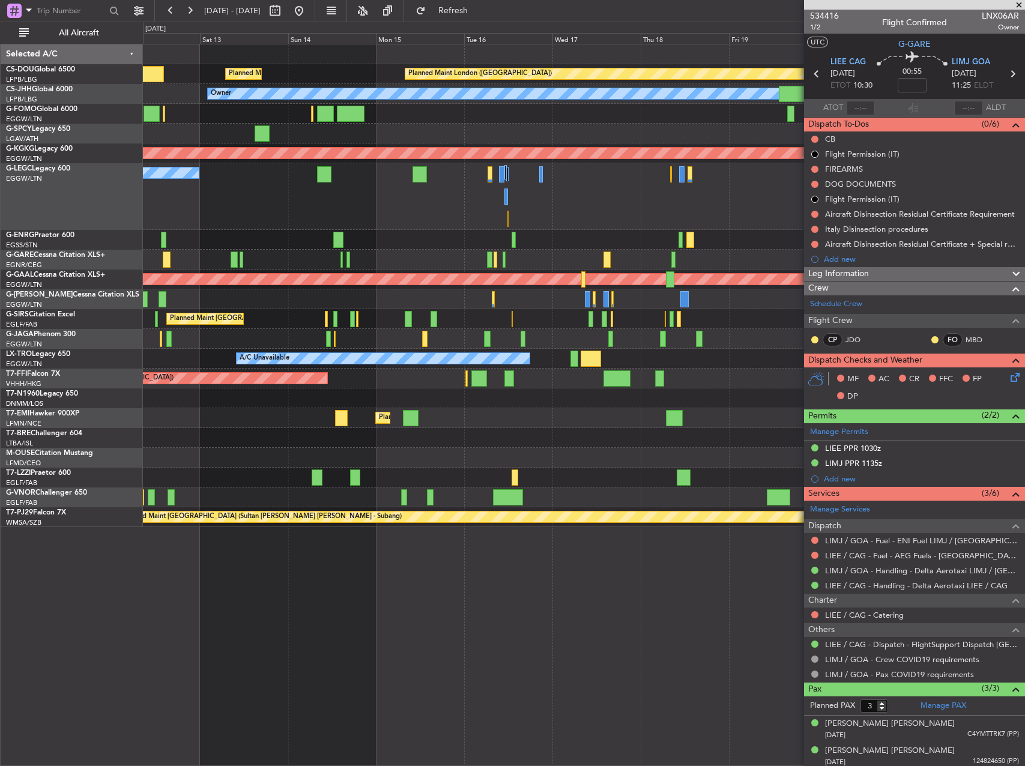
click at [485, 250] on div "Planned Maint London (Biggin Hill) Planned Maint Paris (Le Bourget) Planned Mai…" at bounding box center [584, 285] width 882 height 483
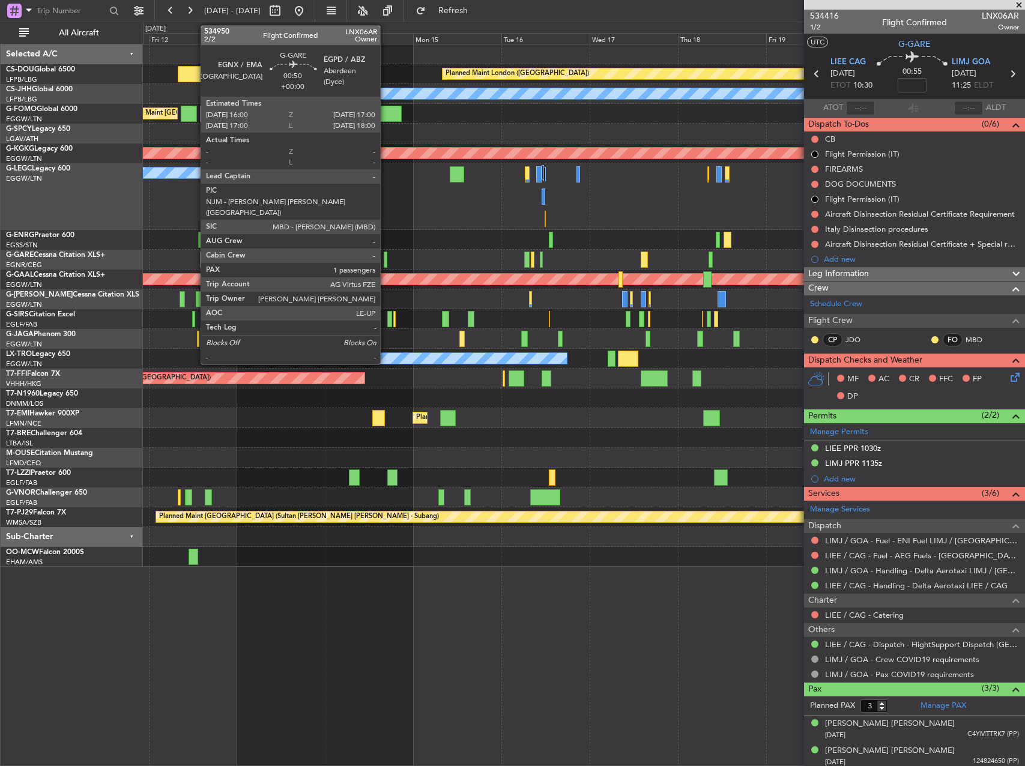
click at [386, 256] on div at bounding box center [386, 260] width 4 height 16
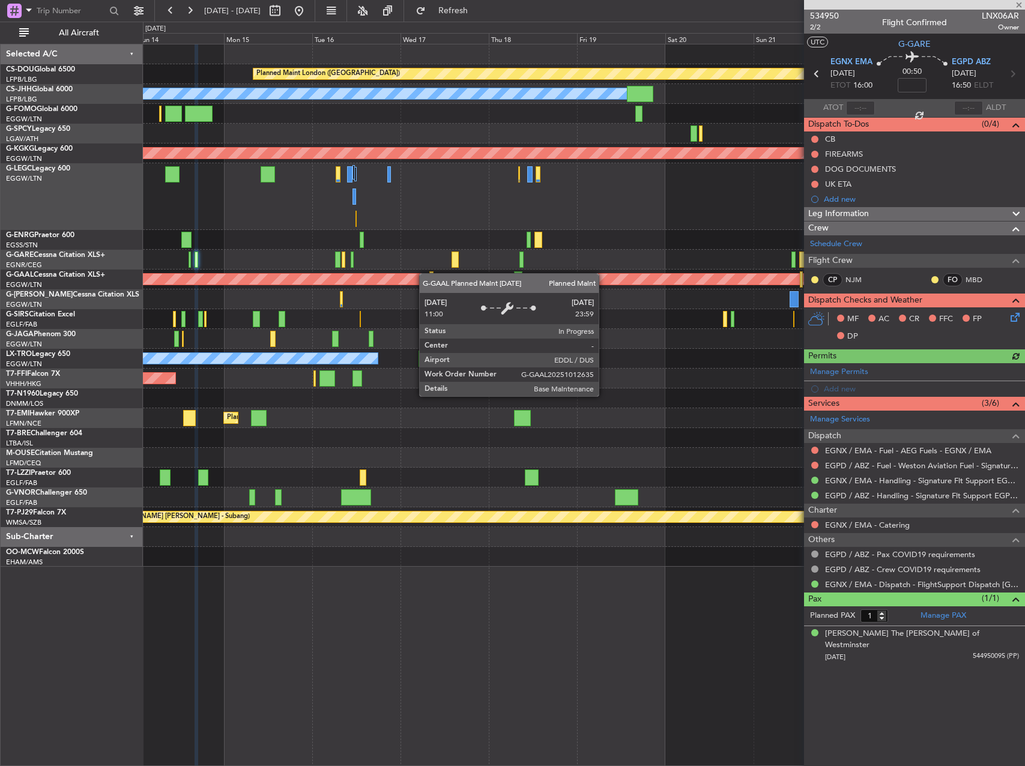
click at [422, 273] on div "Planned Maint London (Biggin Hill) Planned Maint Paris (Le Bourget) Planned Mai…" at bounding box center [584, 305] width 882 height 523
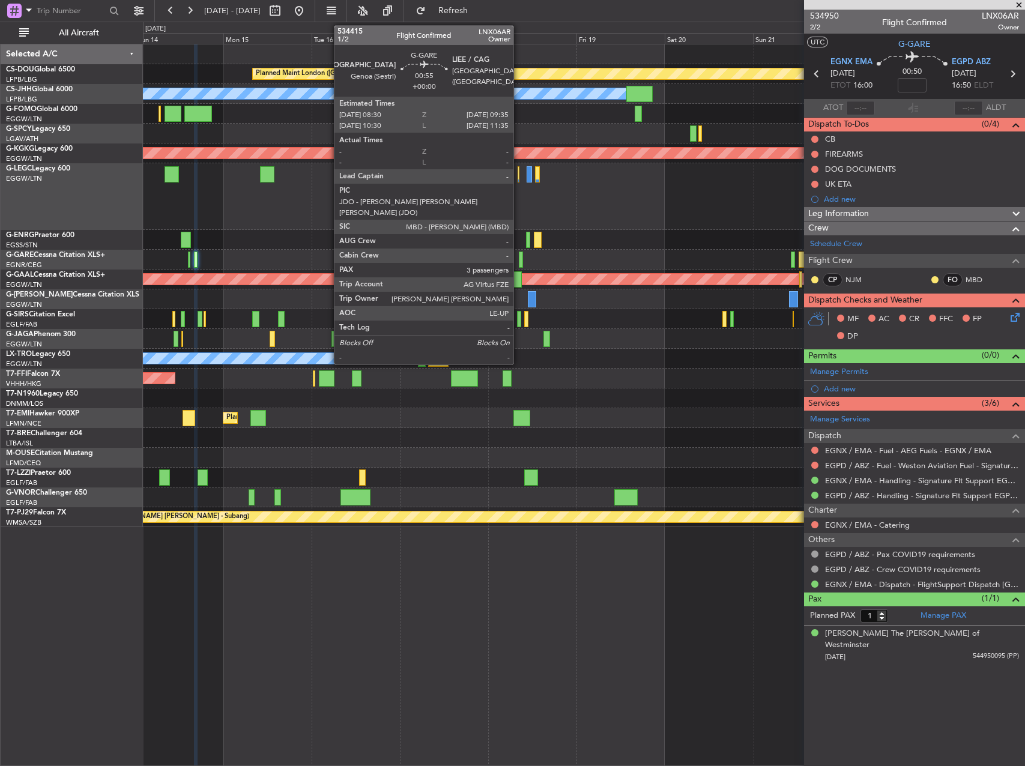
click at [519, 256] on div at bounding box center [521, 260] width 4 height 16
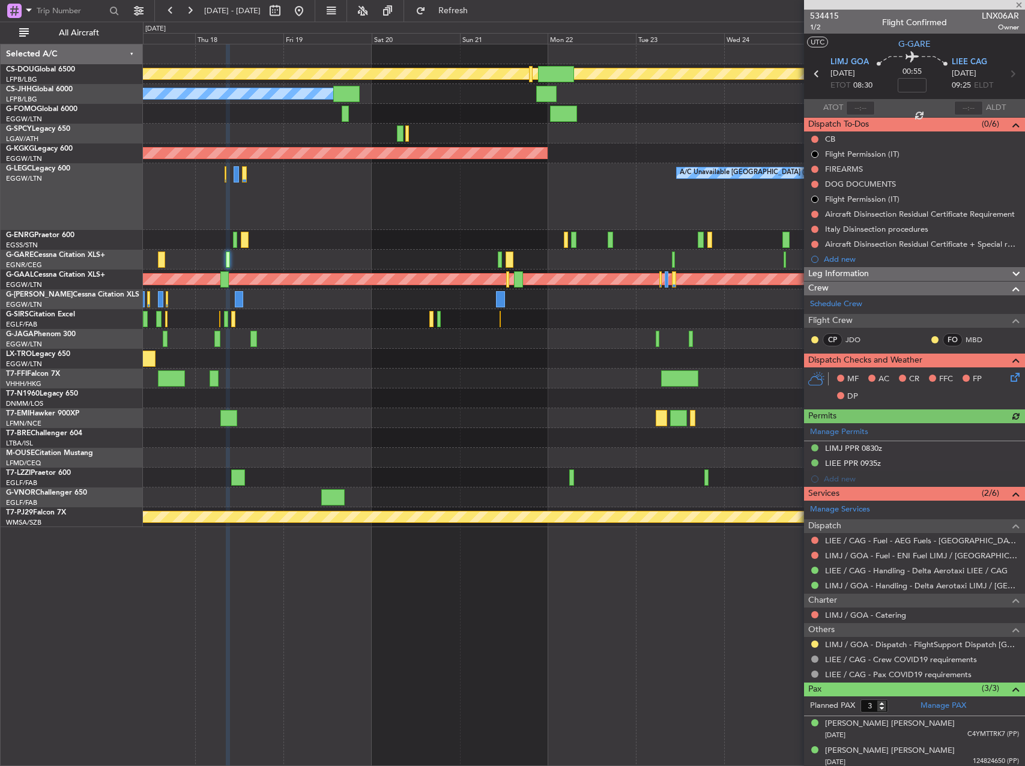
click at [273, 353] on div "Planned Maint London (Biggin Hill) Planned Maint Paris (Le Bourget) Planned Mai…" at bounding box center [584, 285] width 882 height 483
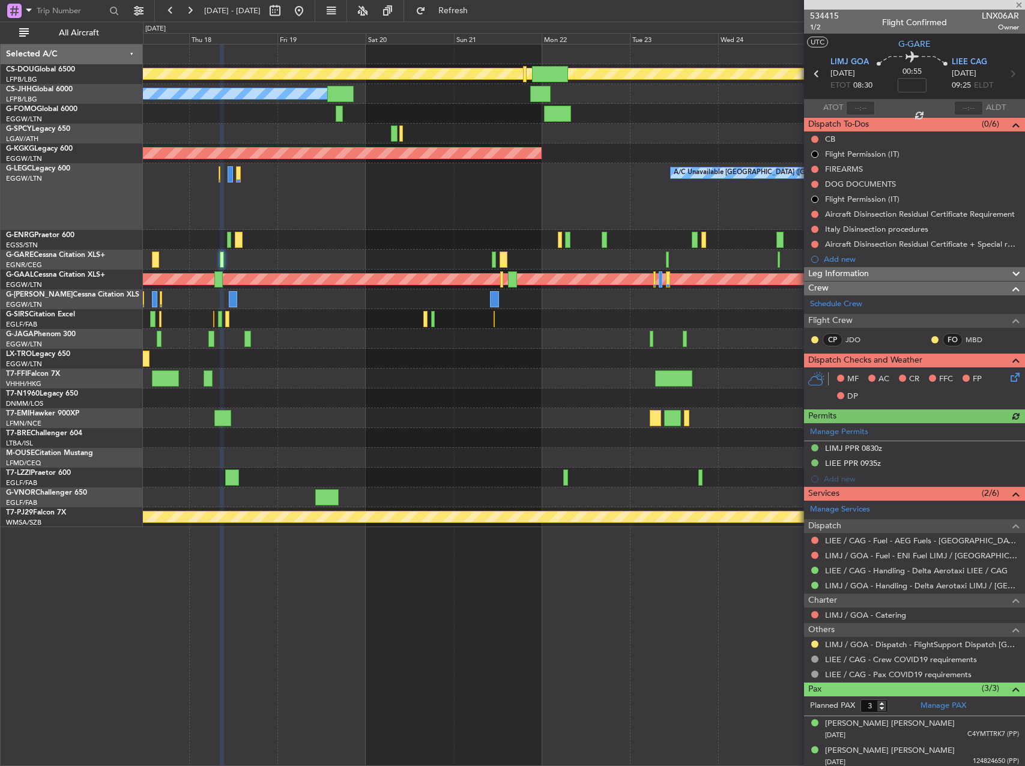
click at [491, 253] on div at bounding box center [584, 260] width 882 height 20
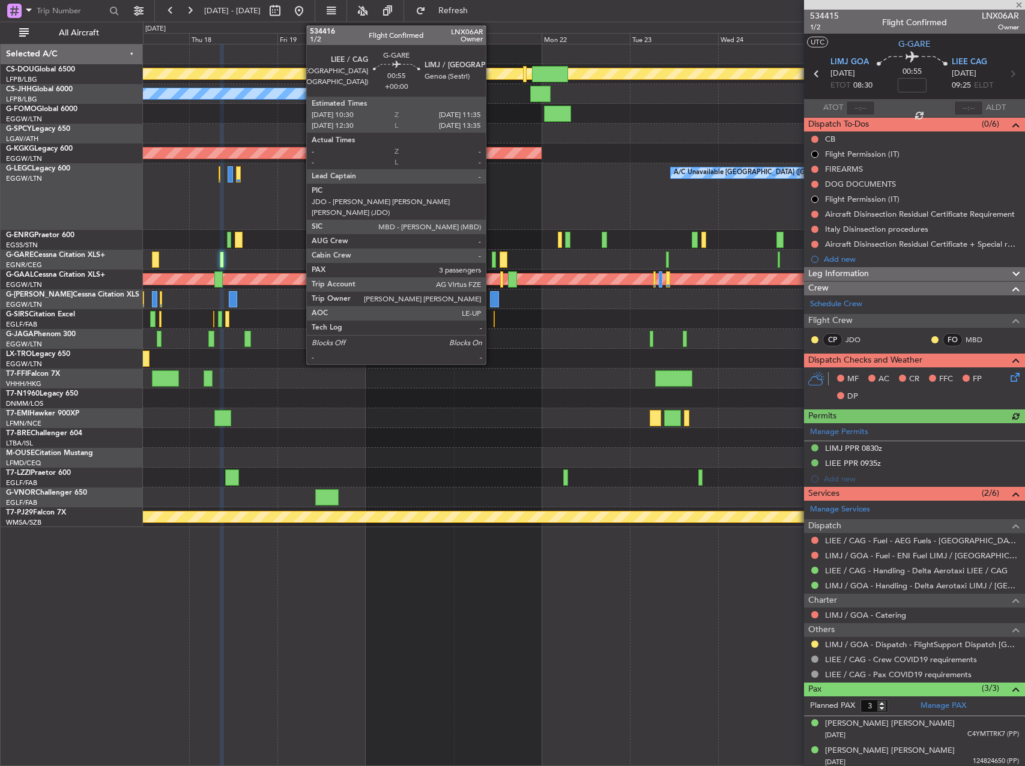
click at [492, 255] on div at bounding box center [494, 260] width 4 height 16
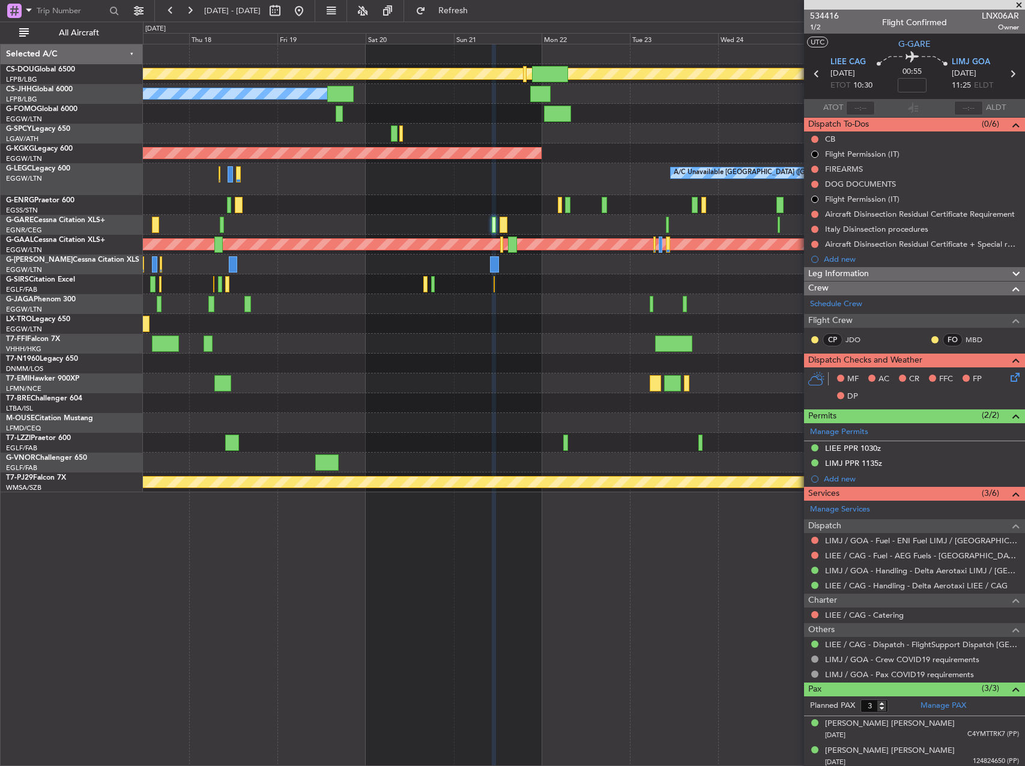
click at [1019, 7] on span at bounding box center [1019, 5] width 12 height 11
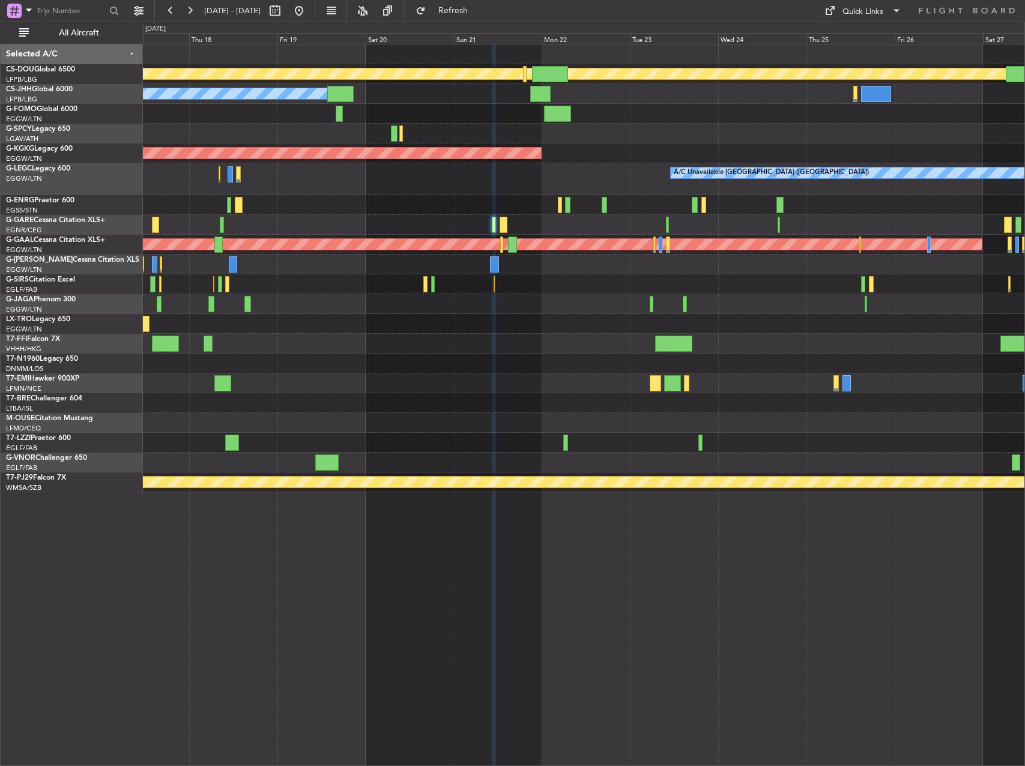
type input "0"
click at [934, 10] on icon at bounding box center [967, 10] width 98 height 11
click at [871, 9] on div "Quick Links" at bounding box center [863, 12] width 41 height 12
click at [845, 30] on button "Trip Builder" at bounding box center [864, 39] width 90 height 29
click at [475, 10] on span "Refresh" at bounding box center [453, 11] width 50 height 8
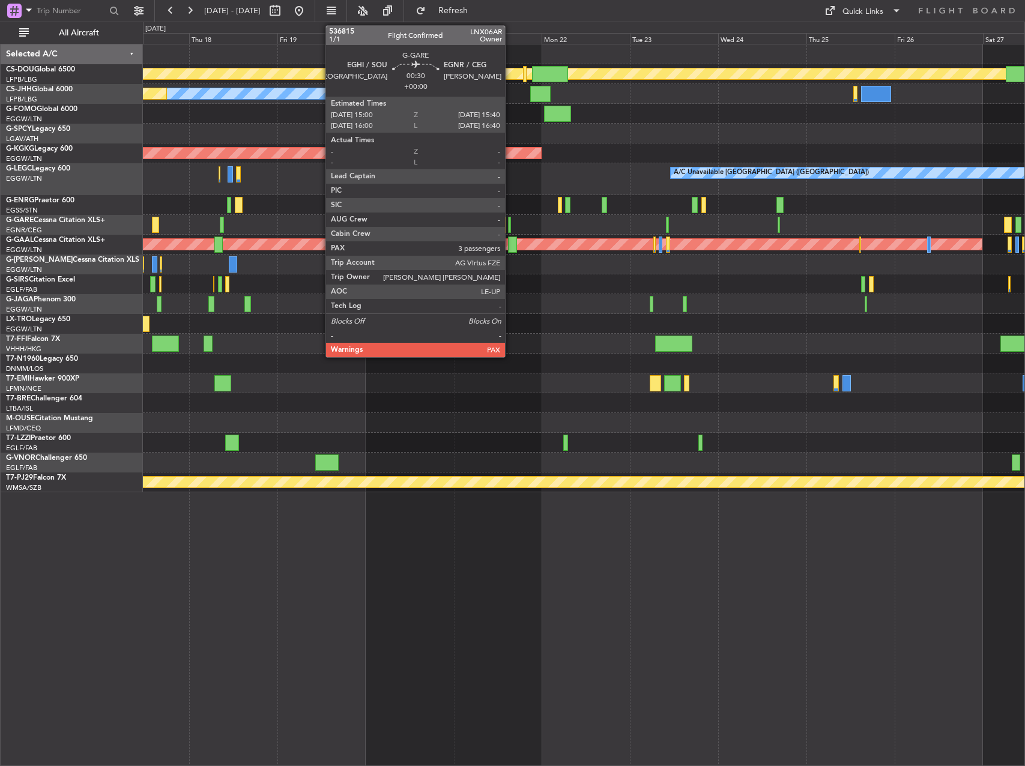
click at [511, 226] on div at bounding box center [509, 225] width 3 height 16
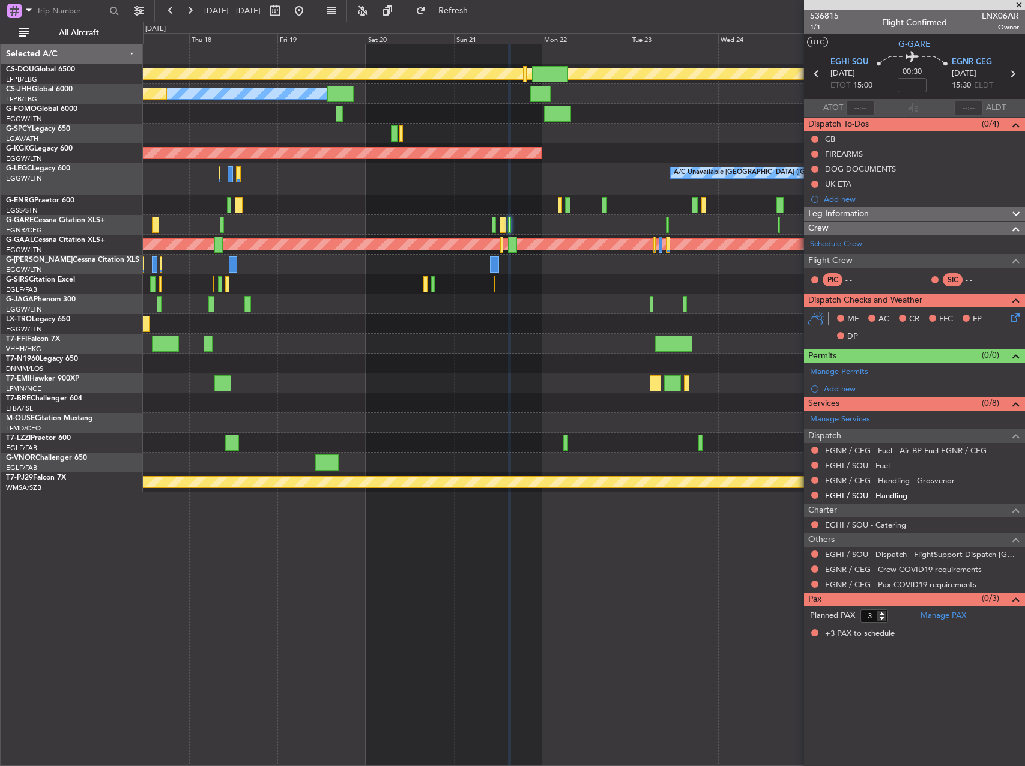
click at [872, 499] on link "EGHI / SOU - Handling" at bounding box center [866, 496] width 82 height 10
click at [840, 467] on link "EGHI / SOU - Fuel" at bounding box center [857, 466] width 65 height 10
click at [464, 12] on button "Refresh" at bounding box center [446, 10] width 72 height 19
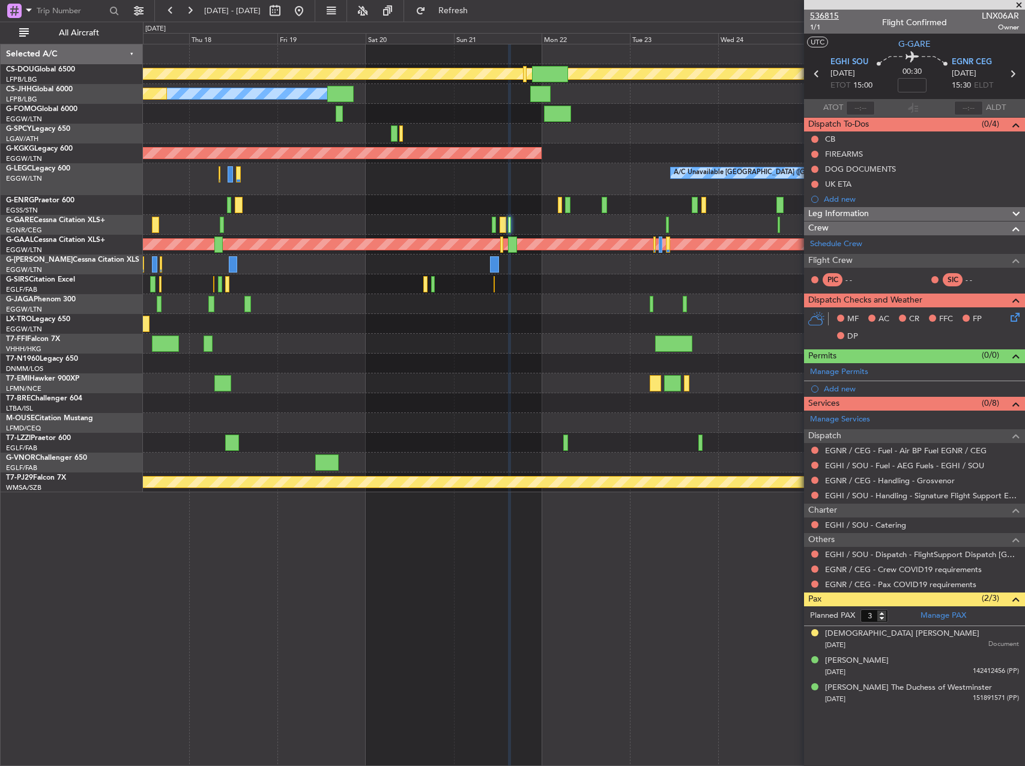
click at [828, 14] on span "536815" at bounding box center [824, 16] width 29 height 13
click at [866, 249] on div "Schedule Crew" at bounding box center [914, 244] width 221 height 18
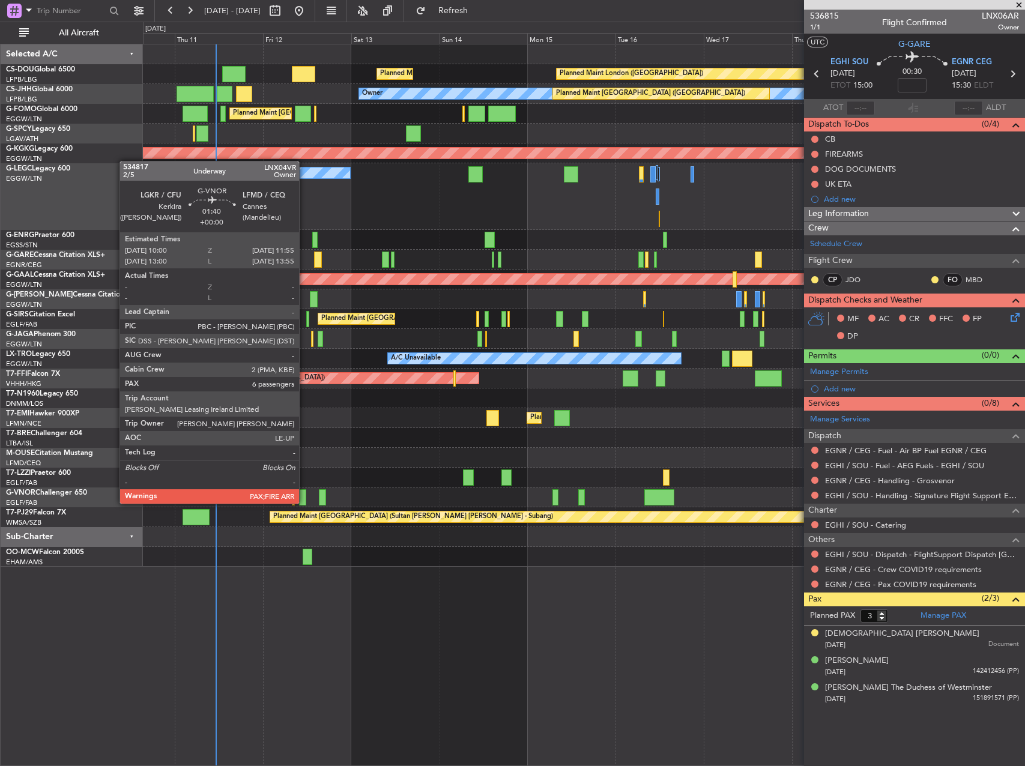
click at [305, 492] on div at bounding box center [302, 498] width 7 height 16
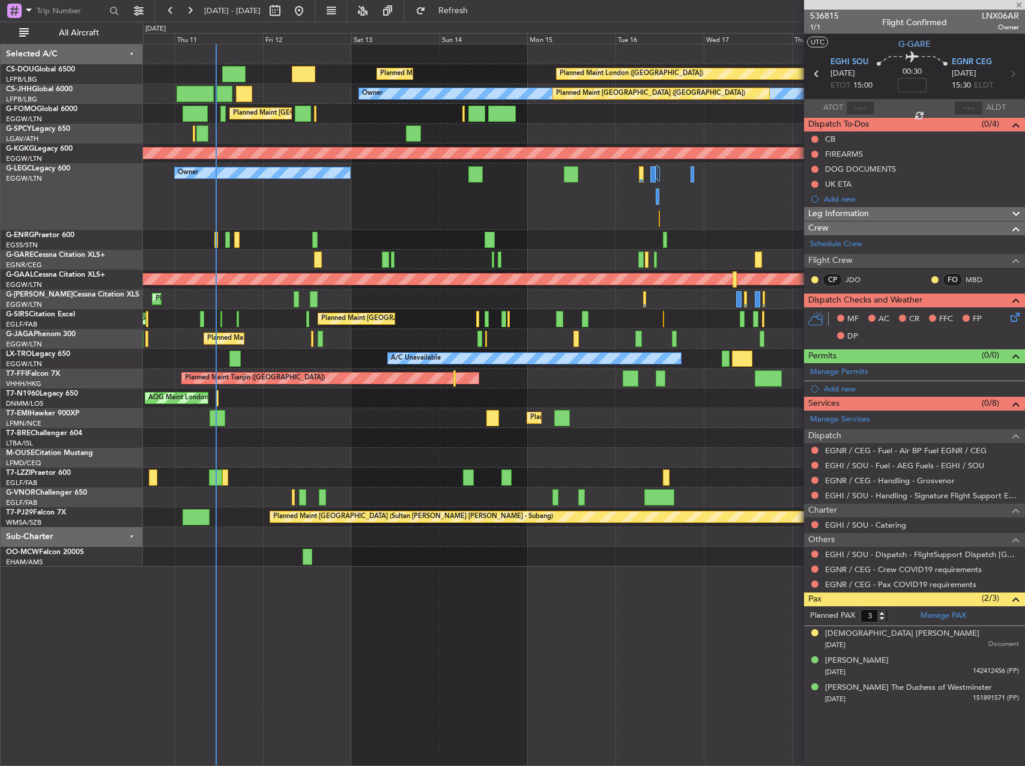
type input "6"
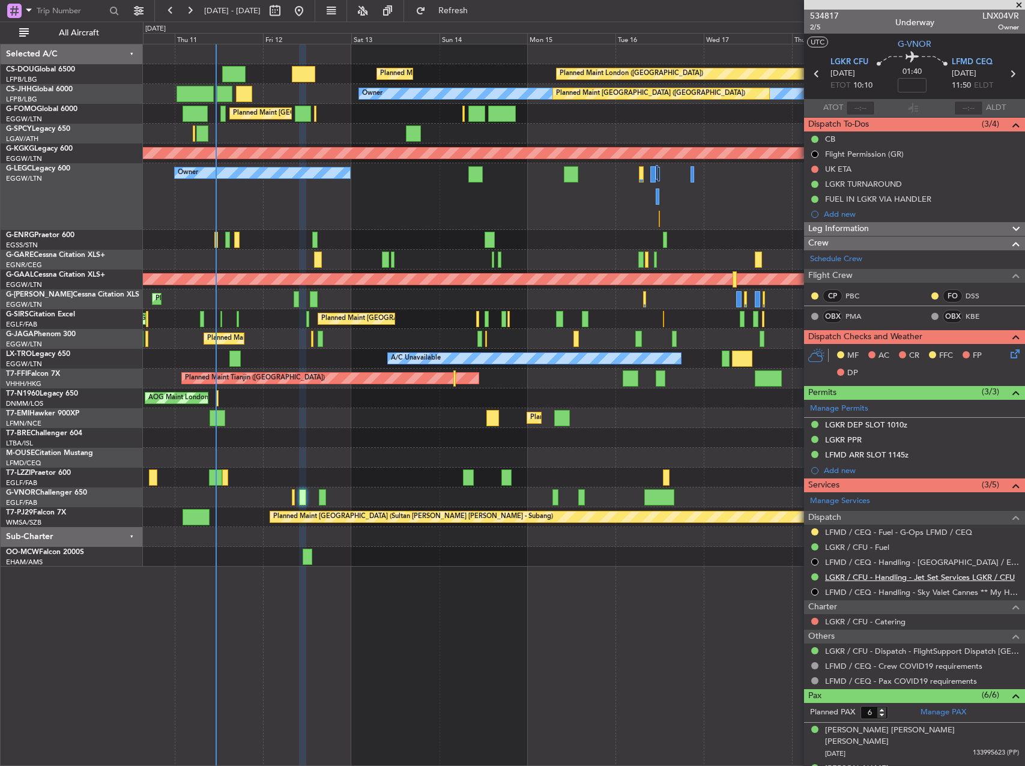
click at [904, 580] on link "LGKR / CFU - Handling - Jet Set Services LGKR / CFU" at bounding box center [920, 577] width 190 height 10
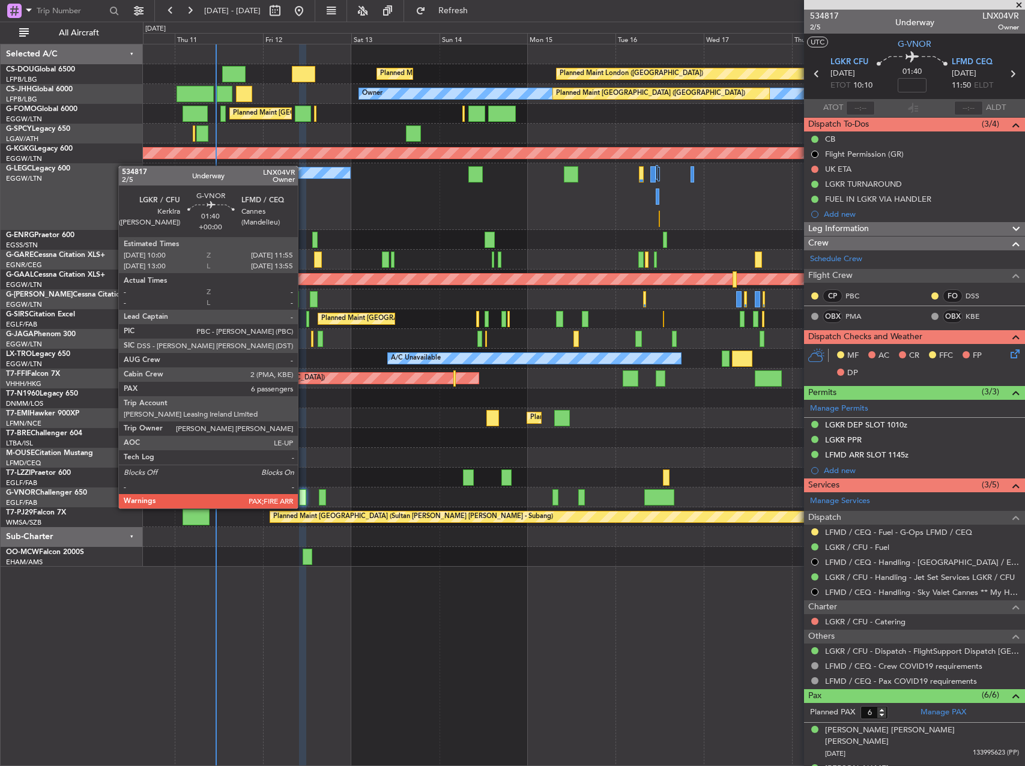
click at [303, 497] on div at bounding box center [302, 498] width 7 height 16
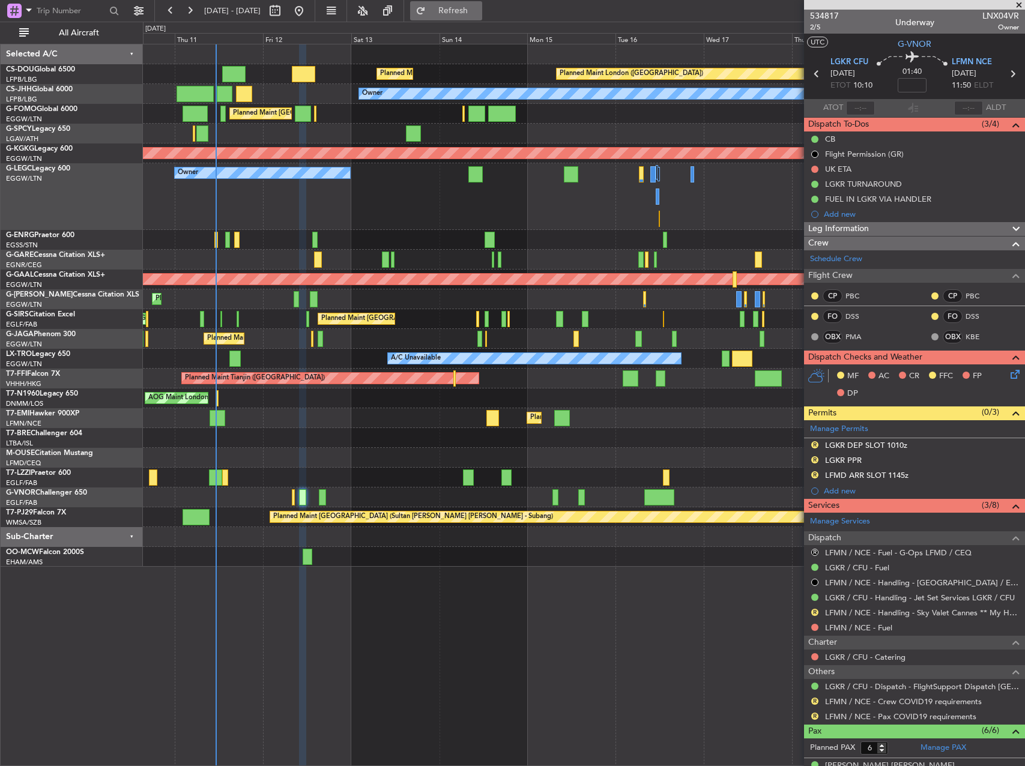
click at [479, 11] on span "Refresh" at bounding box center [453, 11] width 50 height 8
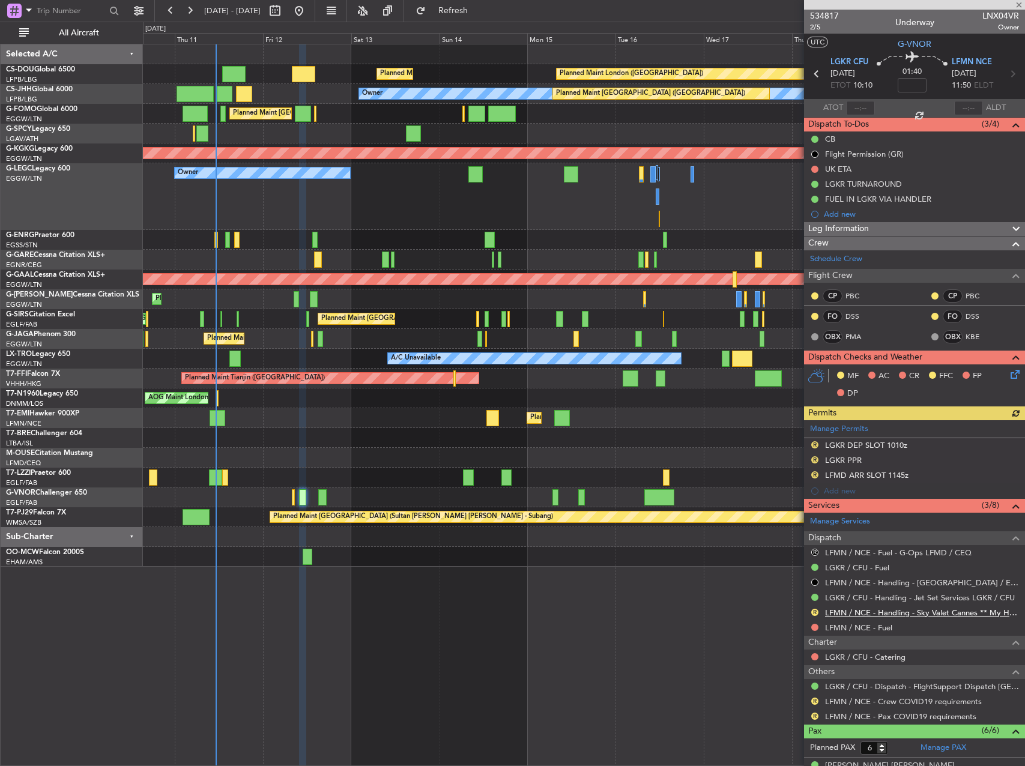
click at [906, 613] on link "LFMN / NCE - Handling - Sky Valet Cannes ** My Handling**LFMD / CEQ" at bounding box center [922, 613] width 194 height 10
click at [857, 631] on link "LFMN / NCE - Fuel" at bounding box center [858, 628] width 67 height 10
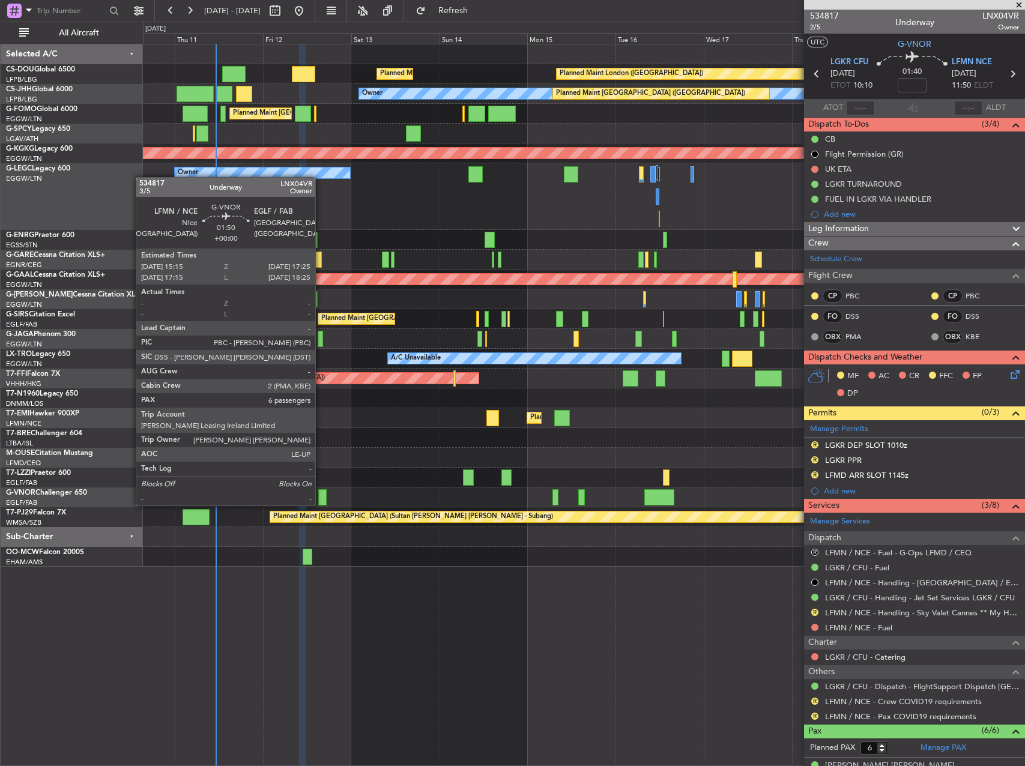
click at [321, 494] on div at bounding box center [322, 498] width 8 height 16
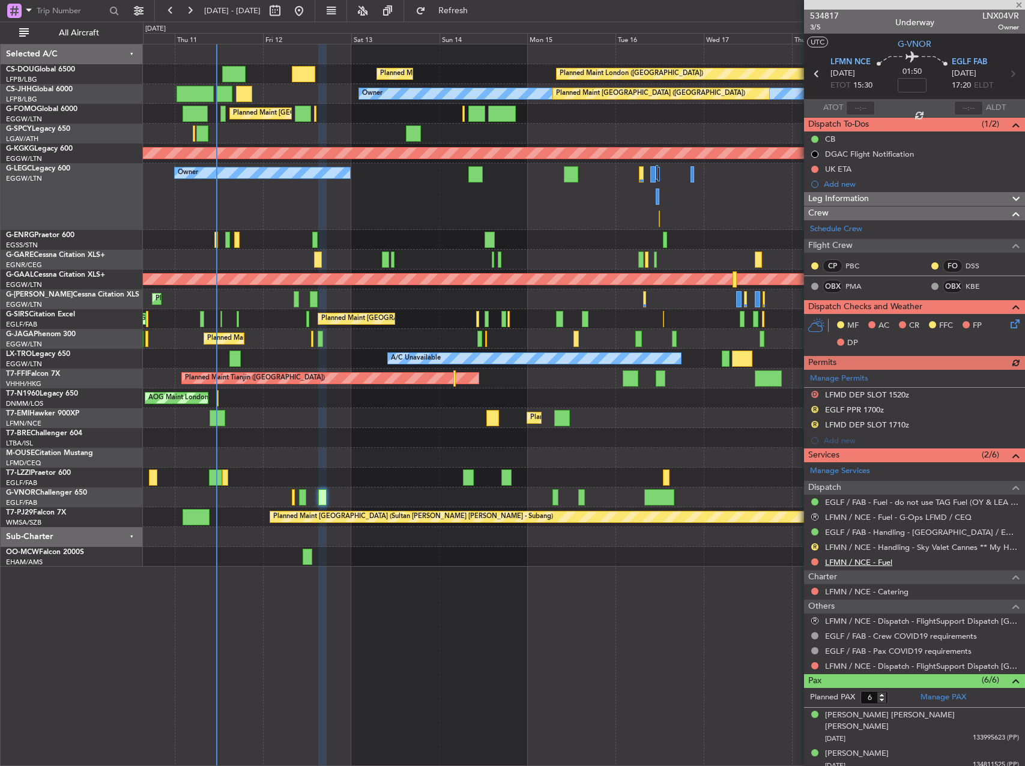
click at [859, 563] on link "LFMN / NCE - Fuel" at bounding box center [858, 562] width 67 height 10
click at [881, 546] on link "LFMN / NCE - Handling - Sky Valet Cannes ** My Handling**LFMD / CEQ" at bounding box center [922, 547] width 194 height 10
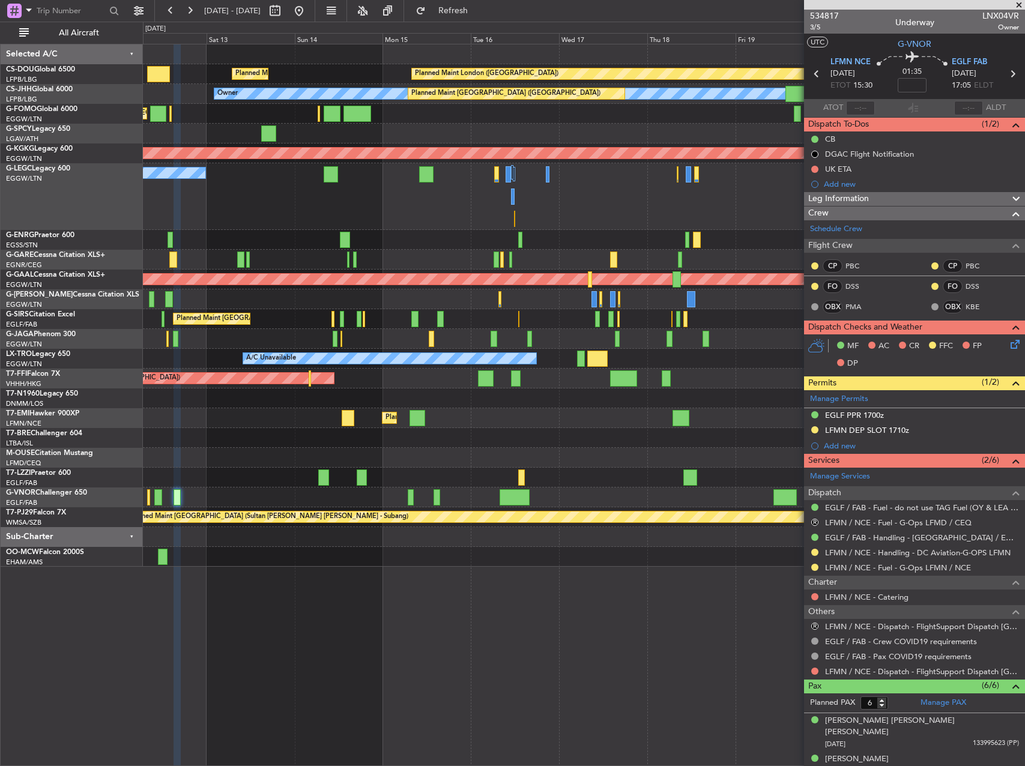
click at [432, 258] on div "Planned Maint London (Biggin Hill) Planned Maint Paris (Le Bourget) Owner Plann…" at bounding box center [584, 305] width 882 height 523
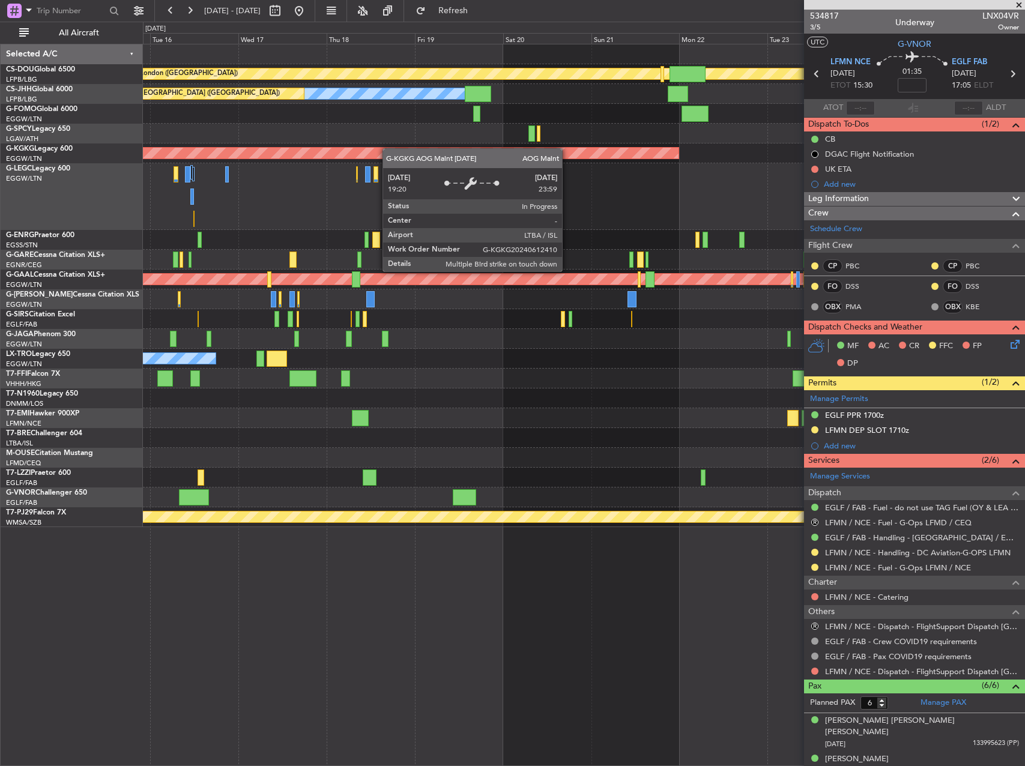
click at [236, 156] on div "Planned Maint London (Biggin Hill) Planned Maint Paris (Le Bourget) Owner Plann…" at bounding box center [584, 285] width 882 height 483
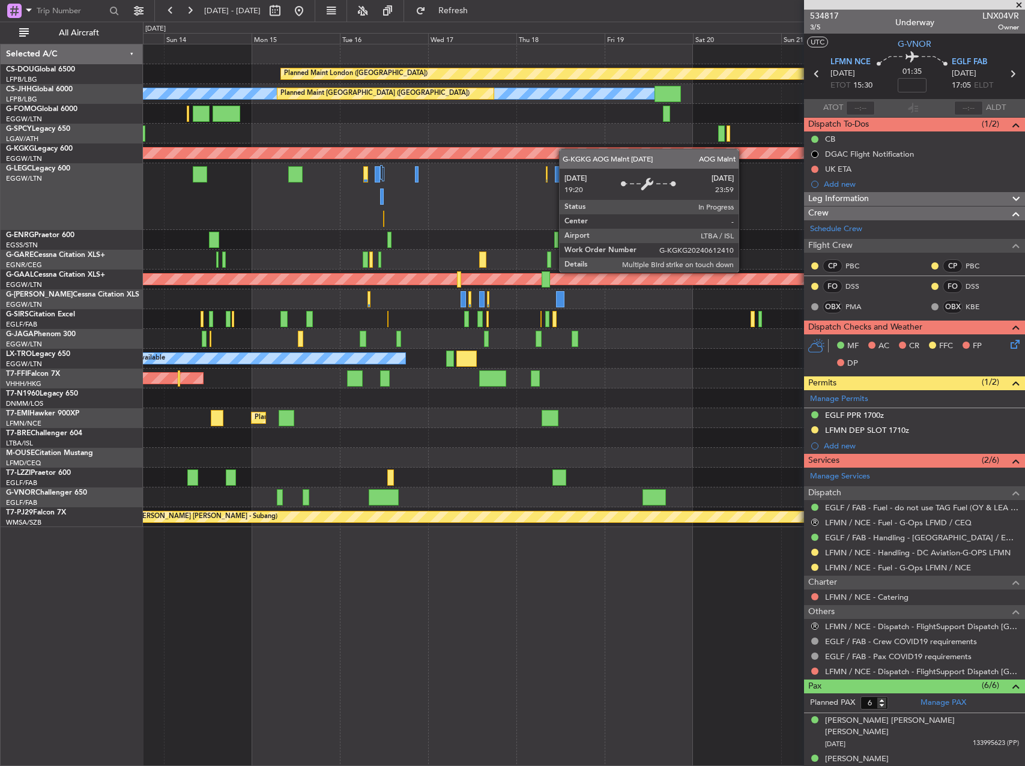
click at [497, 157] on div "Planned Maint London (Biggin Hill) Planned Maint Paris (Le Bourget) Owner Plann…" at bounding box center [584, 285] width 882 height 483
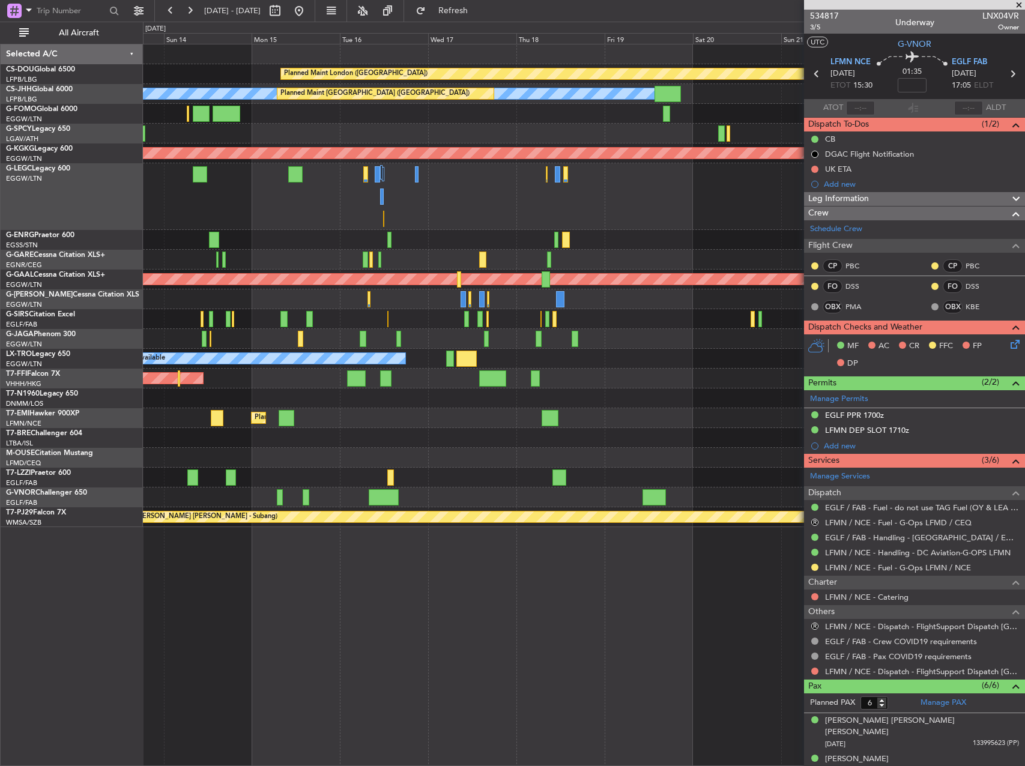
click at [449, 718] on div "Planned Maint London (Biggin Hill) Planned Maint Paris (Le Bourget) Owner Plann…" at bounding box center [584, 405] width 882 height 723
